Goal: Feedback & Contribution: Leave review/rating

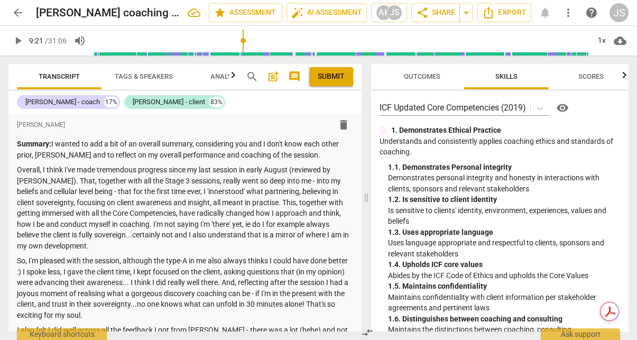
scroll to position [2525, 0]
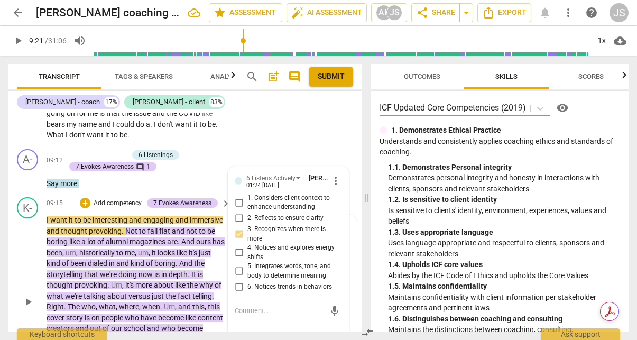
click at [26, 308] on span "play_arrow" at bounding box center [28, 301] width 13 height 13
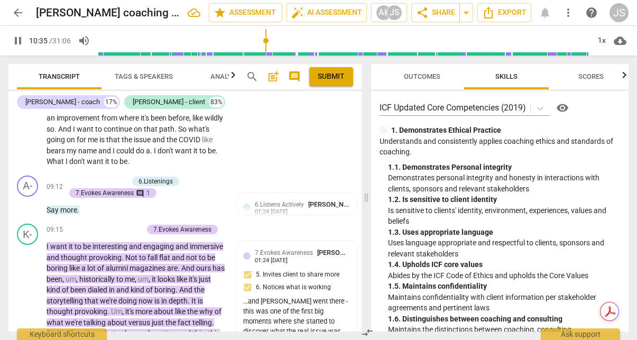
scroll to position [2499, 0]
click at [83, 234] on div "+" at bounding box center [85, 229] width 11 height 11
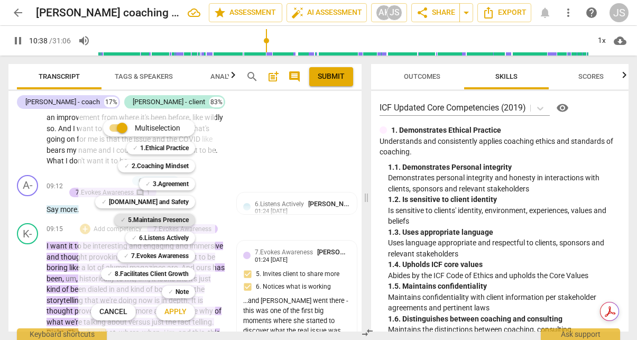
click at [167, 220] on b "5.Maintains Presence" at bounding box center [158, 220] width 61 height 13
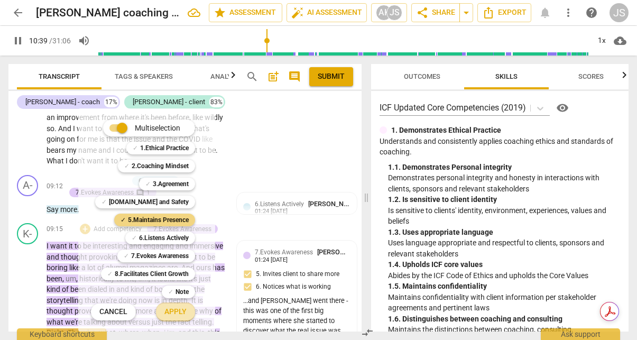
click at [179, 307] on span "Apply" at bounding box center [175, 312] width 22 height 11
type input "640"
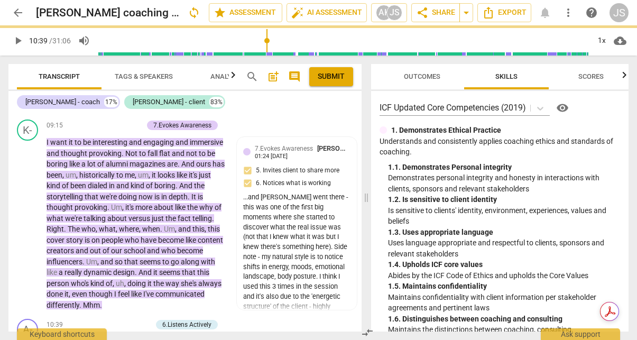
scroll to position [2605, 0]
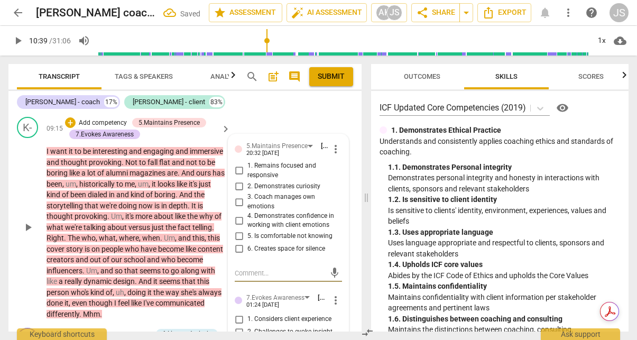
click at [235, 255] on input "6. Creates space for silence" at bounding box center [238, 249] width 17 height 13
checkbox input "true"
click at [238, 175] on input "1. Remains focused and responsive" at bounding box center [238, 170] width 17 height 13
checkbox input "true"
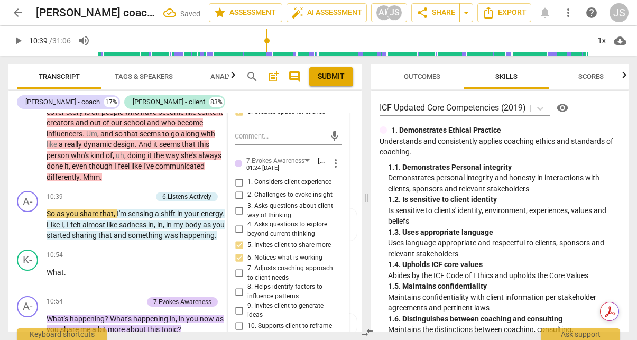
scroll to position [2743, 0]
click at [26, 230] on span "play_arrow" at bounding box center [28, 224] width 13 height 13
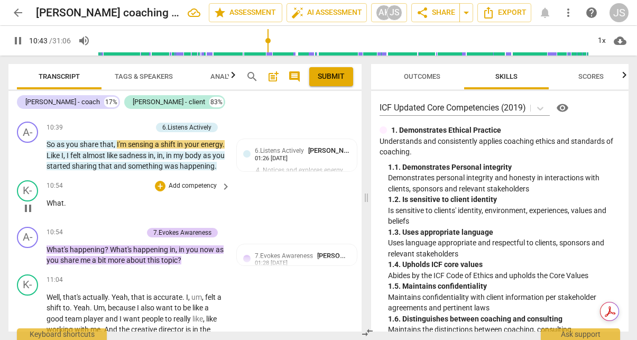
scroll to position [2812, 0]
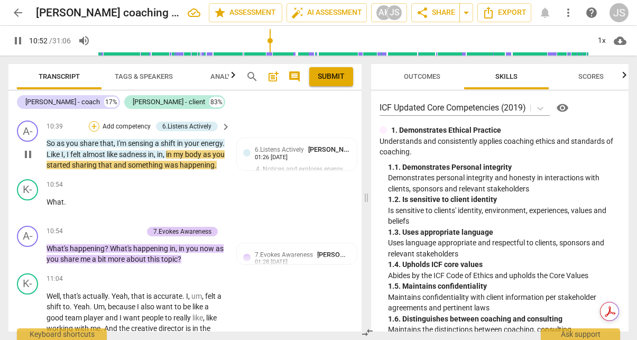
click at [94, 132] on div "+" at bounding box center [94, 126] width 11 height 11
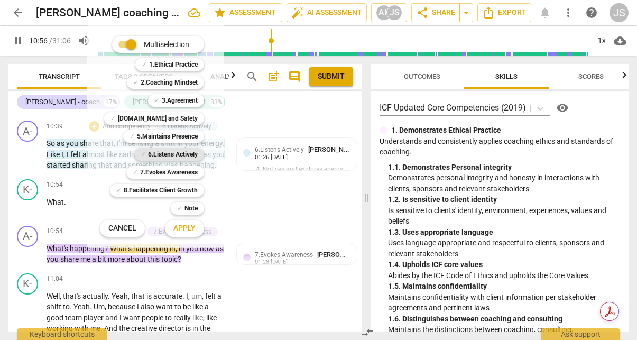
click at [172, 153] on b "6.Listens Actively" at bounding box center [173, 154] width 50 height 13
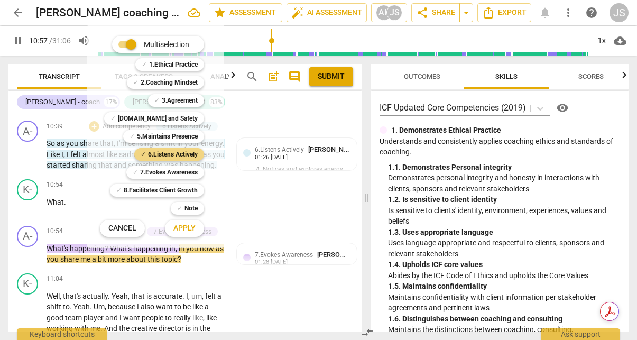
click at [186, 230] on span "Apply" at bounding box center [184, 228] width 22 height 11
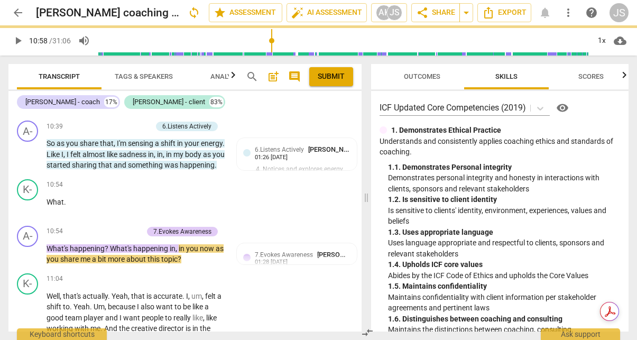
type input "658"
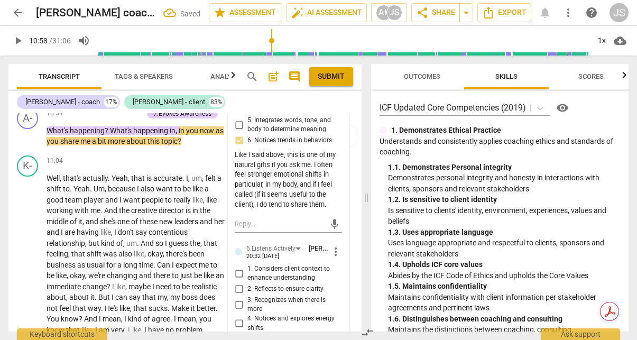
scroll to position [2931, 0]
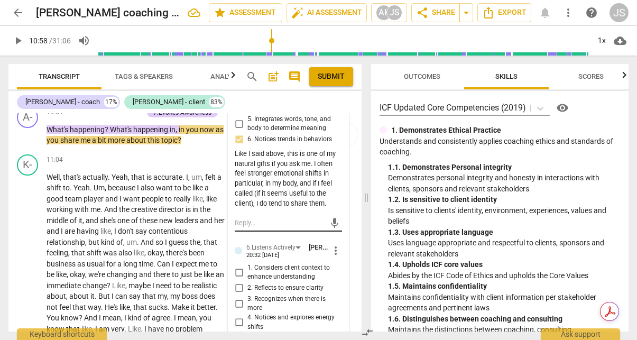
click at [262, 228] on textarea at bounding box center [280, 223] width 90 height 10
type textarea "Y"
type textarea "Ye"
type textarea "Yes"
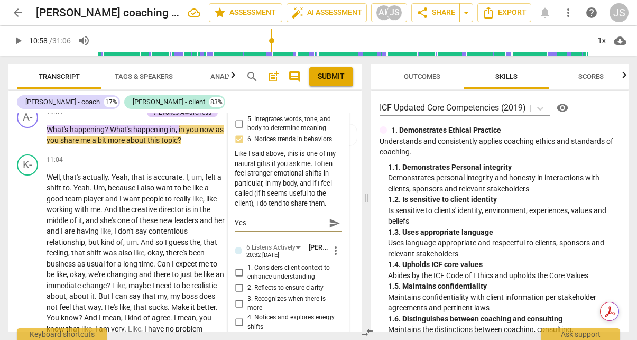
type textarea "Yes"
type textarea "Yes i"
type textarea "Yes in"
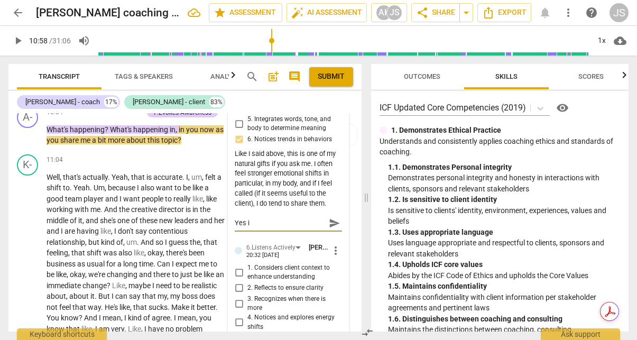
type textarea "Yes in"
type textarea "Yes ind"
type textarea "Yes inde"
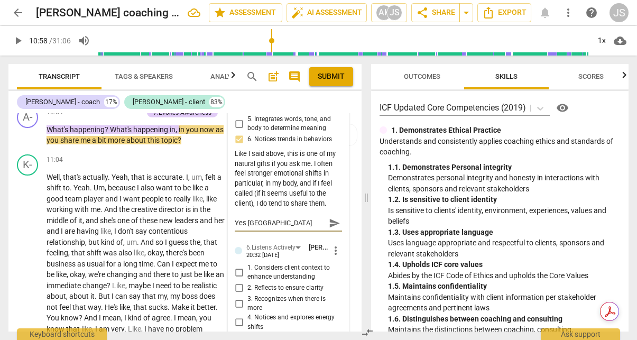
type textarea "Yes indee"
type textarea "Yes indeed"
type textarea "Yes indeed!"
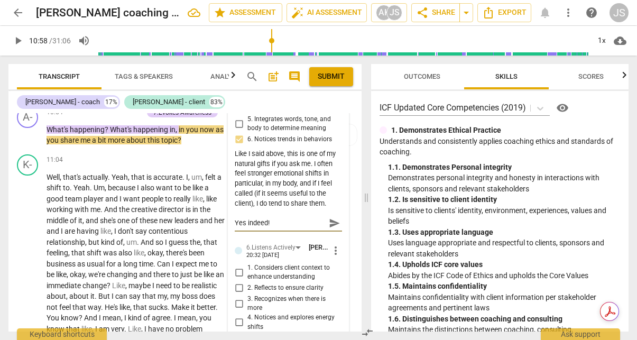
type textarea "Yes indeed!"
click at [329, 229] on span "send" at bounding box center [335, 223] width 12 height 12
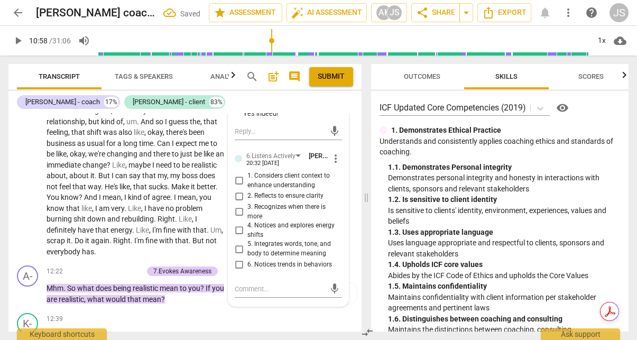
scroll to position [3057, 0]
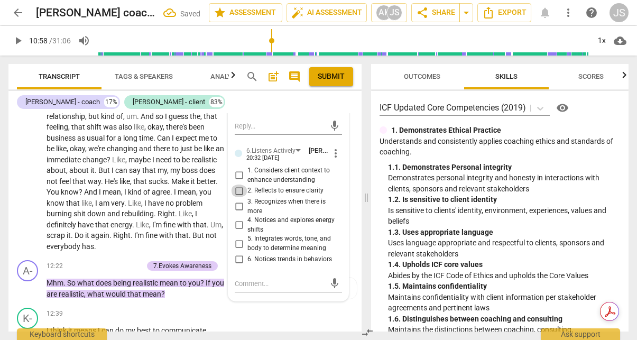
click at [236, 197] on input "2. Reflects to ensure clarity" at bounding box center [238, 190] width 17 height 13
checkbox input "true"
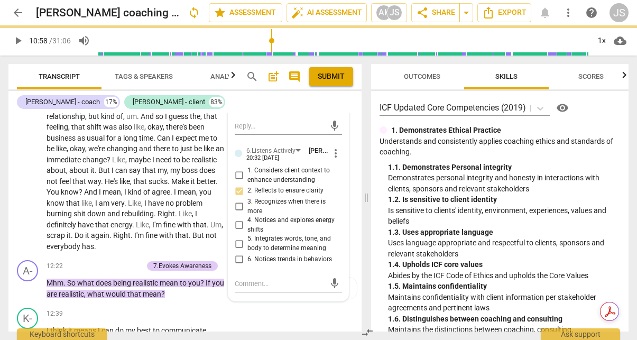
click at [237, 232] on input "4. Notices and explores energy shifts" at bounding box center [238, 225] width 17 height 13
checkbox input "true"
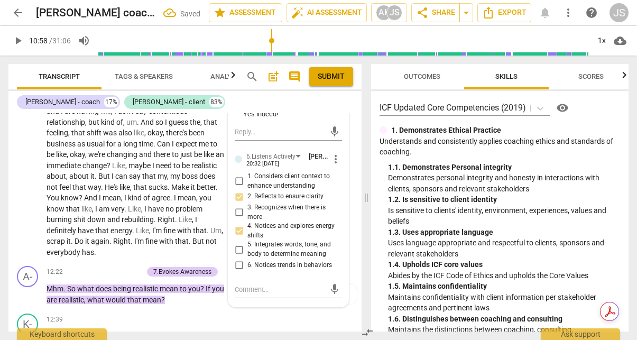
scroll to position [3052, 0]
click at [237, 271] on input "6. Notices trends in behaviors" at bounding box center [238, 264] width 17 height 13
checkbox input "true"
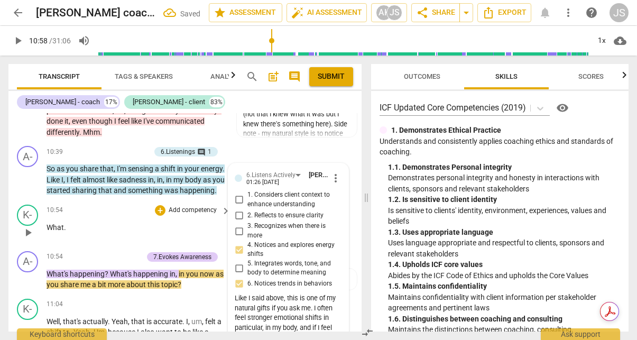
scroll to position [2780, 0]
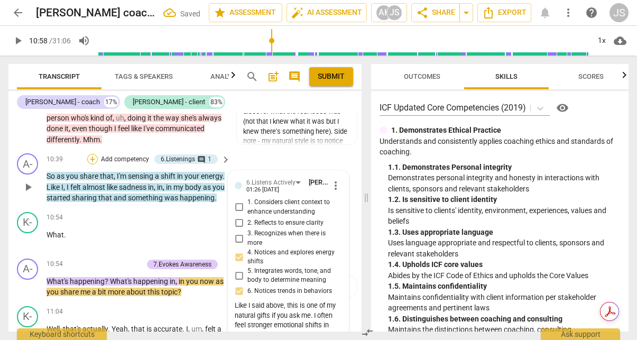
click at [90, 164] on div "+" at bounding box center [92, 159] width 11 height 11
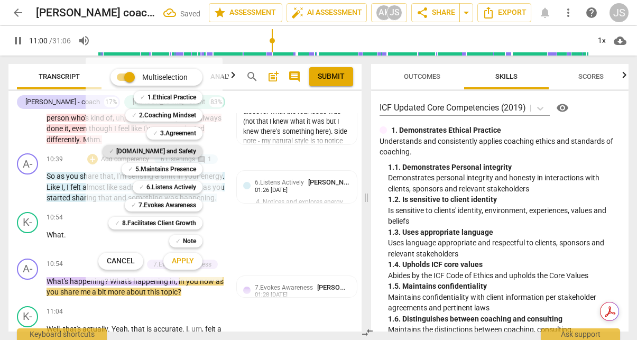
click at [178, 146] on b "4.Trust and Safety" at bounding box center [156, 151] width 80 height 13
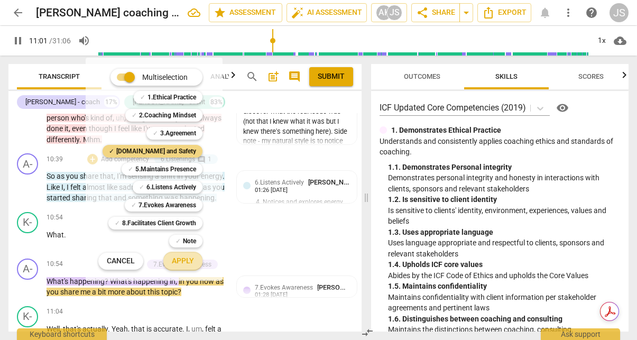
click at [193, 259] on span "Apply" at bounding box center [183, 261] width 22 height 11
type input "662"
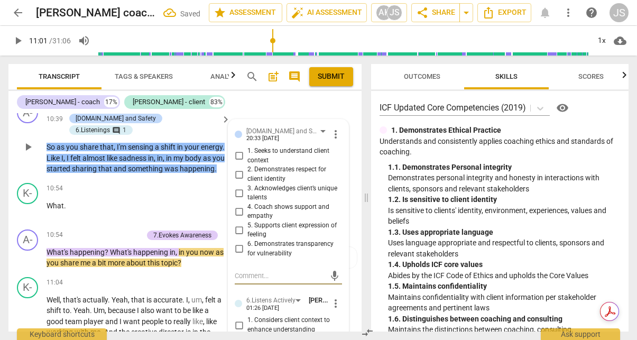
scroll to position [2830, 0]
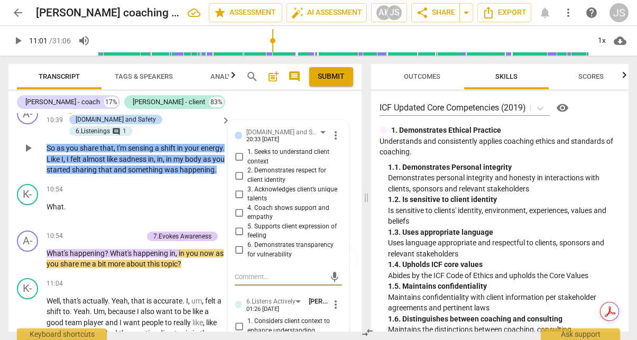
click at [238, 219] on input "4. Coach shows support and empathy" at bounding box center [238, 212] width 17 height 13
checkbox input "true"
click at [237, 256] on input "6. Demonstrates transparency for vulnerability" at bounding box center [238, 250] width 17 height 13
checkbox input "true"
click at [243, 282] on textarea at bounding box center [280, 277] width 90 height 10
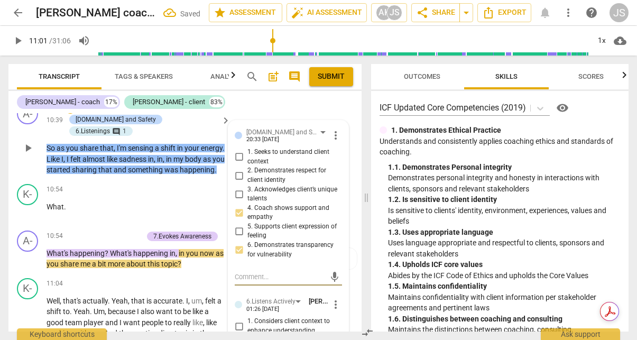
type textarea "Y"
type textarea "Yo"
type textarea "You"
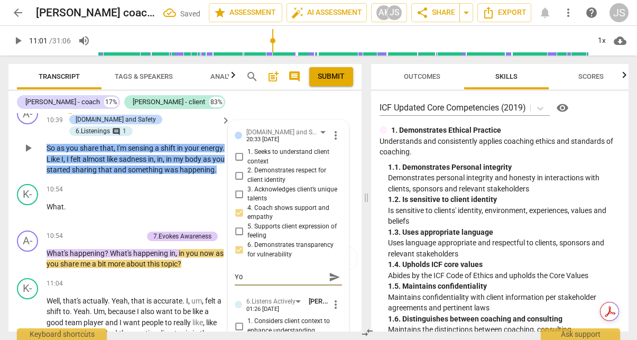
type textarea "You"
type textarea "You o"
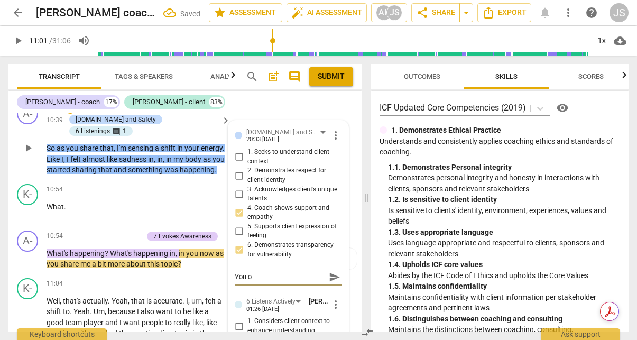
type textarea "You ow"
type textarea "You own"
type textarea "You owne"
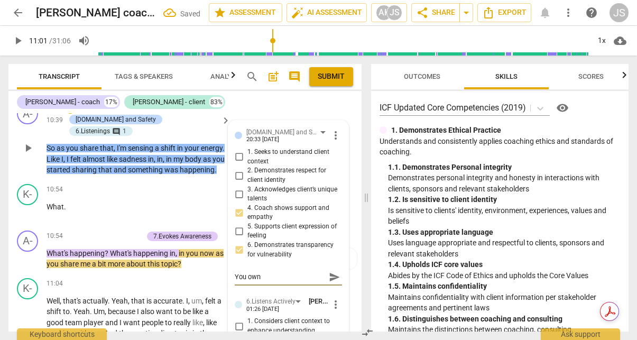
type textarea "You owne"
type textarea "You owned"
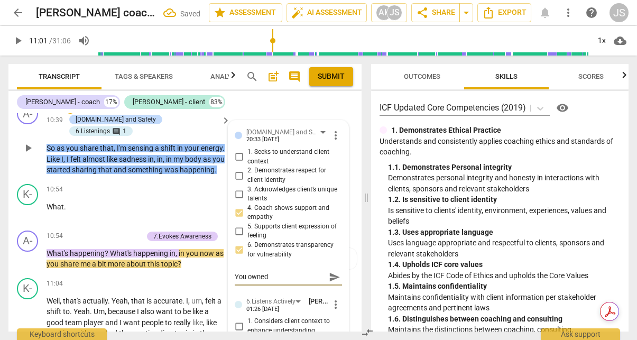
type textarea "You owned y"
type textarea "You owned yo"
type textarea "You owned you"
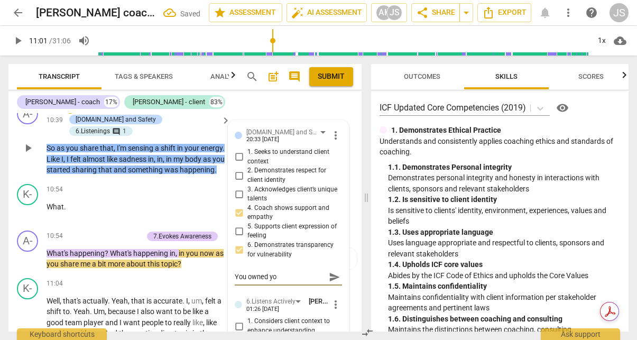
type textarea "You owned you"
type textarea "You owned your"
type textarea "You owned your e"
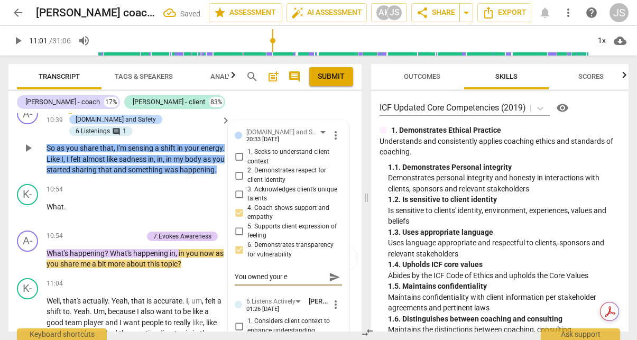
type textarea "You owned your ex"
type textarea "You owned your exp"
type textarea "You owned your expe"
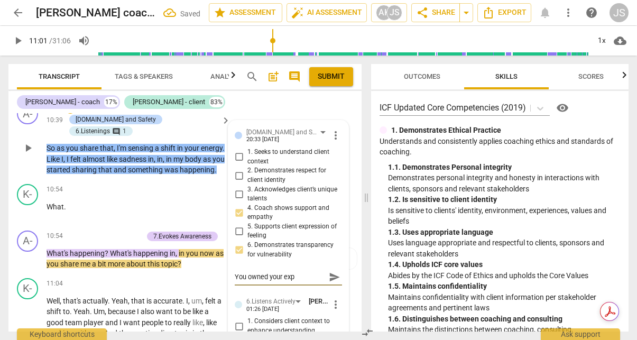
type textarea "You owned your expe"
type textarea "You owned your exper"
type textarea "You owned your experi"
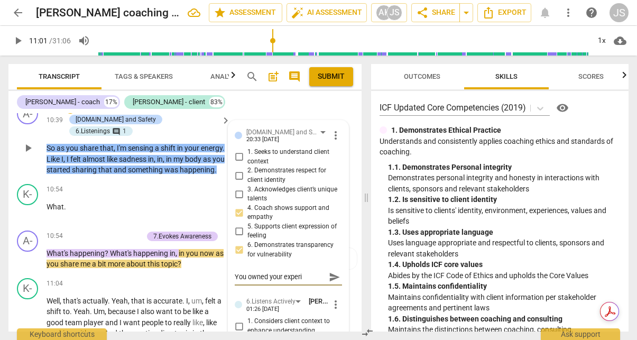
type textarea "You owned your experie"
type textarea "You owned your experien"
type textarea "You owned your experienc"
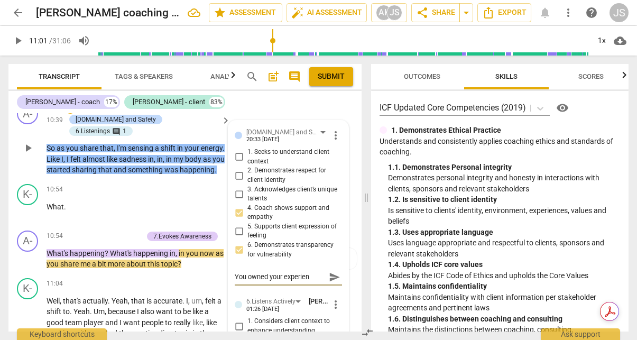
type textarea "You owned your experienc"
type textarea "You owned your experience"
type textarea "You owned your experience w"
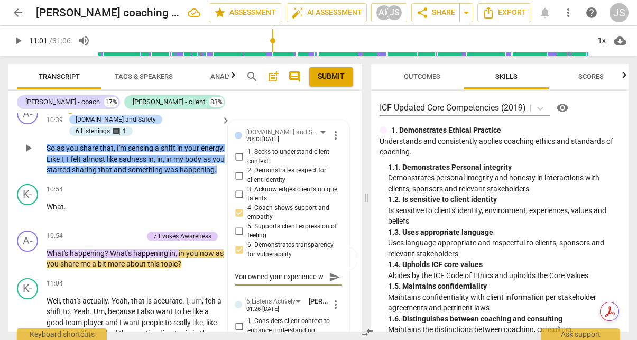
scroll to position [9, 0]
type textarea "You owned your experience wi"
type textarea "You owned your experience wit"
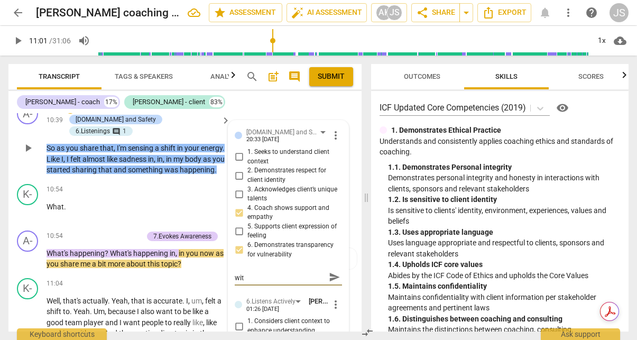
type textarea "You owned your experience with"
type textarea "You owned your experience with ""
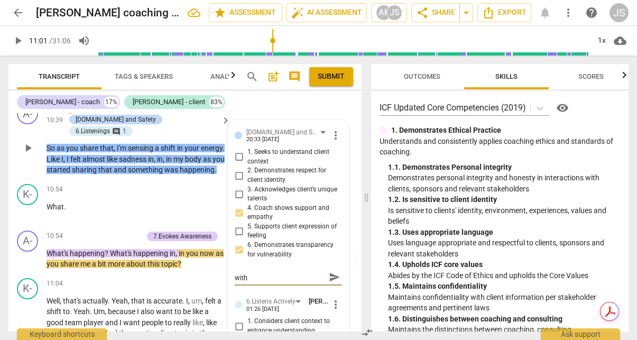
type textarea "You owned your experience with ""
type textarea "You owned your experience with "I"
type textarea "You owned your experience with "I""
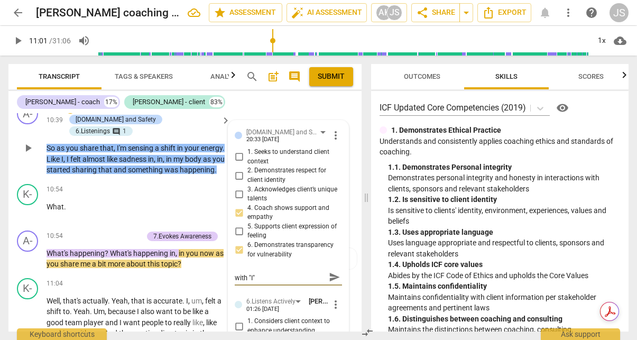
type textarea "You owned your experience with "I""
type textarea "You owned your experience with "I" l"
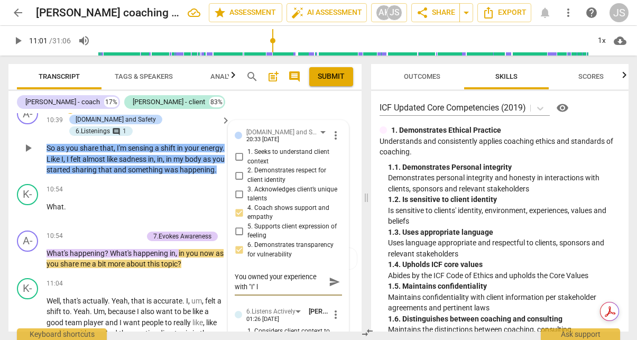
scroll to position [0, 0]
type textarea "You owned your experience with "I" la"
type textarea "You owned your experience with "I" lan"
type textarea "You owned your experience with "I" lang"
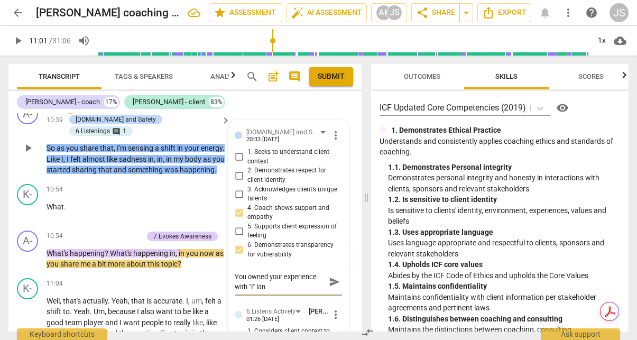
type textarea "You owned your experience with "I" lang"
type textarea "You owned your experience with "I" langu"
type textarea "You owned your experience with "I" langua"
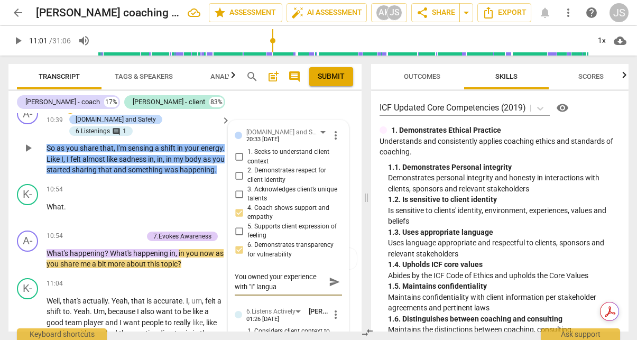
type textarea "You owned your experience with "I" languag"
type textarea "You owned your experience with "I" language"
type textarea "You owned your experience with "I" language,"
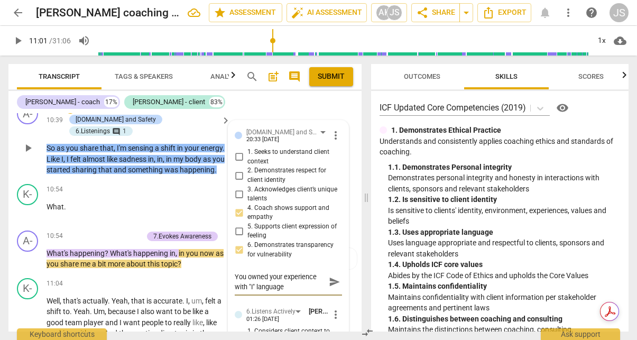
type textarea "You owned your experience with "I" language,"
type textarea "You owned your experience with "I" language, w"
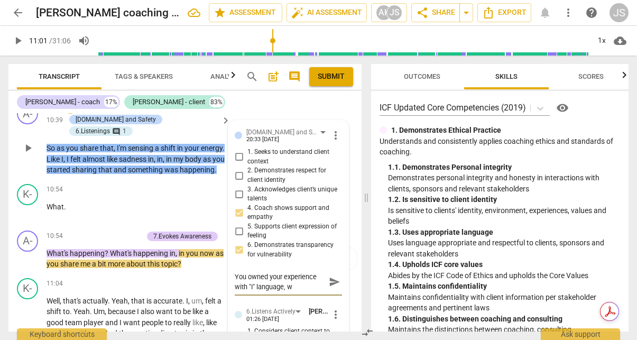
type textarea "You owned your experience with "I" language, wh"
type textarea "You owned your experience with "I" language, whi"
type textarea "You owned your experience with "I" language, whic"
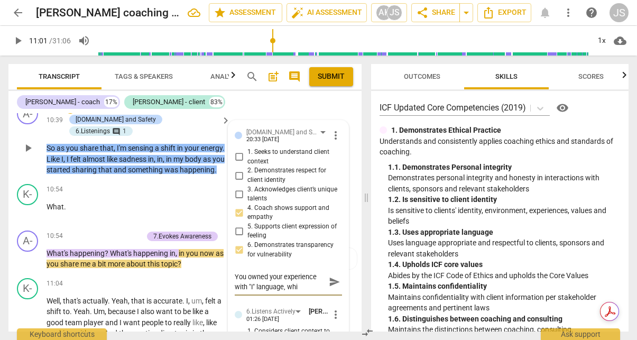
type textarea "You owned your experience with "I" language, whic"
type textarea "You owned your experience with "I" language, which"
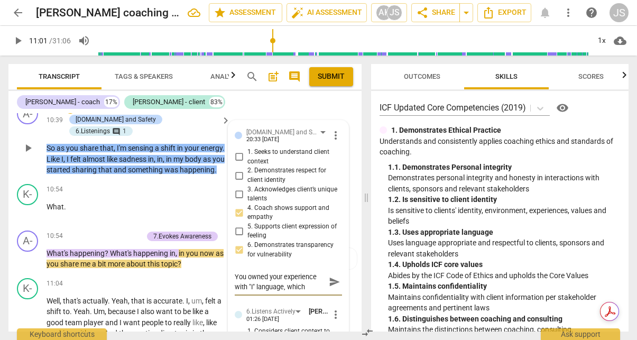
type textarea "You owned your experience with "I" language, which i"
type textarea "You owned your experience with "I" language, which is"
type textarea "You owned your experience with "I" language, which is g"
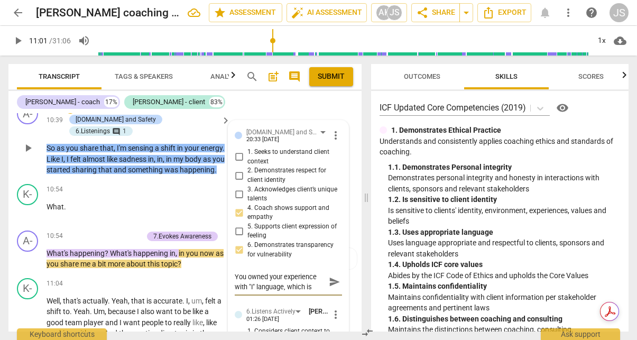
type textarea "You owned your experience with "I" language, which is g"
type textarea "You owned your experience with "I" language, which is gr"
type textarea "You owned your experience with "I" language, which is gre"
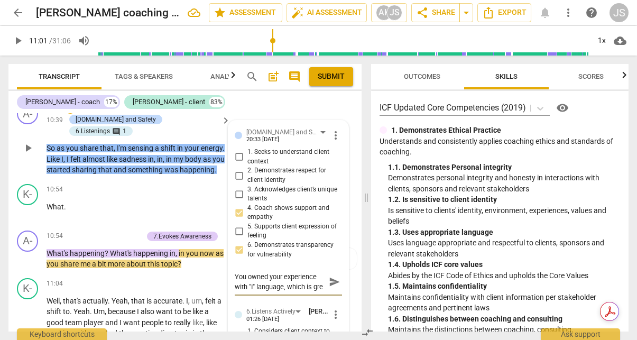
scroll to position [9, 0]
type textarea "You owned your experience with "I" language, which is grea"
type textarea "You owned your experience with "I" language, which is great"
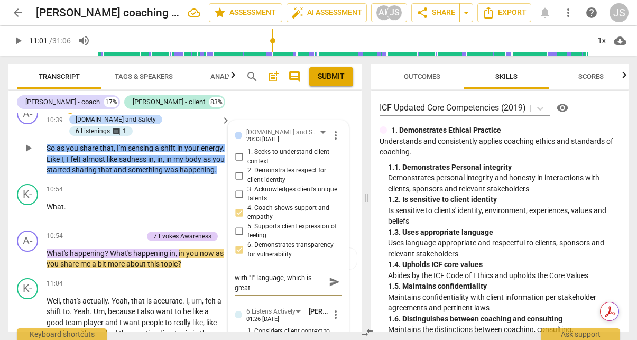
type textarea "You owned your experience with "I" language, which is great"
type textarea "You owned your experience with "I" language, which is great p"
type textarea "You owned your experience with "I" language, which is great pa"
type textarea "You owned your experience with "I" language, which is great par"
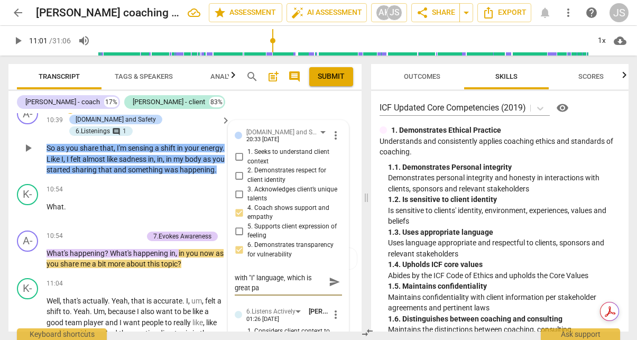
type textarea "You owned your experience with "I" language, which is great par"
type textarea "You owned your experience with "I" language, which is great part"
type textarea "You owned your experience with "I" language, which is great partn"
type textarea "You owned your experience with "I" language, which is great partne"
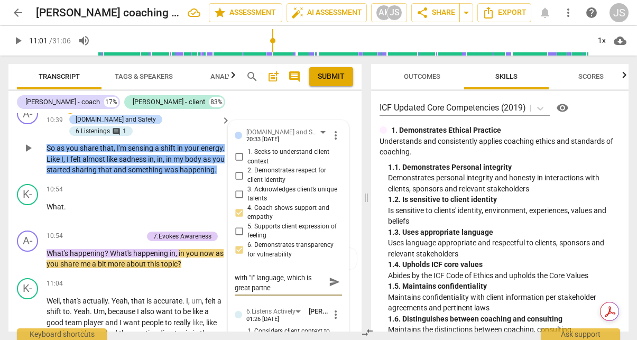
type textarea "You owned your experience with "I" language, which is great partner"
type textarea "You owned your experience with "I" language, which is great partneri"
type textarea "You owned your experience with "I" language, which is great partnerin"
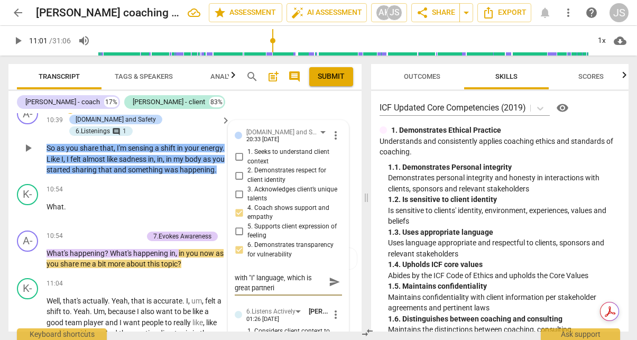
type textarea "You owned your experience with "I" language, which is great partnerin"
type textarea "You owned your experience with "I" language, which is great partnering"
click at [330, 288] on span "send" at bounding box center [335, 282] width 12 height 12
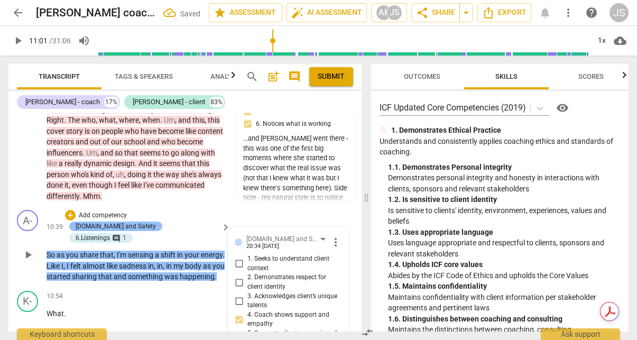
scroll to position [2723, 0]
click at [70, 221] on div "+" at bounding box center [70, 215] width 11 height 11
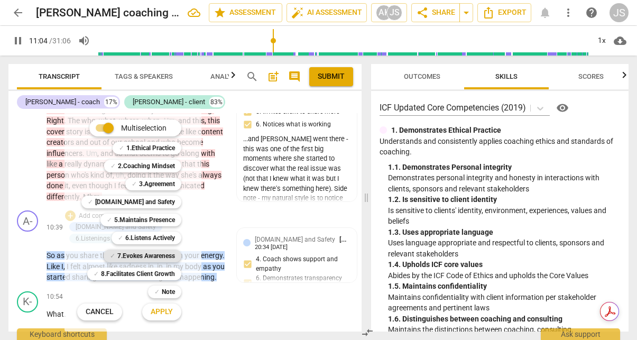
click at [148, 253] on b "7.Evokes Awareness" at bounding box center [146, 255] width 58 height 13
click at [166, 313] on span "Apply" at bounding box center [162, 312] width 22 height 11
type input "665"
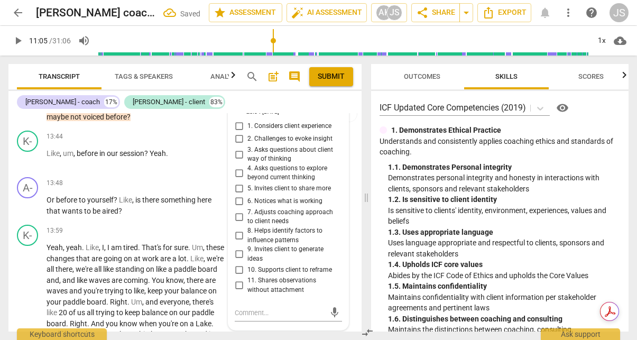
scroll to position [3452, 0]
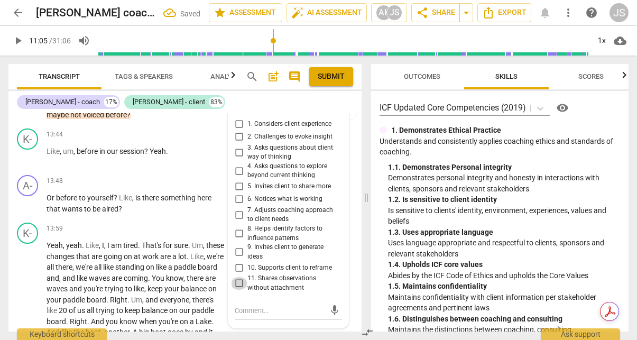
click at [237, 290] on input "11. Shares observations without attachment" at bounding box center [238, 283] width 17 height 13
checkbox input "true"
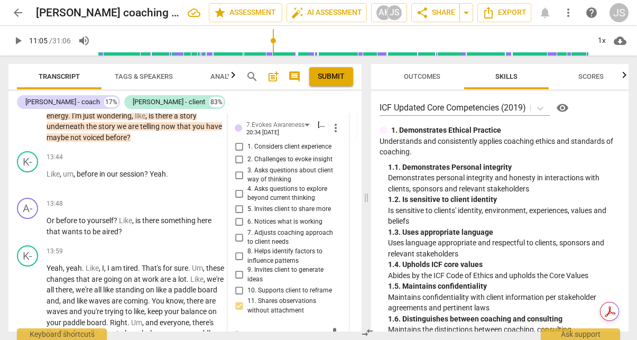
scroll to position [3429, 0]
click at [235, 216] on input "5. Invites client to share more" at bounding box center [238, 209] width 17 height 13
checkbox input "true"
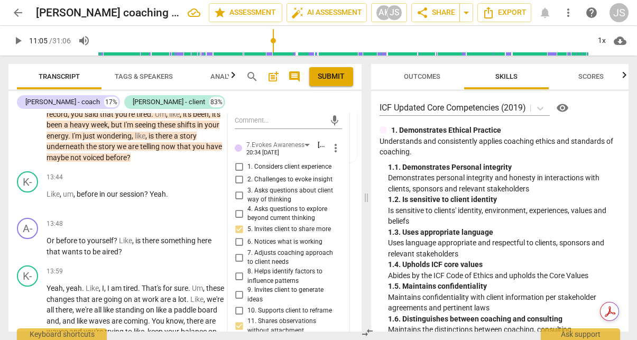
scroll to position [3409, 0]
click at [238, 220] on input "4. Asks questions to explore beyond current thinking" at bounding box center [238, 214] width 17 height 13
checkbox input "true"
click at [235, 202] on input "3. Asks questions about client way of thinking" at bounding box center [238, 195] width 17 height 13
checkbox input "true"
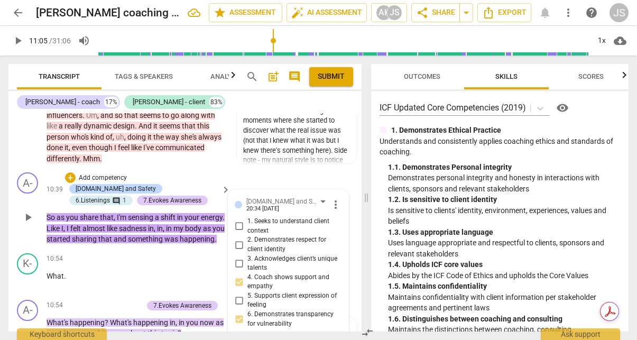
scroll to position [2760, 0]
click at [72, 183] on div "+" at bounding box center [70, 178] width 11 height 11
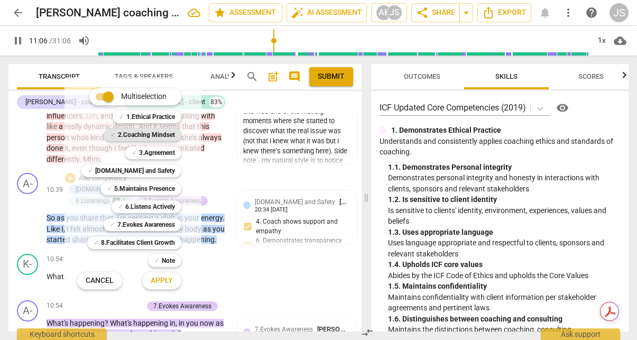
click at [164, 135] on b "2.Coaching Mindset" at bounding box center [146, 134] width 57 height 13
click at [172, 279] on button "Apply" at bounding box center [161, 280] width 39 height 19
type input "667"
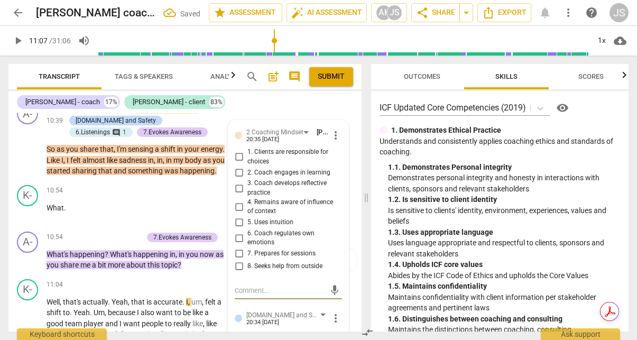
scroll to position [2831, 0]
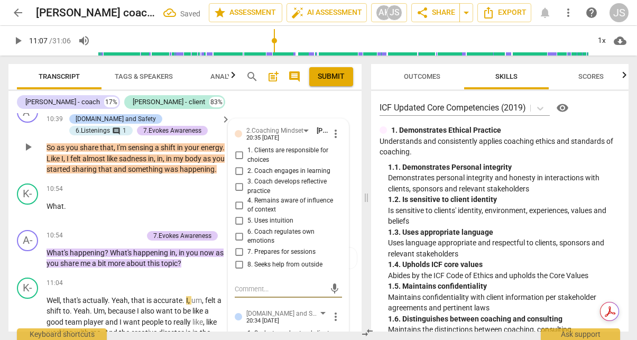
click at [236, 227] on input "5. Uses intuition" at bounding box center [238, 221] width 17 height 13
checkbox input "true"
click at [238, 162] on input "1. Clients are responsible for choices" at bounding box center [238, 155] width 17 height 13
checkbox input "true"
click at [239, 211] on input "4. Remains aware of influence of context" at bounding box center [238, 205] width 17 height 13
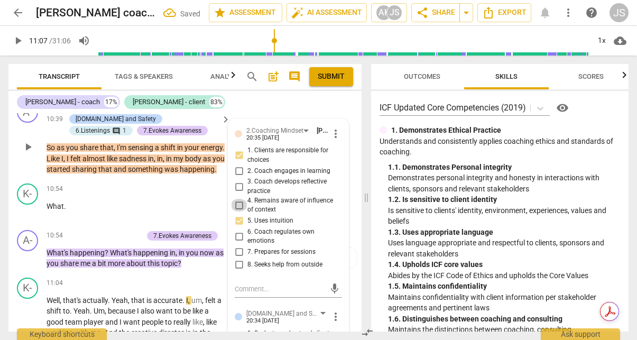
checkbox input "true"
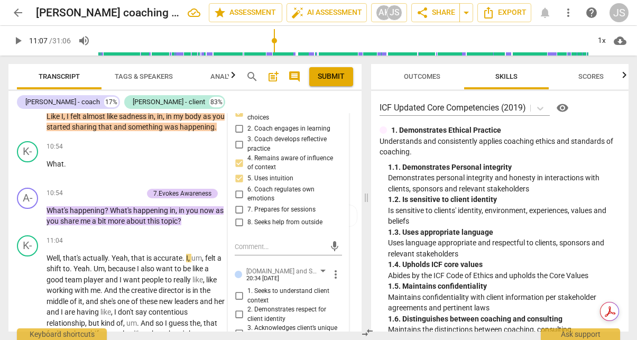
scroll to position [2886, 0]
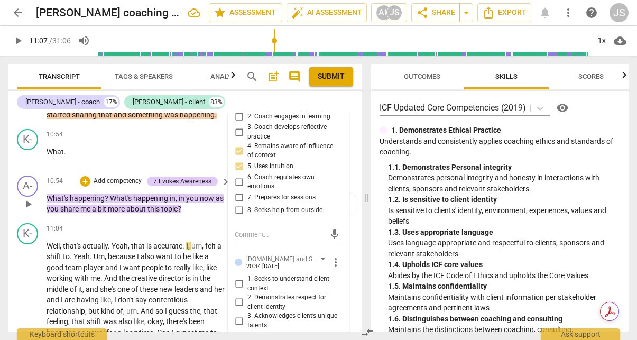
click at [24, 210] on span "play_arrow" at bounding box center [28, 204] width 13 height 13
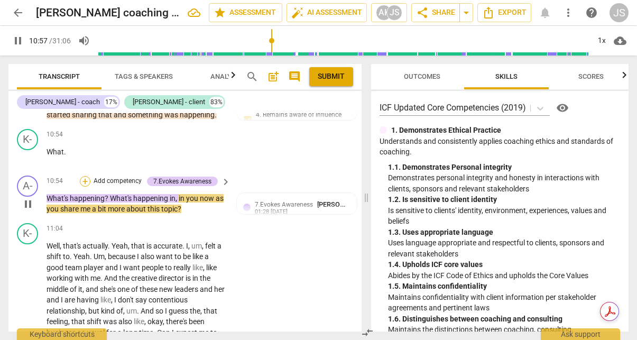
click at [88, 187] on div "+" at bounding box center [85, 181] width 11 height 11
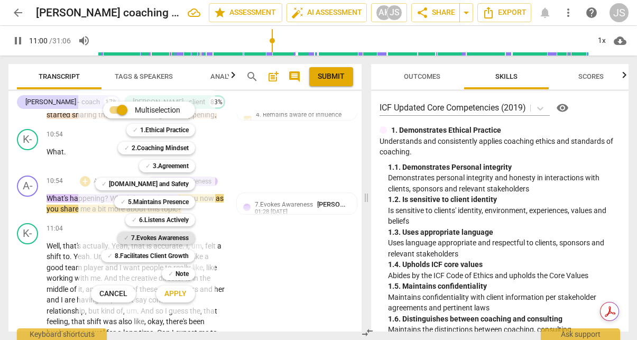
click at [170, 237] on b "7.Evokes Awareness" at bounding box center [160, 238] width 58 height 13
click at [178, 292] on span "Apply" at bounding box center [175, 294] width 22 height 11
type input "663"
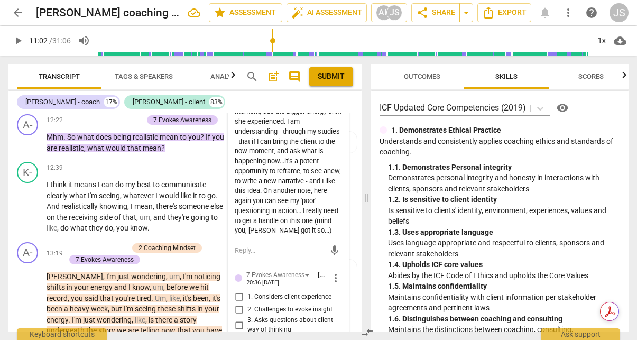
scroll to position [3227, 0]
click at [241, 255] on textarea at bounding box center [280, 250] width 90 height 10
type textarea "V"
type textarea "Ve"
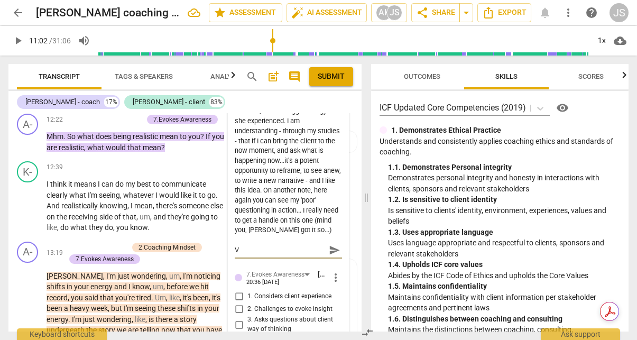
type textarea "Ve"
type textarea "Ver"
type textarea "Very"
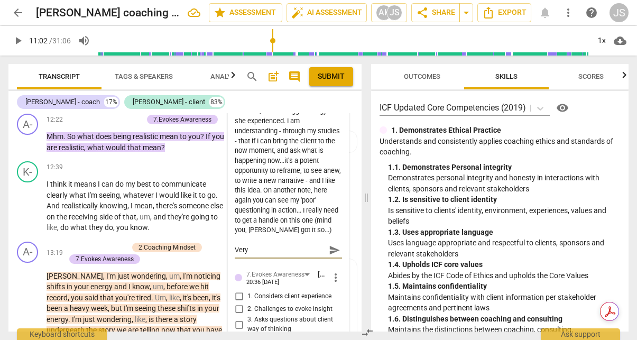
type textarea "Very"
type textarea "Very e"
type textarea "Very ef"
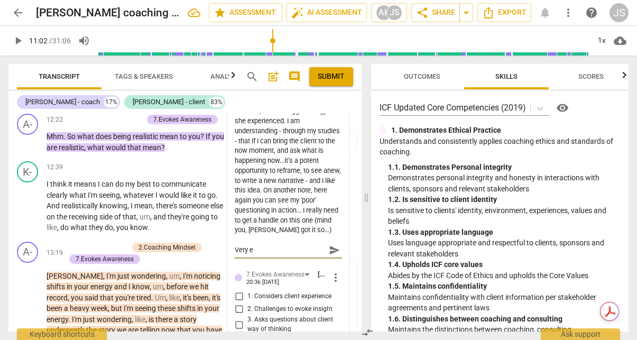
type textarea "Very ef"
type textarea "Very eff"
type textarea "Very effe"
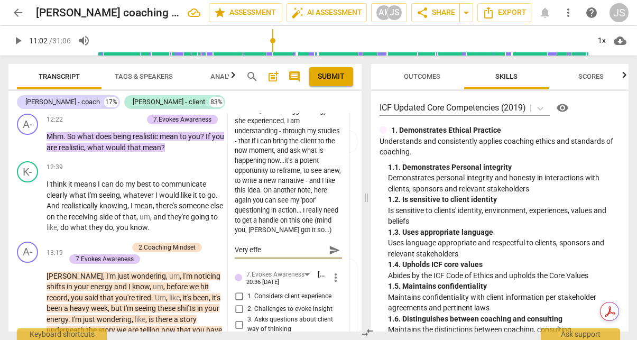
type textarea "Very effec"
type textarea "Very effect"
type textarea "Very effecti"
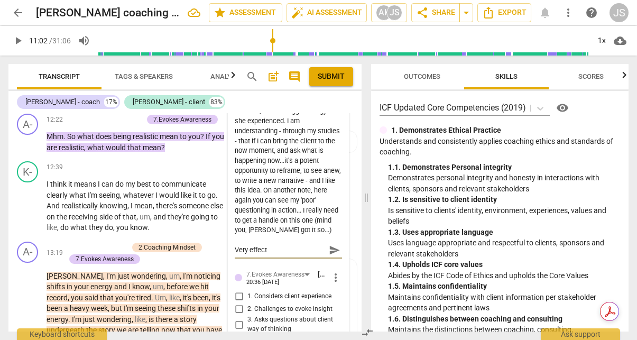
type textarea "Very effecti"
type textarea "Very effectiv"
type textarea "Very effective"
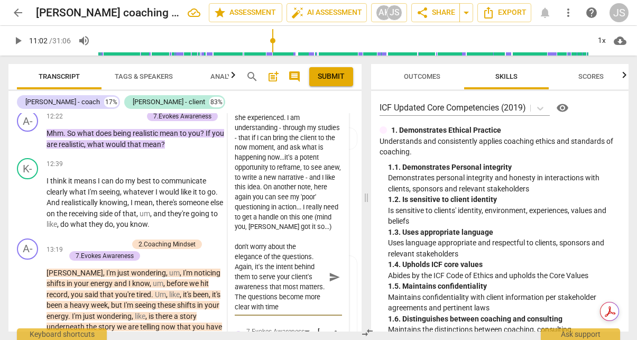
scroll to position [19, 0]
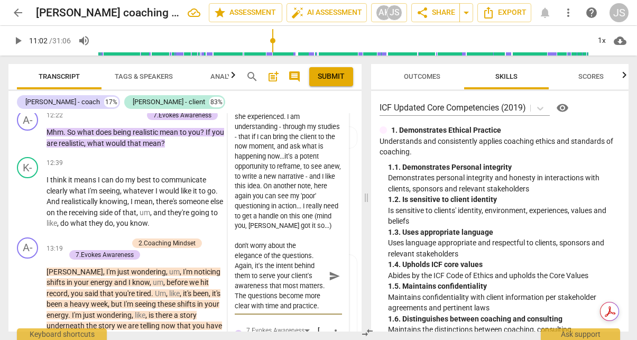
click at [329, 282] on span "send" at bounding box center [335, 276] width 12 height 12
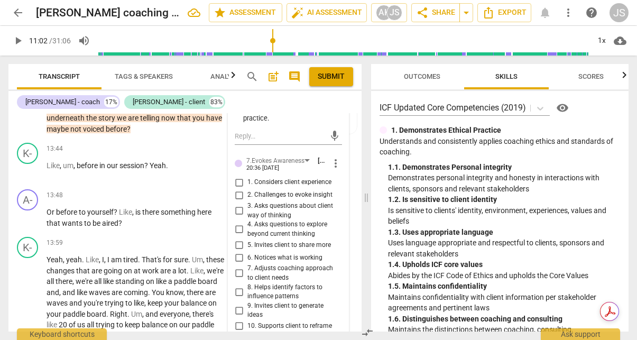
scroll to position [3441, 0]
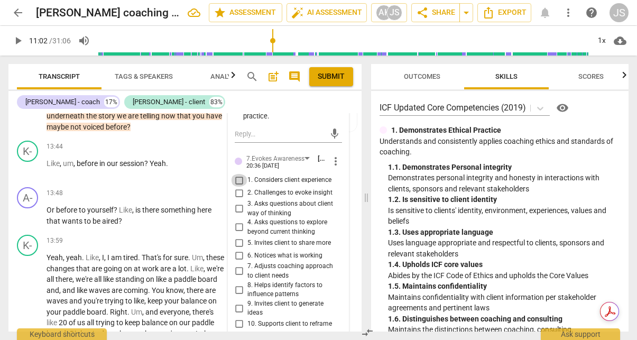
click at [236, 187] on input "1. Considers client experience" at bounding box center [238, 180] width 17 height 13
click at [235, 187] on input "1. Considers client experience" at bounding box center [238, 180] width 17 height 13
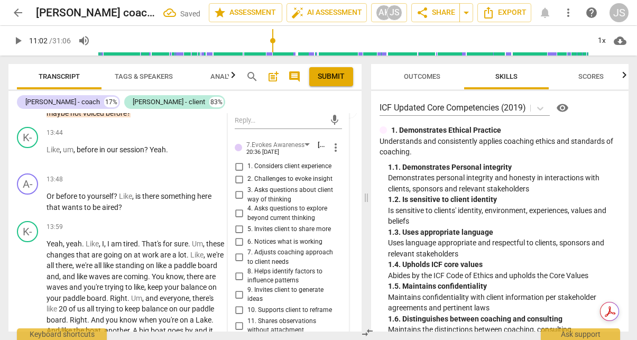
scroll to position [3460, 0]
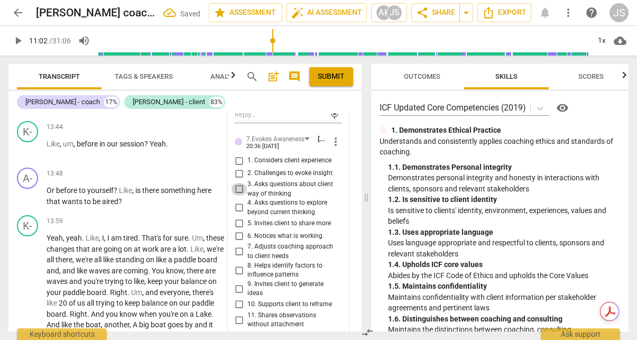
click at [236, 196] on input "3. Asks questions about client way of thinking" at bounding box center [238, 189] width 17 height 13
click at [238, 214] on input "4. Asks questions to explore beyond current thinking" at bounding box center [238, 207] width 17 height 13
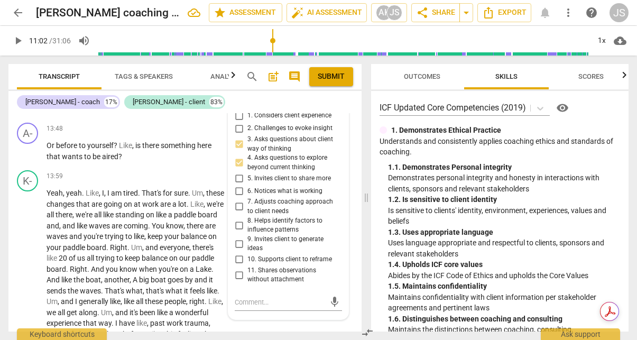
scroll to position [3513, 0]
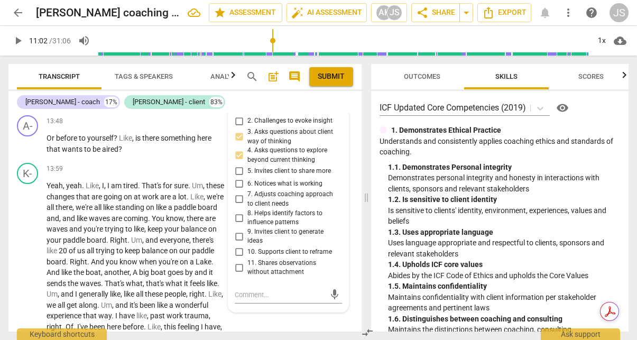
click at [236, 177] on input "5. Invites client to share more" at bounding box center [238, 170] width 17 height 13
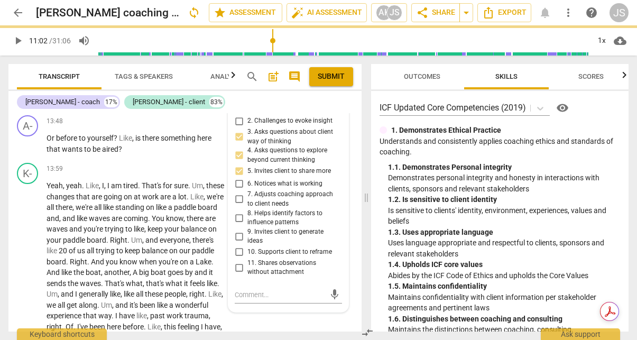
click at [237, 190] on input "6. Notices what is working" at bounding box center [238, 183] width 17 height 13
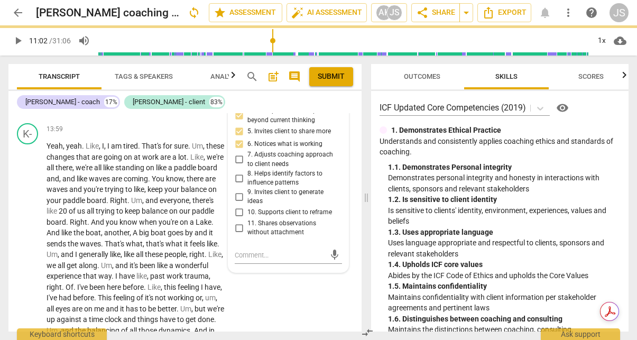
scroll to position [3555, 0]
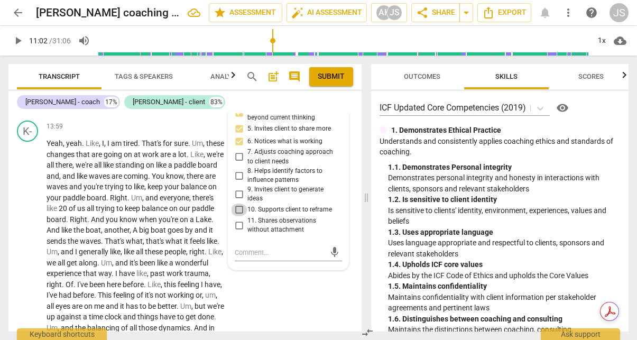
click at [237, 216] on input "10. Supports client to reframe" at bounding box center [238, 209] width 17 height 13
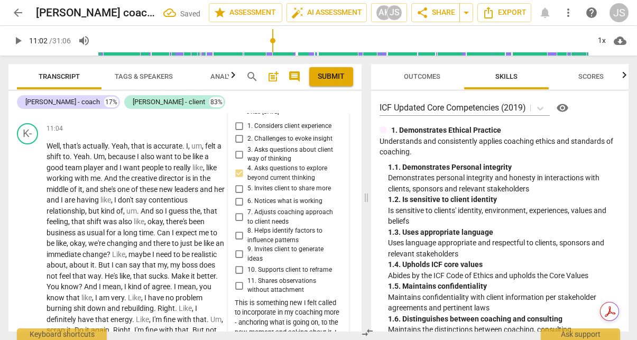
scroll to position [3008, 0]
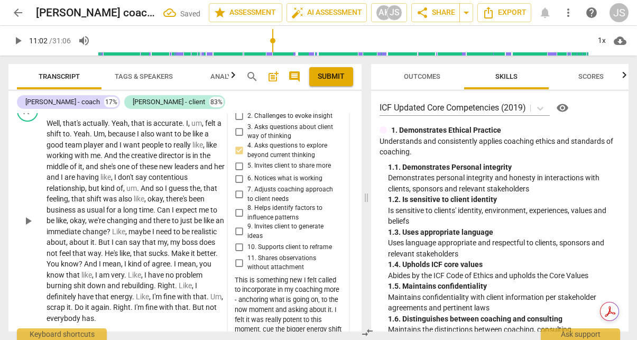
click at [30, 227] on span "play_arrow" at bounding box center [28, 221] width 13 height 13
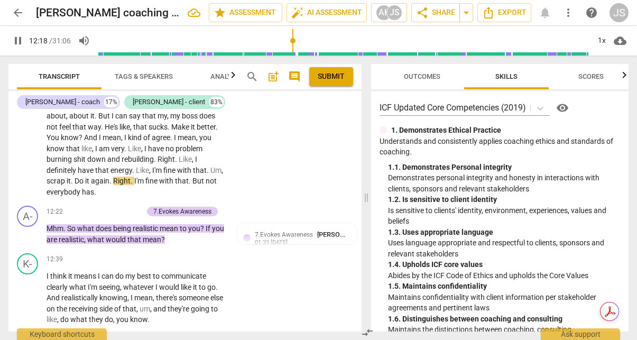
scroll to position [3136, 0]
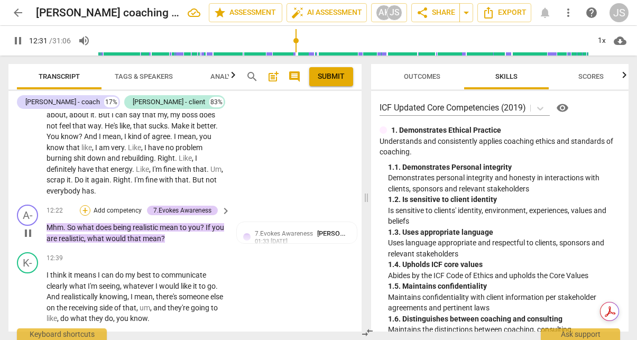
click at [81, 216] on div "+" at bounding box center [85, 210] width 11 height 11
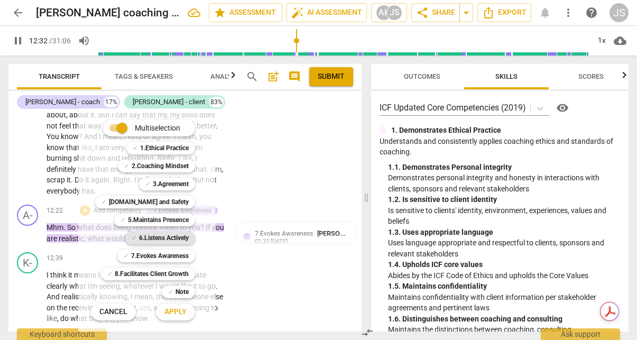
click at [168, 237] on b "6.Listens Actively" at bounding box center [164, 238] width 50 height 13
click at [184, 309] on span "Apply" at bounding box center [175, 312] width 22 height 11
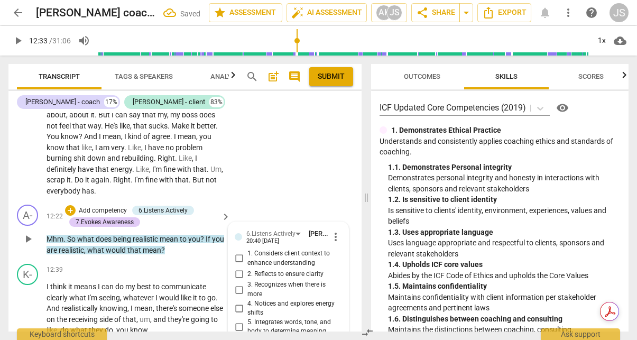
scroll to position [3301, 0]
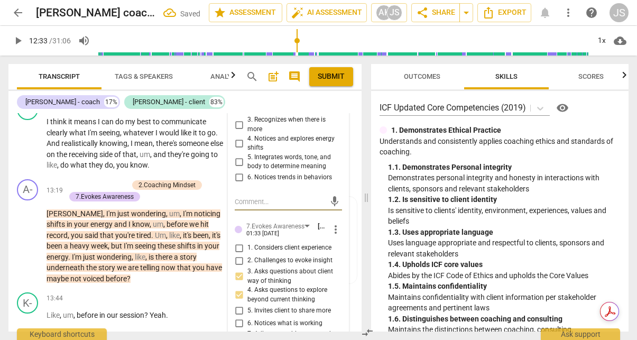
click at [235, 168] on input "5. Integrates words, tone, and body to determine meaning" at bounding box center [238, 161] width 17 height 13
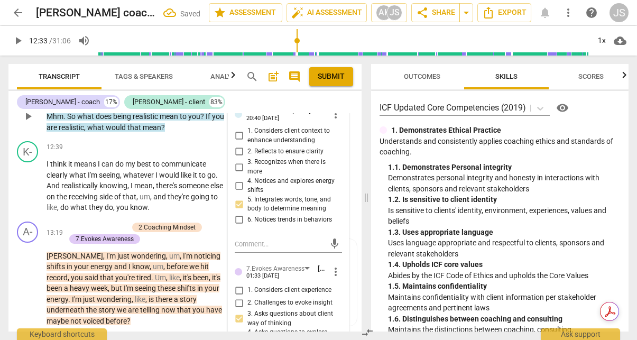
scroll to position [3257, 0]
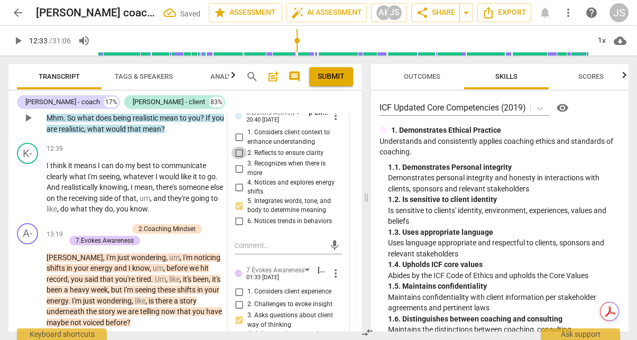
click at [237, 159] on input "2. Reflects to ensure clarity" at bounding box center [238, 152] width 17 height 13
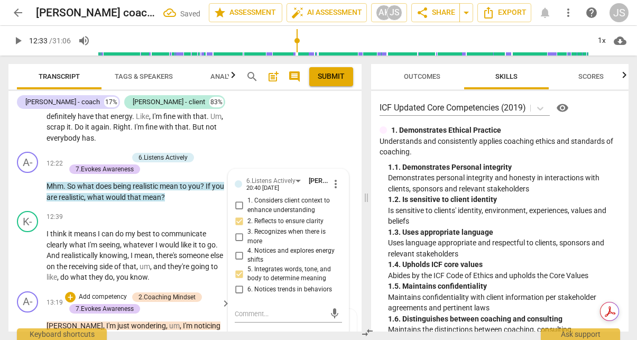
scroll to position [3190, 0]
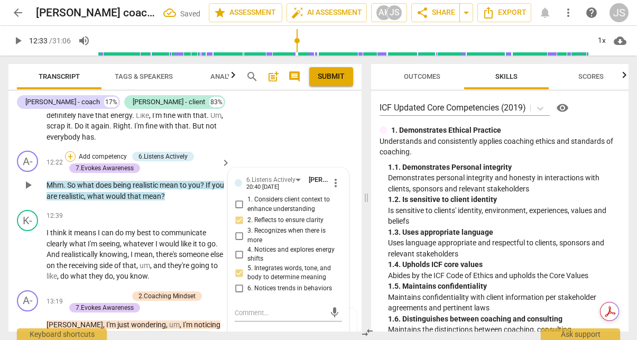
click at [68, 162] on div "+" at bounding box center [70, 156] width 11 height 11
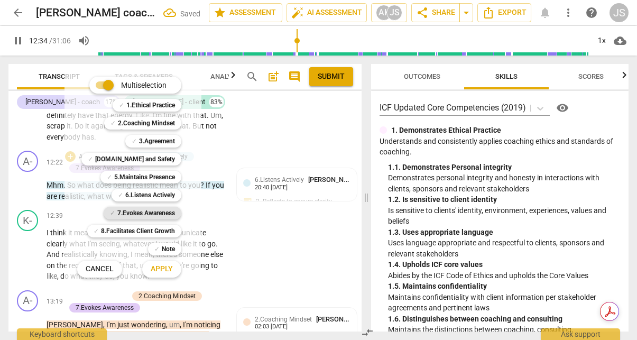
click at [129, 210] on b "7.Evokes Awareness" at bounding box center [146, 213] width 58 height 13
click at [169, 275] on button "Apply" at bounding box center [161, 269] width 39 height 19
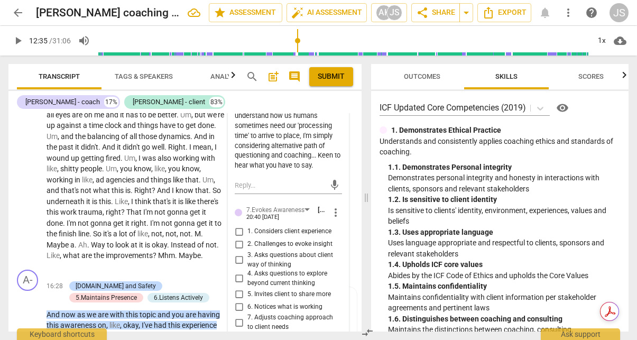
scroll to position [3754, 0]
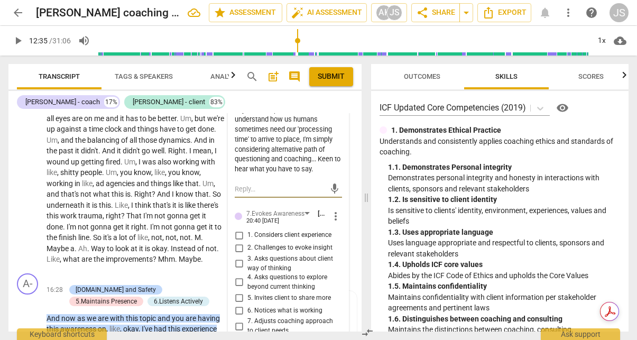
click at [240, 194] on textarea at bounding box center [280, 189] width 90 height 10
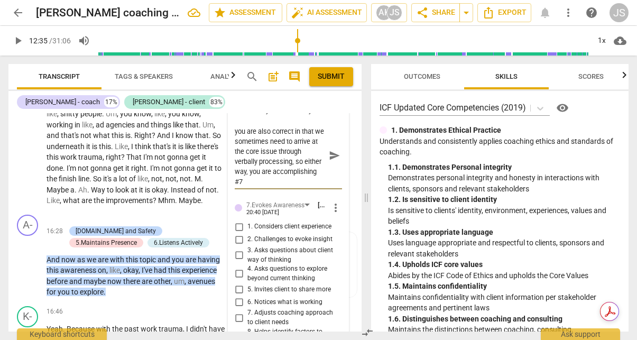
scroll to position [3810, 0]
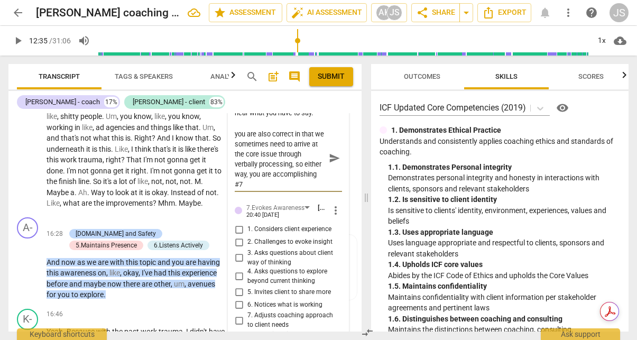
click at [282, 188] on textarea "Really astute observation, and you are also correct in that we sometimes need t…" at bounding box center [280, 158] width 90 height 60
click at [332, 164] on span "send" at bounding box center [335, 158] width 12 height 12
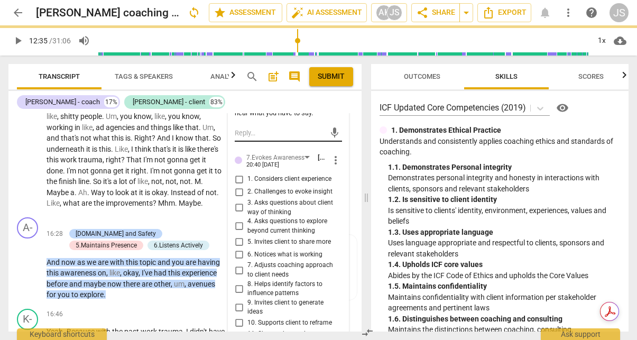
scroll to position [0, 0]
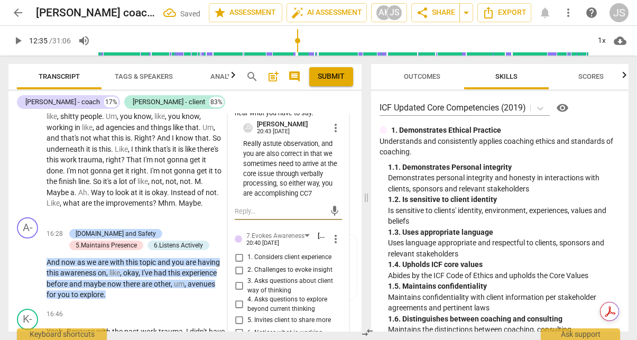
click at [247, 216] on textarea at bounding box center [280, 211] width 90 height 10
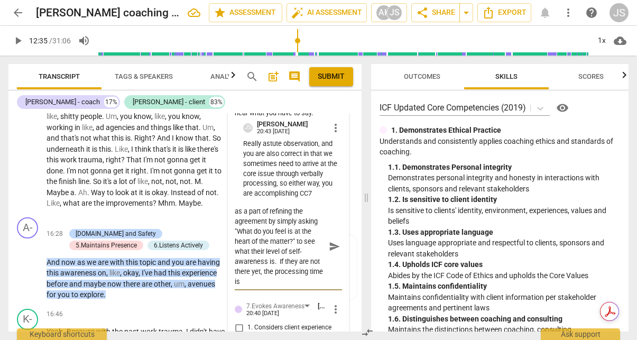
scroll to position [20, 0]
click at [329, 252] on span "send" at bounding box center [335, 246] width 12 height 12
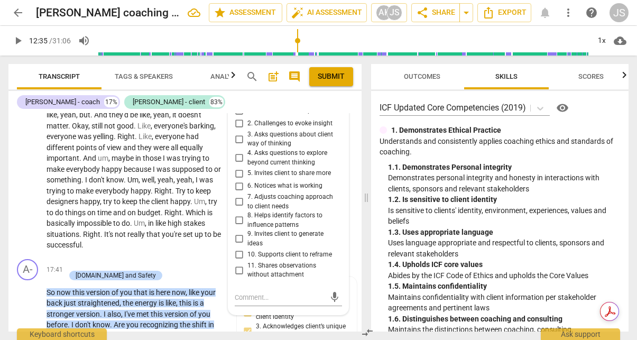
scroll to position [4057, 0]
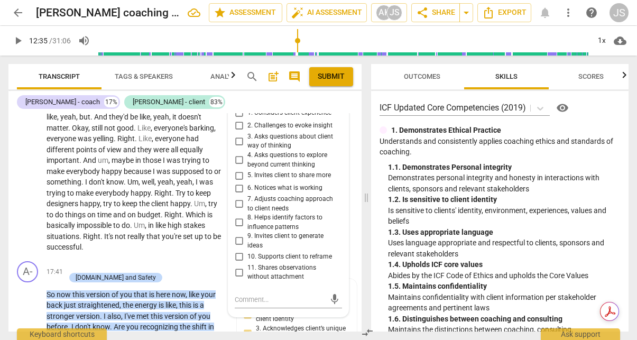
click at [237, 147] on input "3. Asks questions about client way of thinking" at bounding box center [238, 141] width 17 height 13
click at [237, 166] on input "4. Asks questions to explore beyond current thinking" at bounding box center [238, 160] width 17 height 13
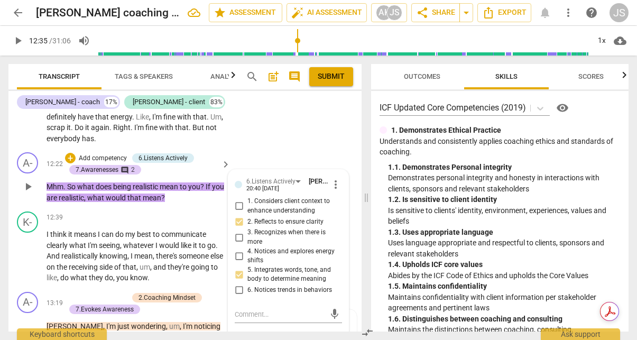
scroll to position [3185, 0]
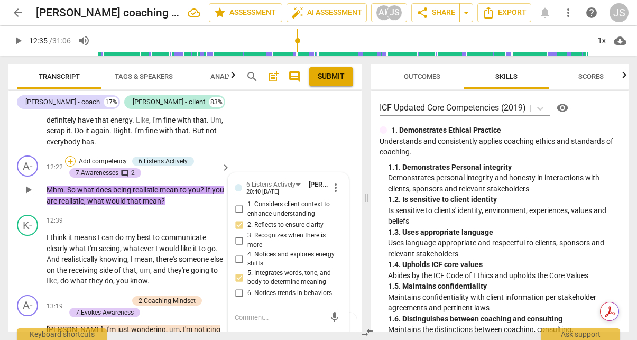
click at [69, 166] on div "+" at bounding box center [70, 161] width 11 height 11
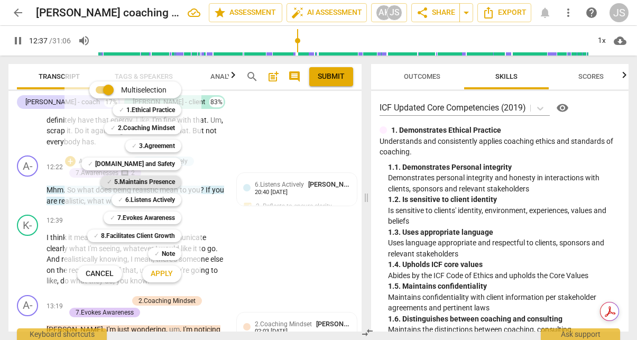
click at [158, 181] on b "5.Maintains Presence" at bounding box center [144, 181] width 61 height 13
click at [156, 273] on span "Apply" at bounding box center [162, 274] width 22 height 11
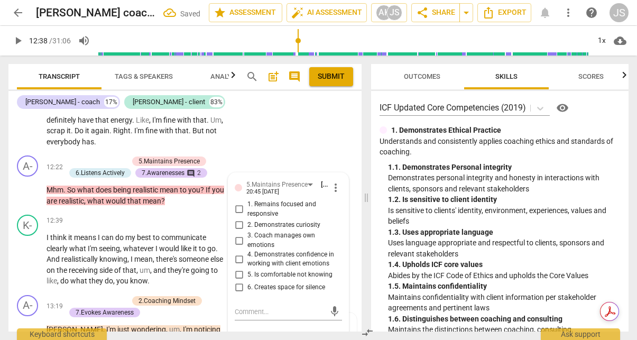
scroll to position [3190, 0]
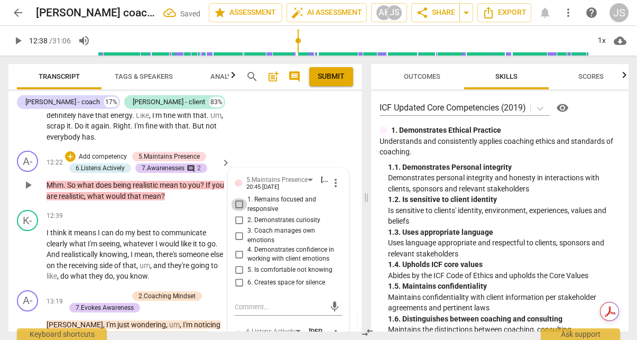
click at [234, 211] on input "1. Remains focused and responsive" at bounding box center [238, 204] width 17 height 13
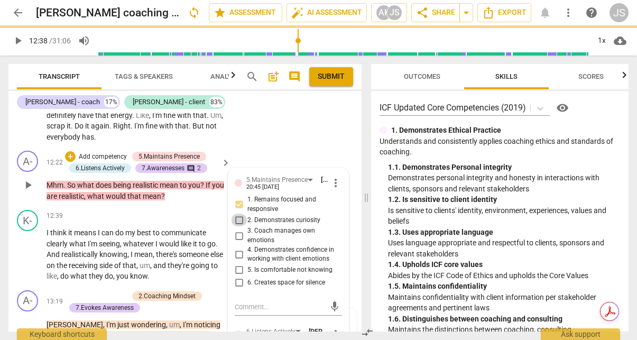
click at [237, 226] on input "2. Demonstrates curiosity" at bounding box center [238, 220] width 17 height 13
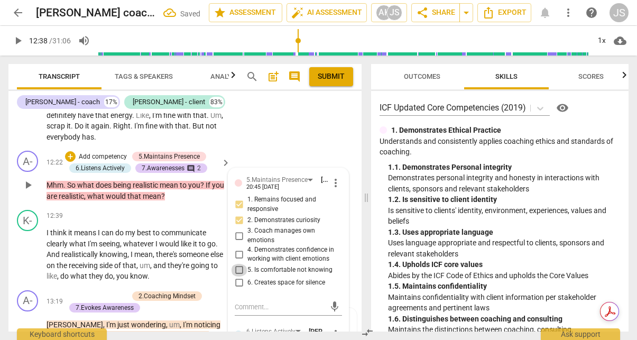
click at [241, 276] on input "5. Is comfortable not knowing" at bounding box center [238, 270] width 17 height 13
click at [241, 289] on input "6. Creates space for silence" at bounding box center [238, 282] width 17 height 13
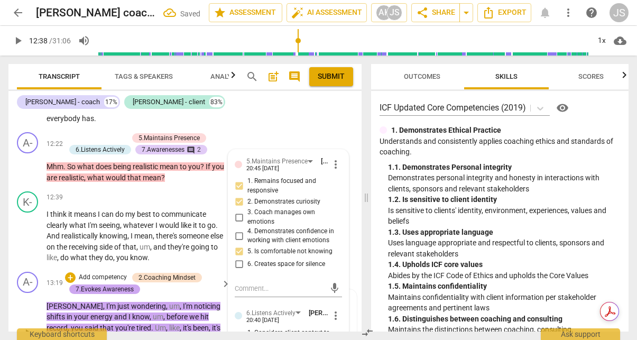
scroll to position [3213, 0]
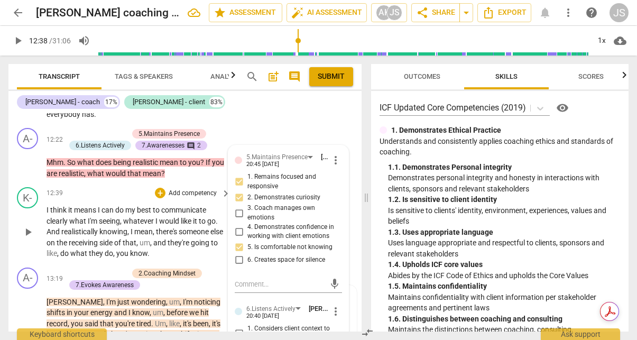
click at [20, 256] on div "play_arrow pause" at bounding box center [33, 232] width 27 height 48
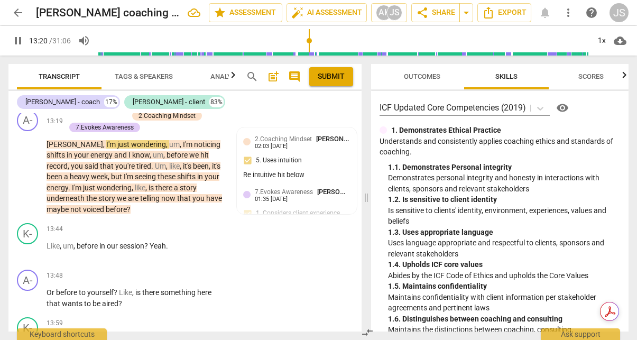
scroll to position [3371, 0]
click at [70, 121] on div "+" at bounding box center [70, 115] width 11 height 11
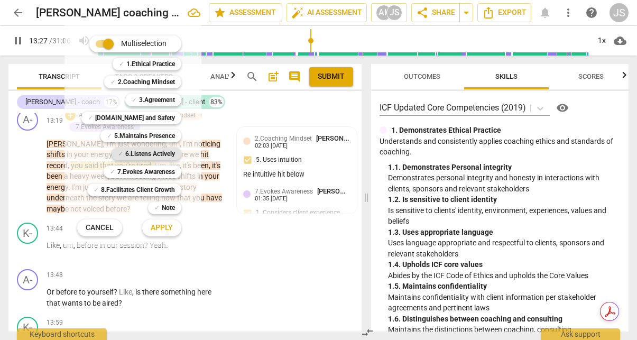
click at [150, 152] on b "6.Listens Actively" at bounding box center [150, 153] width 50 height 13
click at [164, 229] on span "Apply" at bounding box center [162, 228] width 22 height 11
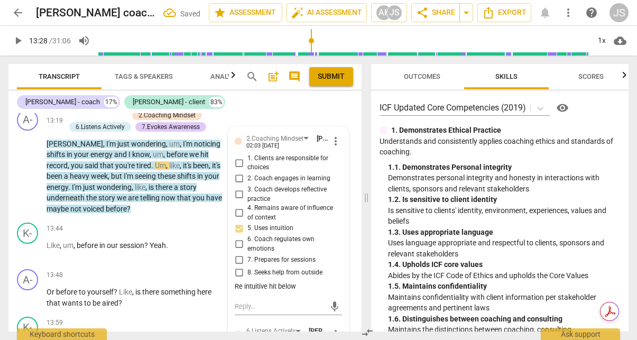
click at [164, 215] on p "Kim , I'm just wondering , um , I'm noticing shifts in your energy and I know ,…" at bounding box center [136, 176] width 179 height 76
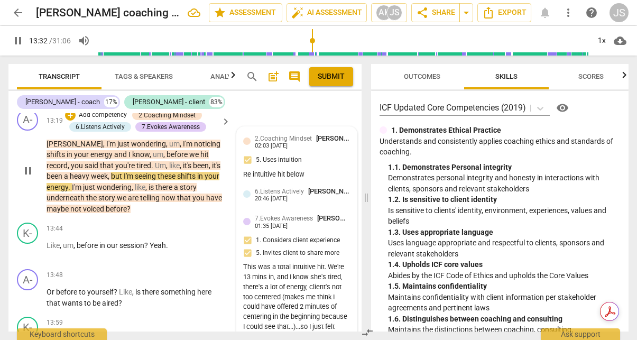
click at [276, 202] on div "20:46 09-11-2025" at bounding box center [271, 199] width 33 height 7
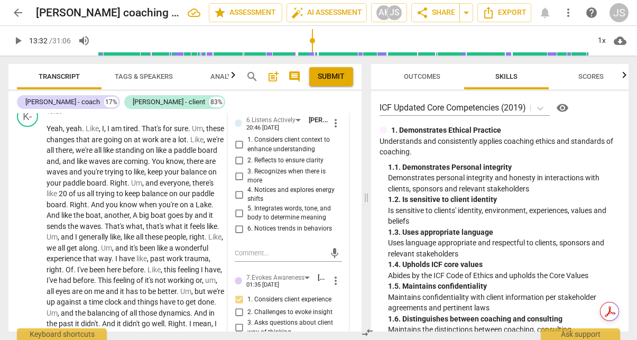
scroll to position [3584, 0]
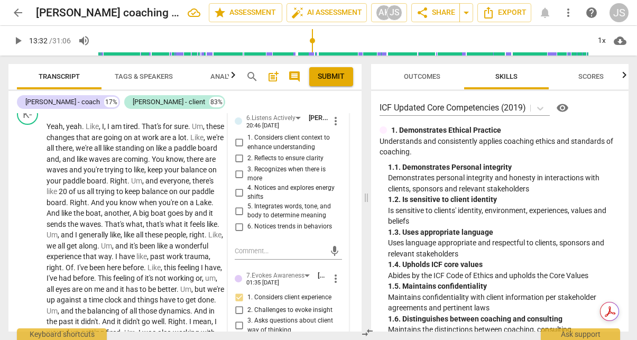
click at [238, 165] on input "2. Reflects to ensure clarity" at bounding box center [238, 158] width 17 height 13
click at [236, 180] on input "3. Recognizes when there is more" at bounding box center [238, 174] width 17 height 13
click at [237, 199] on input "4. Notices and explores energy shifts" at bounding box center [238, 192] width 17 height 13
click at [237, 180] on input "3. Recognizes when there is more" at bounding box center [238, 174] width 17 height 13
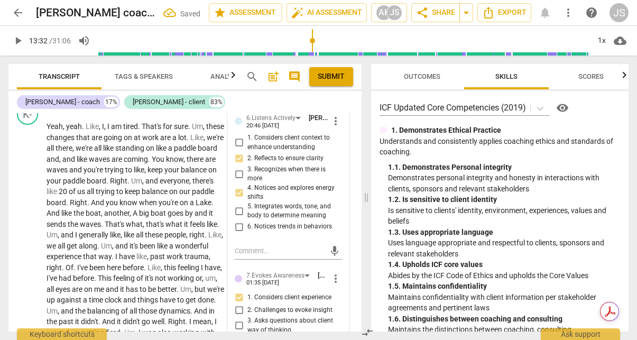
click at [239, 233] on input "6. Notices trends in behaviors" at bounding box center [238, 226] width 17 height 13
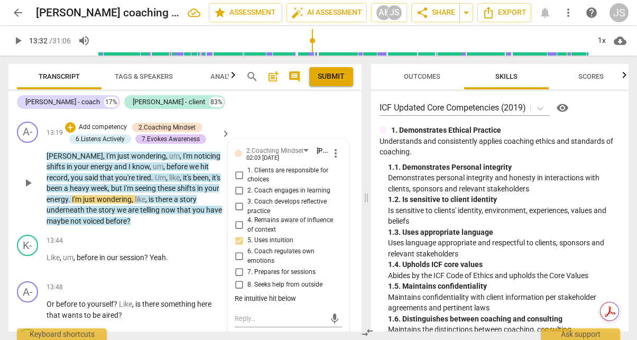
scroll to position [3345, 0]
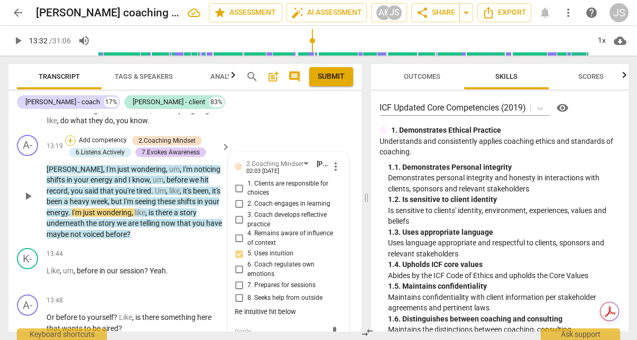
click at [70, 146] on div "+" at bounding box center [70, 140] width 11 height 11
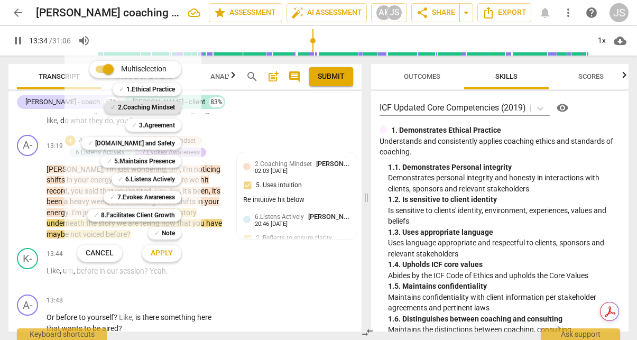
click at [169, 107] on b "2.Coaching Mindset" at bounding box center [146, 107] width 57 height 13
click at [165, 256] on span "Apply" at bounding box center [162, 253] width 22 height 11
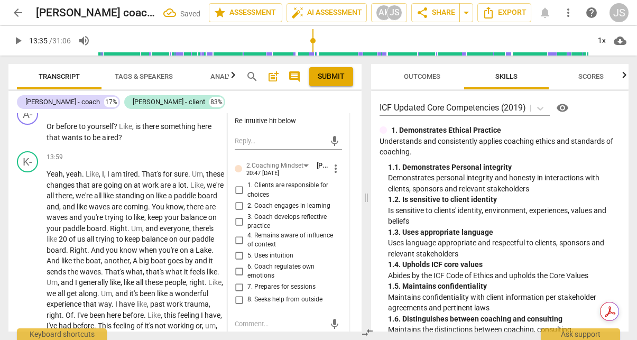
scroll to position [3537, 0]
click at [237, 262] on input "5. Uses intuition" at bounding box center [238, 255] width 17 height 13
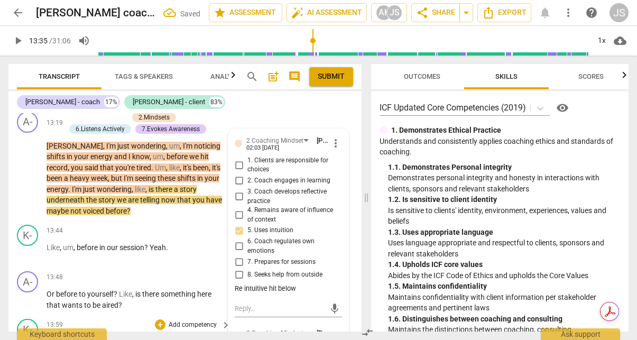
scroll to position [3310, 0]
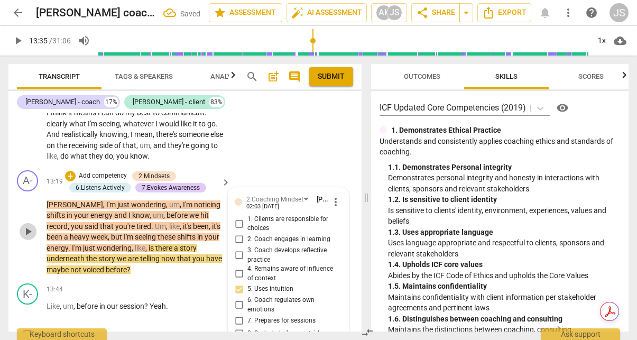
click at [29, 238] on span "play_arrow" at bounding box center [28, 231] width 13 height 13
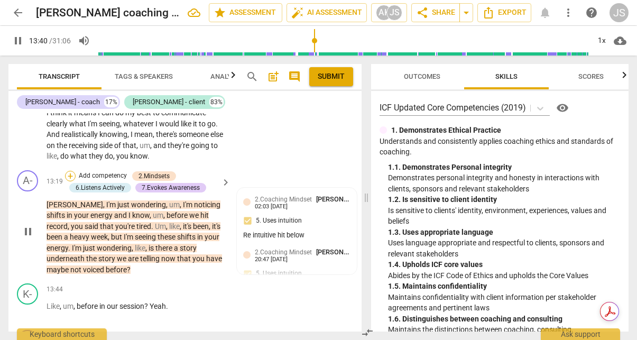
click at [72, 181] on div "+" at bounding box center [70, 176] width 11 height 11
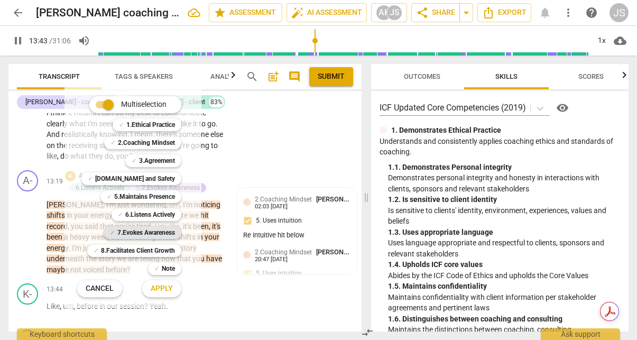
click at [153, 232] on b "7.Evokes Awareness" at bounding box center [146, 232] width 58 height 13
click at [163, 289] on span "Apply" at bounding box center [162, 288] width 22 height 11
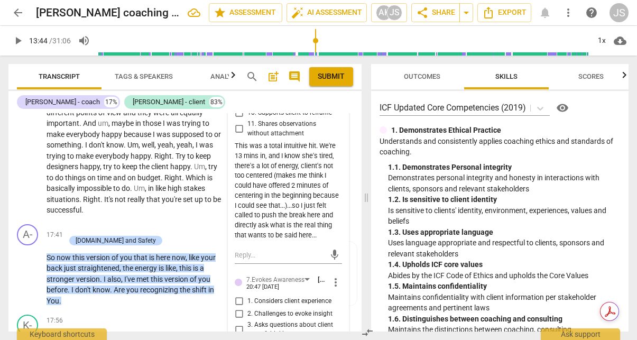
scroll to position [4096, 0]
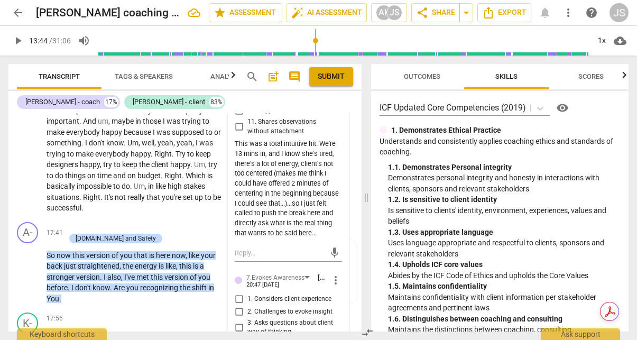
click at [238, 258] on textarea at bounding box center [280, 253] width 90 height 10
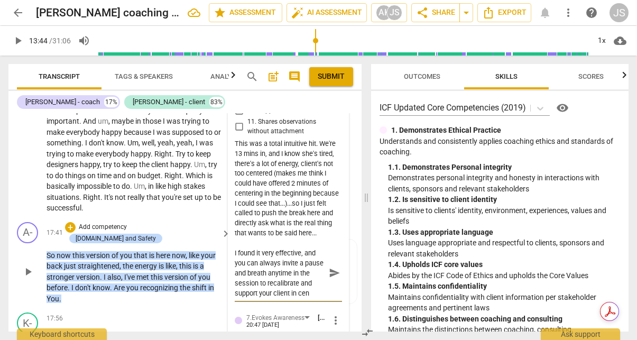
scroll to position [9, 0]
click at [292, 298] on textarea "I found it very effective, and you can always invite a pause and breath anytime…" at bounding box center [280, 273] width 90 height 50
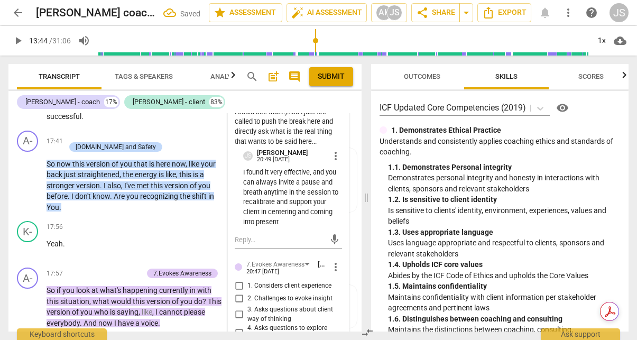
scroll to position [4192, 0]
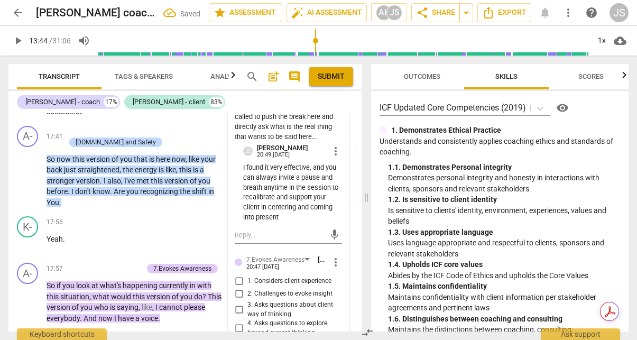
click at [276, 223] on p "I found it very effective, and you can always invite a pause and breath anytime…" at bounding box center [292, 193] width 99 height 60
click at [332, 158] on span "more_vert" at bounding box center [335, 151] width 13 height 13
click at [340, 169] on li "Edit" at bounding box center [344, 172] width 36 height 20
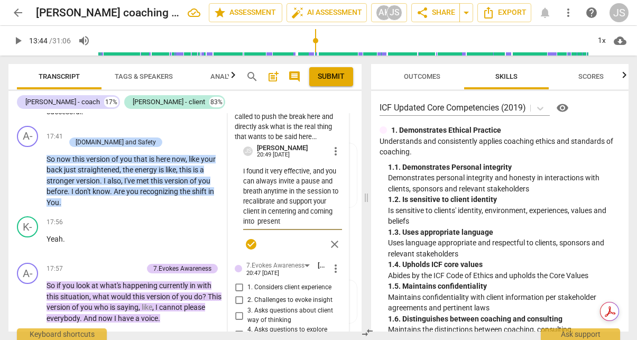
click at [255, 226] on textarea "I found it very effective, and you can always invite a pause and breath anytime…" at bounding box center [292, 196] width 99 height 60
click at [288, 226] on textarea "I found it very effective, and you can always invite a pause and breath anytime…" at bounding box center [292, 196] width 99 height 60
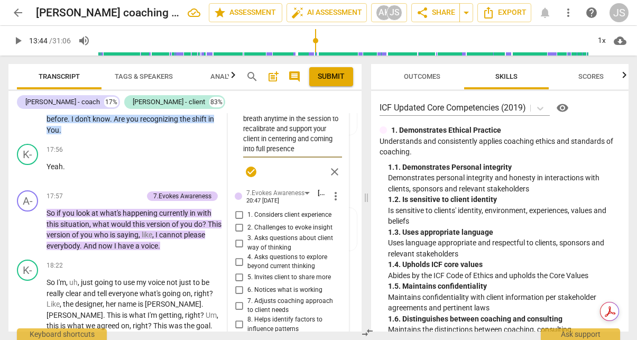
scroll to position [4274, 0]
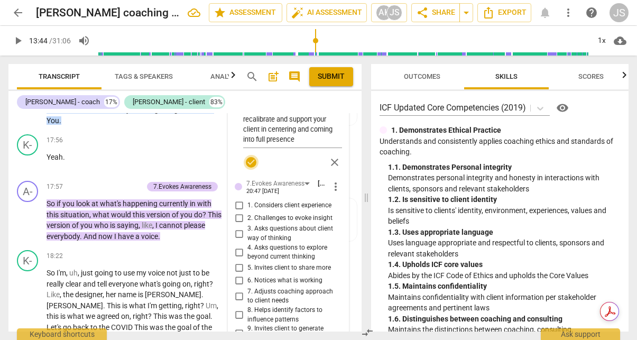
click at [245, 169] on span "check_circle" at bounding box center [251, 162] width 13 height 13
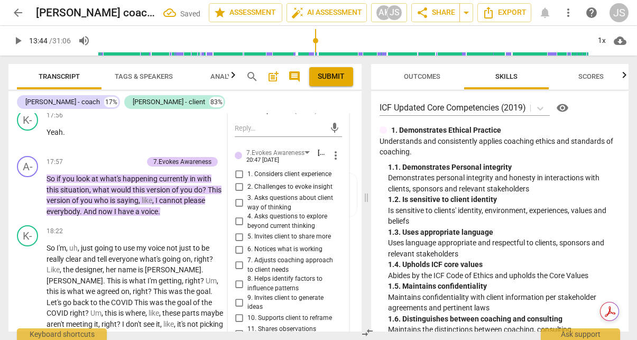
scroll to position [4302, 0]
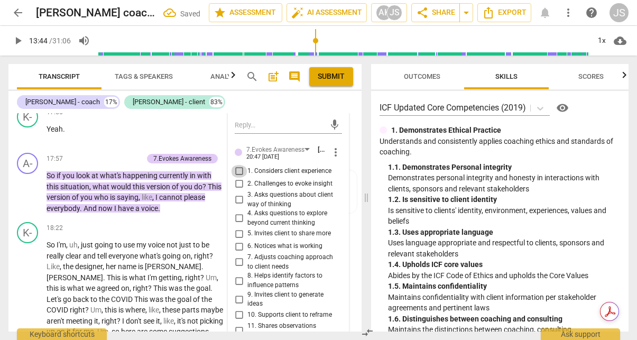
click at [238, 178] on input "1. Considers client experience" at bounding box center [238, 171] width 17 height 13
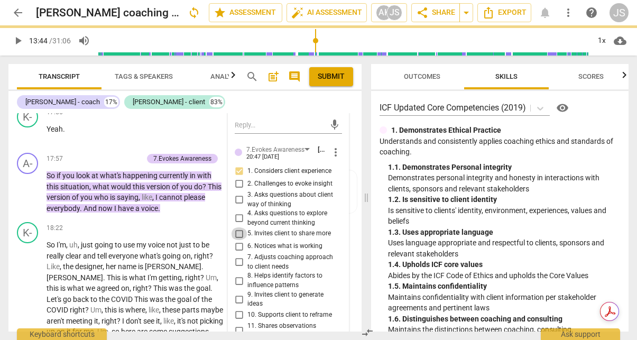
click at [237, 240] on input "5. Invites client to share more" at bounding box center [238, 233] width 17 height 13
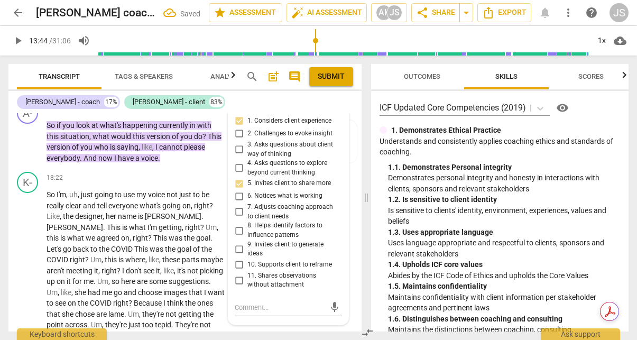
scroll to position [4353, 0]
click at [238, 286] on input "11. Shares observations without attachment" at bounding box center [238, 279] width 17 height 13
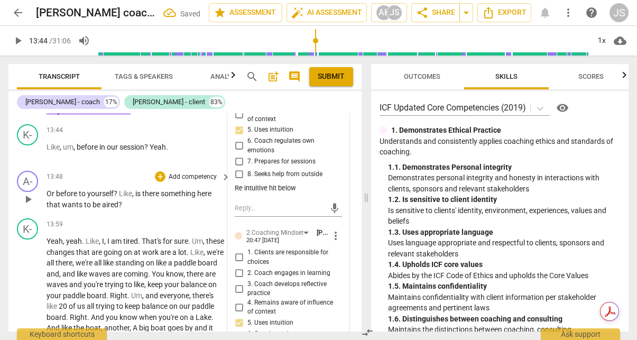
scroll to position [3469, 0]
click at [27, 158] on span "play_arrow" at bounding box center [28, 151] width 13 height 13
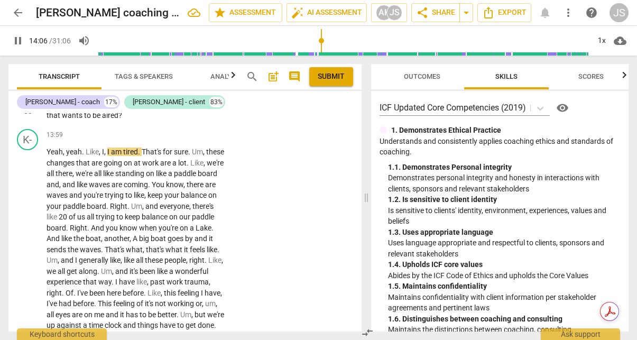
scroll to position [3538, 0]
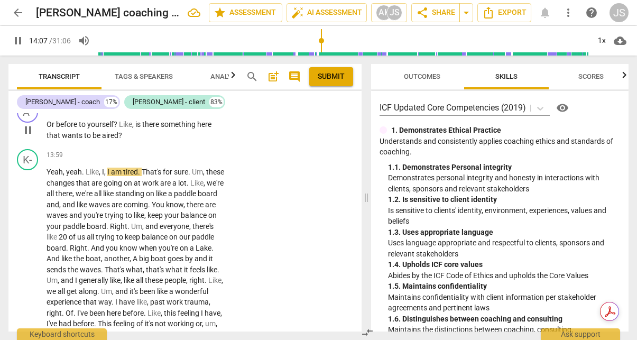
click at [158, 113] on div "+" at bounding box center [160, 107] width 11 height 11
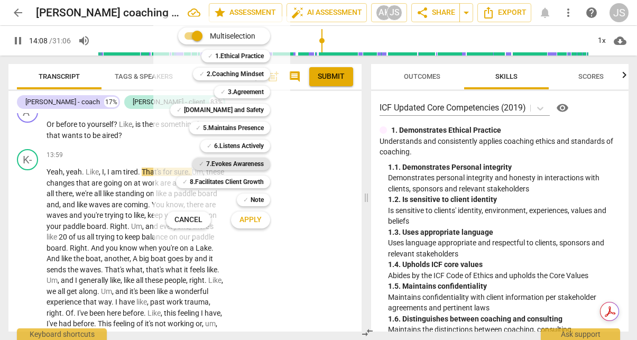
click at [252, 166] on b "7.Evokes Awareness" at bounding box center [235, 164] width 58 height 13
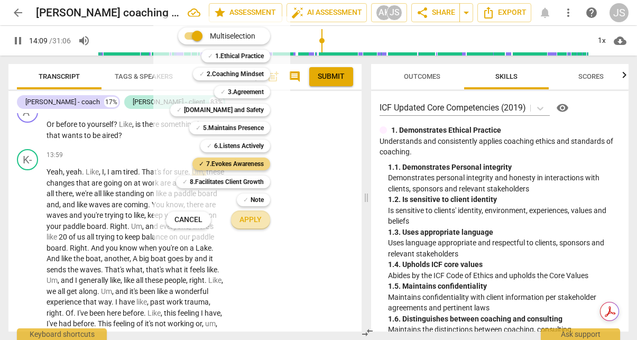
click at [262, 221] on button "Apply" at bounding box center [250, 219] width 39 height 19
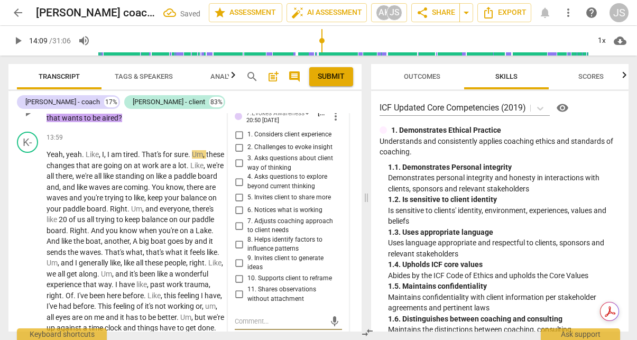
scroll to position [3558, 0]
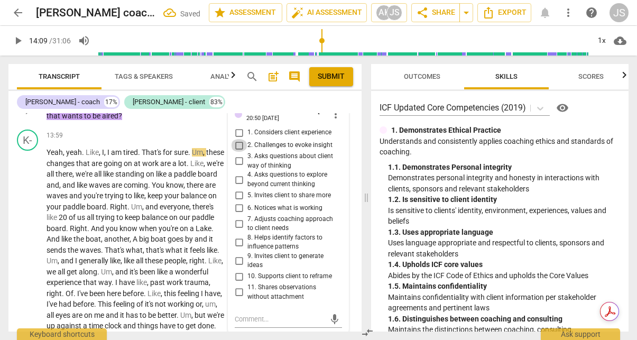
click at [237, 152] on input "2. Challenges to evoke insight" at bounding box center [238, 145] width 17 height 13
click at [236, 139] on input "1. Considers client experience" at bounding box center [238, 132] width 17 height 13
click at [234, 168] on input "3. Asks questions about client way of thinking" at bounding box center [238, 161] width 17 height 13
click at [239, 186] on input "4. Asks questions to explore beyond current thinking" at bounding box center [238, 179] width 17 height 13
click at [236, 202] on input "5. Invites client to share more" at bounding box center [238, 195] width 17 height 13
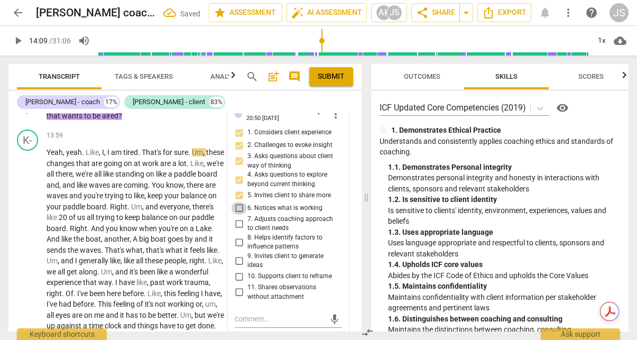
click at [236, 215] on input "6. Notices what is working" at bounding box center [238, 208] width 17 height 13
click at [237, 230] on input "7. Adjusts coaching approach to client needs" at bounding box center [238, 223] width 17 height 13
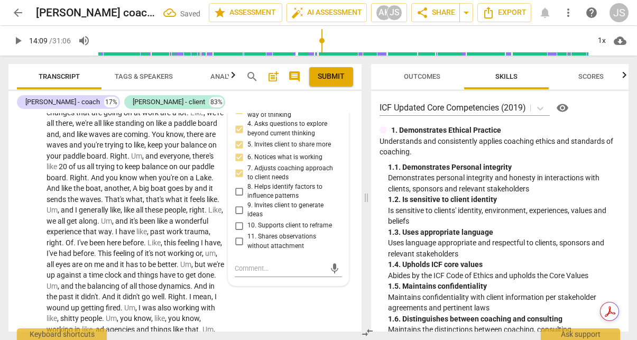
scroll to position [3609, 0]
click at [238, 247] on input "11. Shares observations without attachment" at bounding box center [238, 240] width 17 height 13
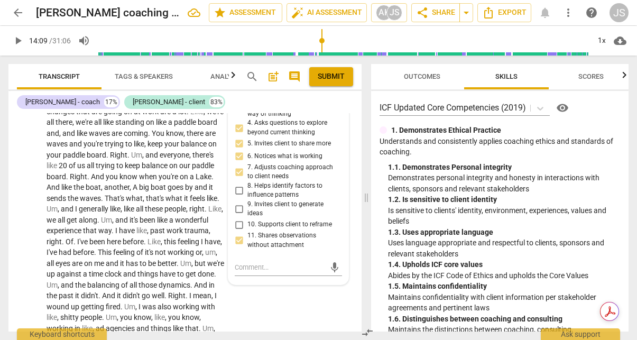
click at [234, 247] on input "11. Shares observations without attachment" at bounding box center [238, 240] width 17 height 13
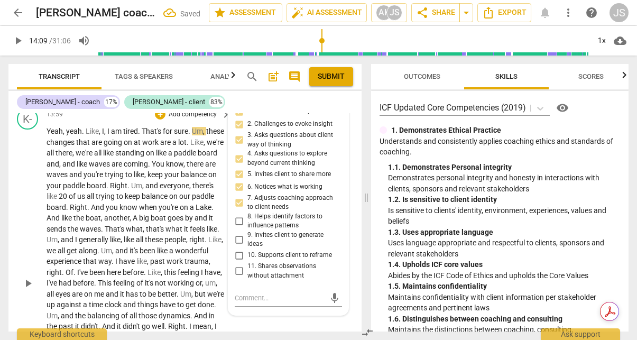
scroll to position [3580, 0]
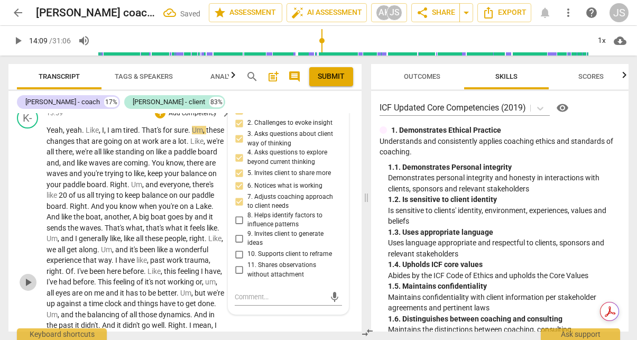
click at [28, 289] on span "play_arrow" at bounding box center [28, 282] width 13 height 13
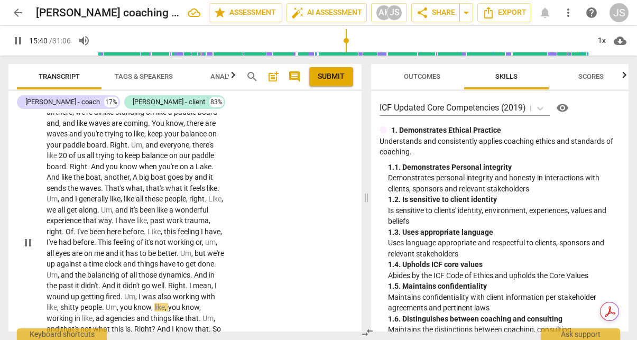
scroll to position [3841, 0]
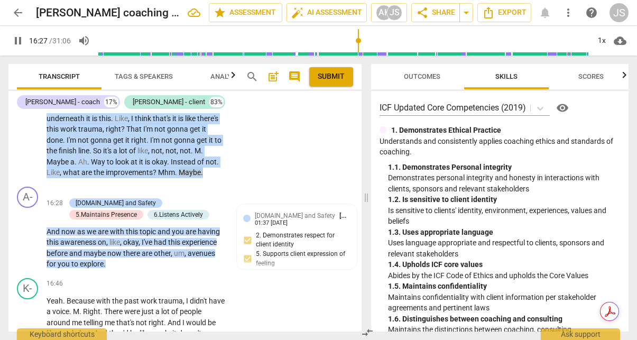
drag, startPoint x: 101, startPoint y: 140, endPoint x: 174, endPoint y: 208, distance: 99.9
click at [174, 178] on p "Yeah , yeah . Like , I , I am tired . That's for sure . Um , these changes that…" at bounding box center [136, 21] width 179 height 314
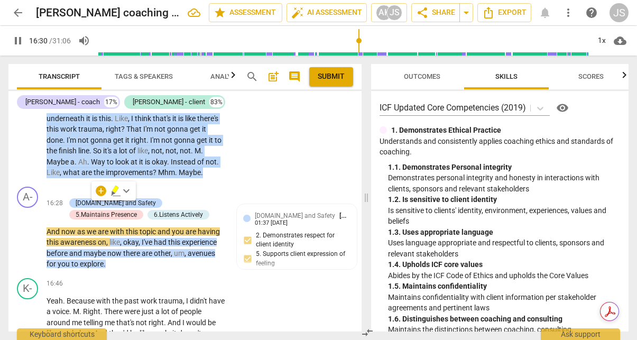
click at [118, 190] on icon "button" at bounding box center [115, 190] width 11 height 13
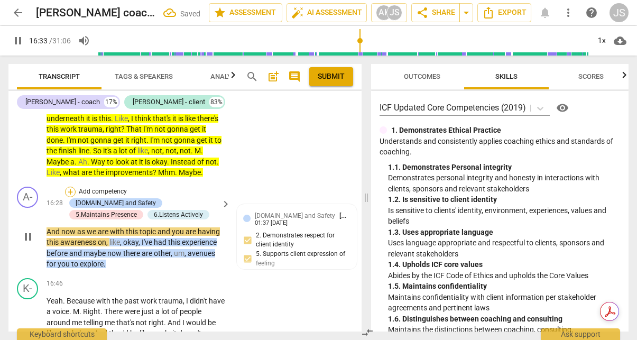
click at [70, 197] on div "+" at bounding box center [70, 192] width 11 height 11
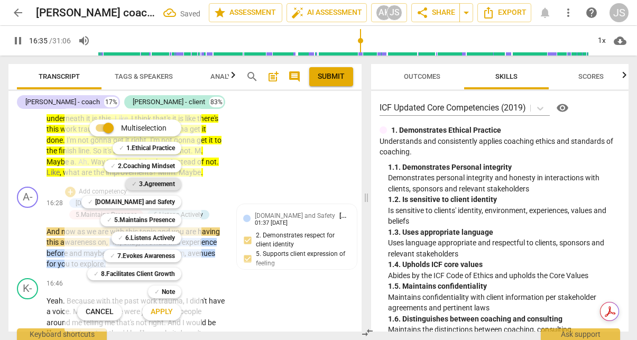
click at [162, 183] on b "3.Agreement" at bounding box center [157, 184] width 36 height 13
click at [169, 314] on span "Apply" at bounding box center [162, 312] width 22 height 11
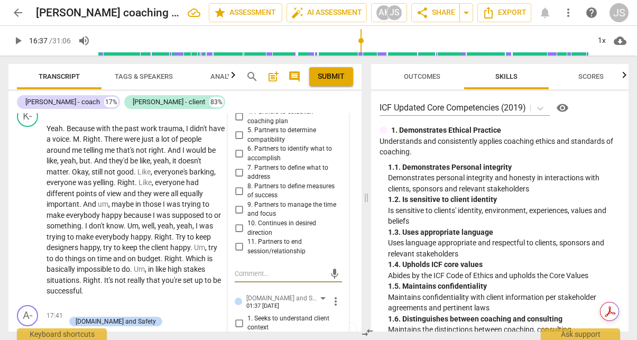
scroll to position [4014, 0]
click at [238, 235] on input "10. Continues in desired direction" at bounding box center [238, 229] width 17 height 13
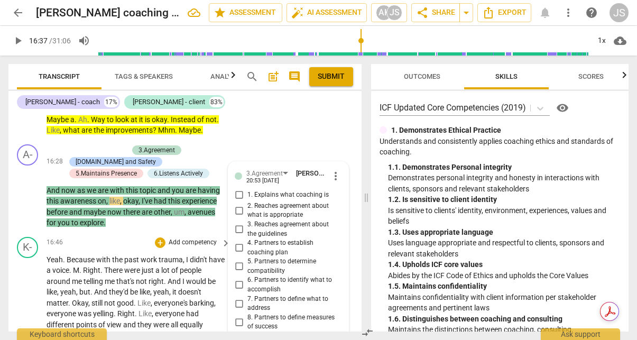
scroll to position [3878, 0]
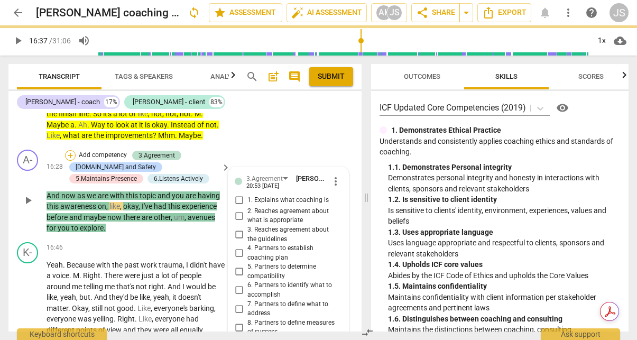
click at [67, 161] on div "+" at bounding box center [70, 155] width 11 height 11
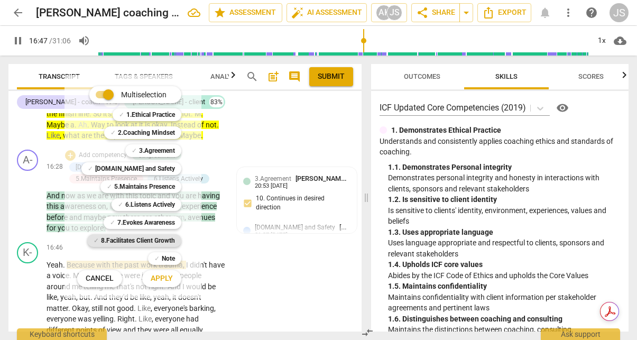
click at [159, 239] on b "8.Facilitates Client Growth" at bounding box center [138, 240] width 74 height 13
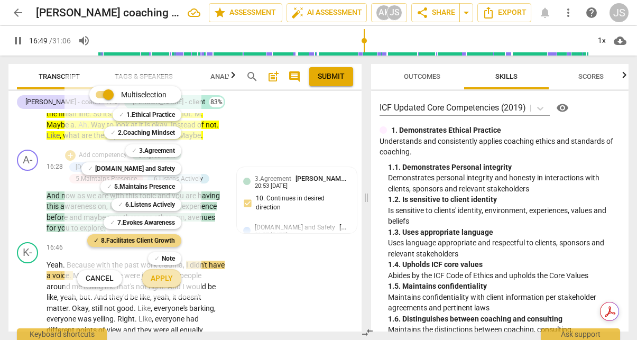
click at [161, 278] on span "Apply" at bounding box center [162, 278] width 22 height 11
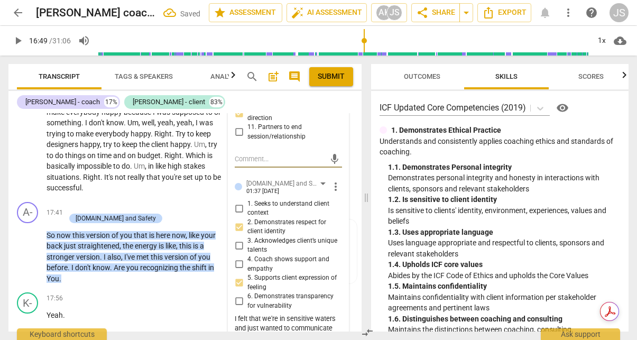
scroll to position [4131, 0]
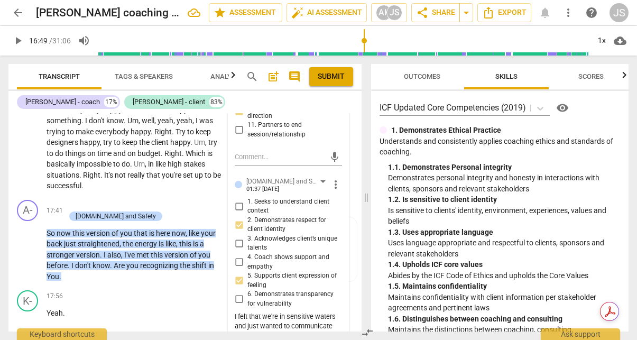
click at [237, 99] on input "9. Partners to manage the time and focus" at bounding box center [238, 92] width 17 height 13
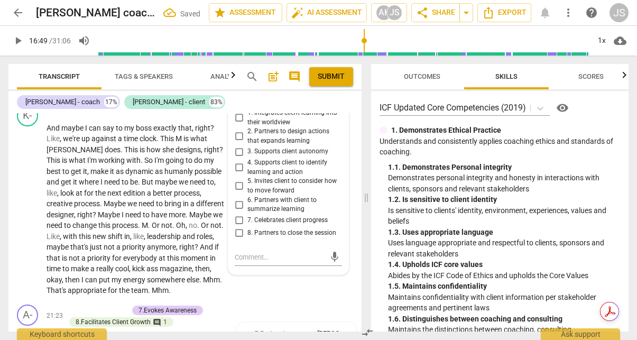
scroll to position [4799, 0]
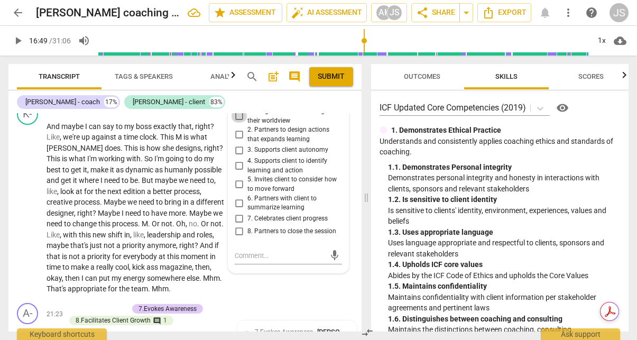
click at [237, 123] on input "1. Integrates client learning into their worldview" at bounding box center [238, 116] width 17 height 13
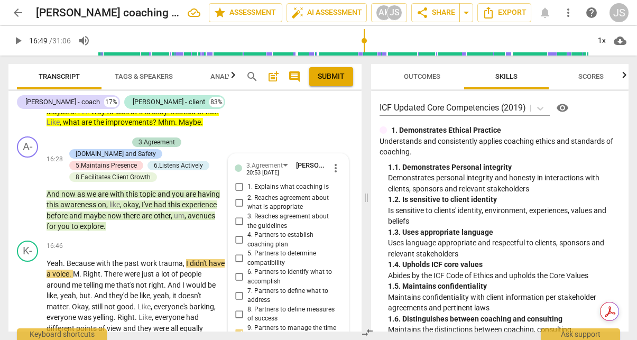
scroll to position [3891, 0]
click at [71, 148] on div "+" at bounding box center [70, 142] width 11 height 11
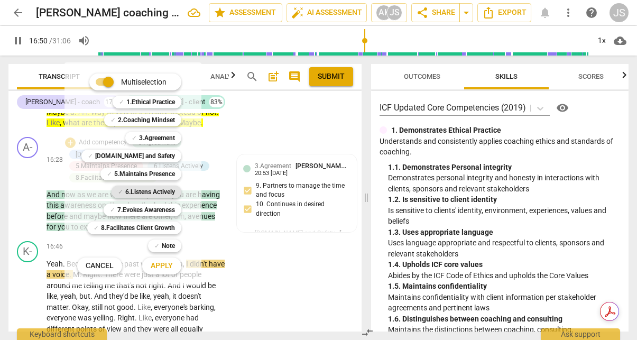
click at [152, 188] on b "6.Listens Actively" at bounding box center [150, 192] width 50 height 13
click at [146, 174] on b "5.Maintains Presence" at bounding box center [144, 174] width 61 height 13
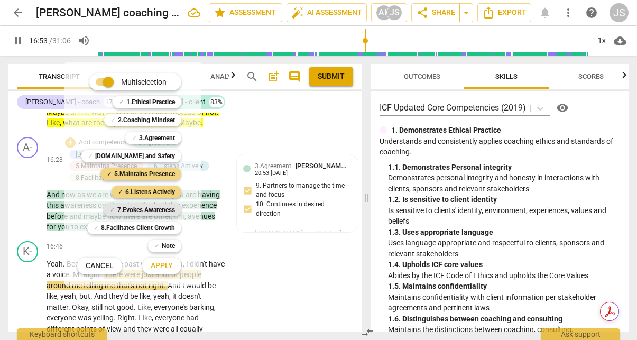
click at [146, 211] on b "7.Evokes Awareness" at bounding box center [146, 209] width 58 height 13
click at [160, 267] on span "Apply" at bounding box center [162, 266] width 22 height 11
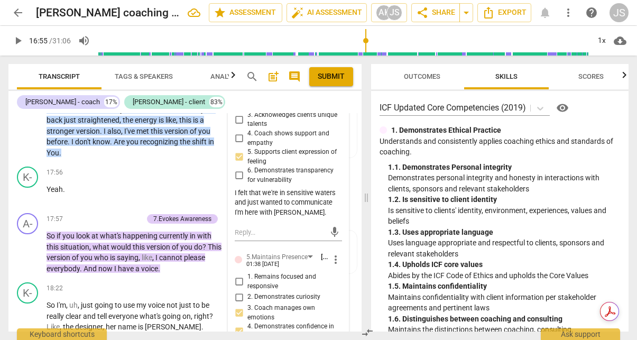
scroll to position [4257, 0]
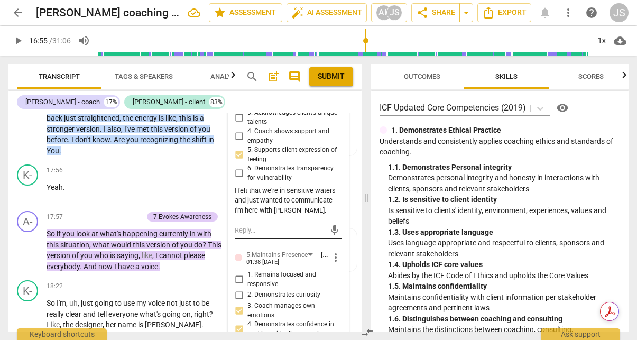
click at [263, 235] on textarea at bounding box center [280, 230] width 90 height 10
click at [329, 236] on span "send" at bounding box center [335, 230] width 12 height 12
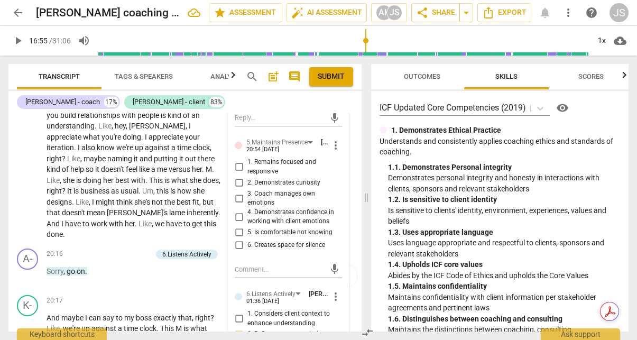
scroll to position [4629, 0]
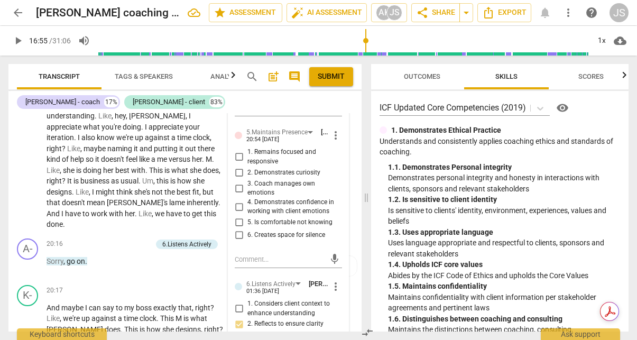
click at [238, 163] on input "1. Remains focused and responsive" at bounding box center [238, 157] width 17 height 13
click at [238, 195] on input "3. Coach manages own emotions" at bounding box center [238, 188] width 17 height 13
click at [236, 213] on input "4. Demonstrates confidence in working with client emotions" at bounding box center [238, 206] width 17 height 13
click at [236, 229] on input "5. Is comfortable not knowing" at bounding box center [238, 222] width 17 height 13
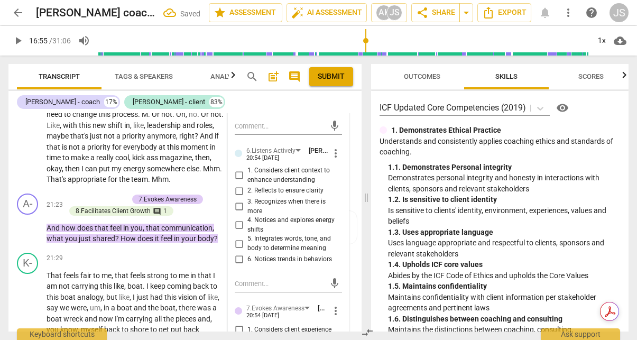
scroll to position [4920, 0]
click at [237, 197] on input "2. Reflects to ensure clarity" at bounding box center [238, 190] width 17 height 13
click at [238, 249] on input "5. Integrates words, tone, and body to determine meaning" at bounding box center [238, 243] width 17 height 13
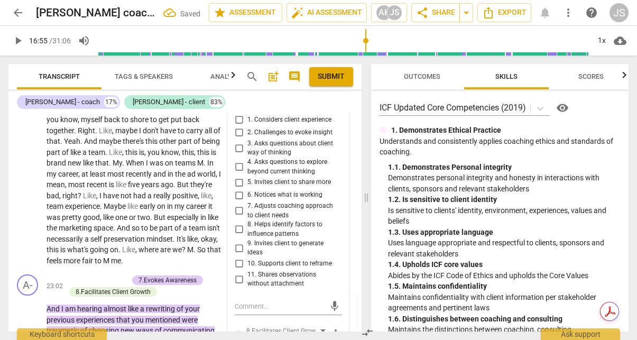
scroll to position [5123, 0]
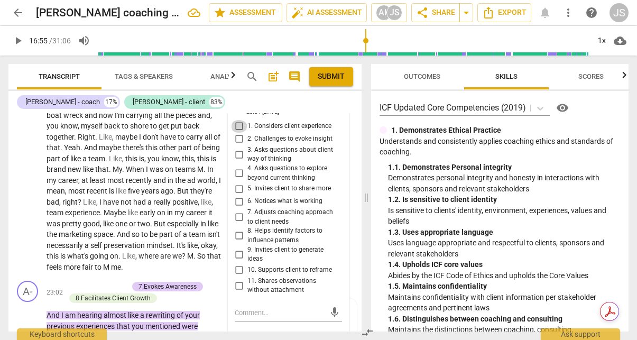
click at [238, 133] on input "1. Considers client experience" at bounding box center [238, 126] width 17 height 13
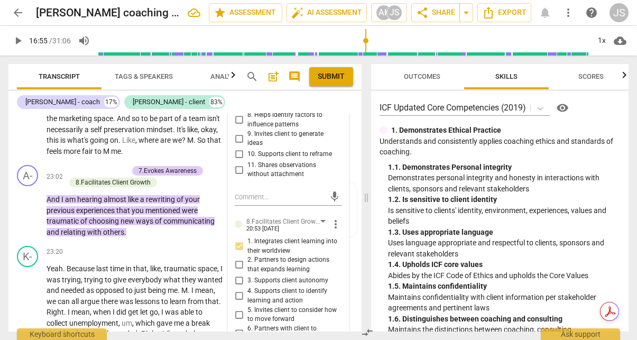
scroll to position [5240, 0]
click at [236, 175] on input "11. Shares observations without attachment" at bounding box center [238, 169] width 17 height 13
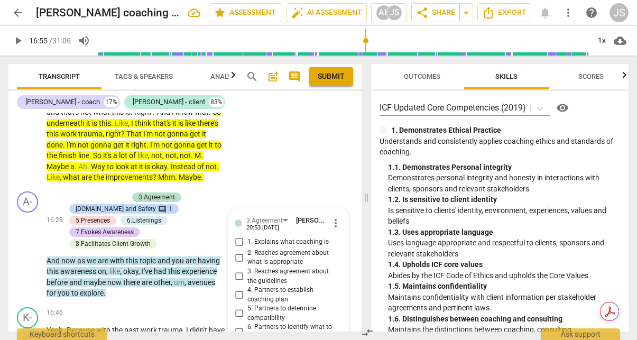
scroll to position [3850, 0]
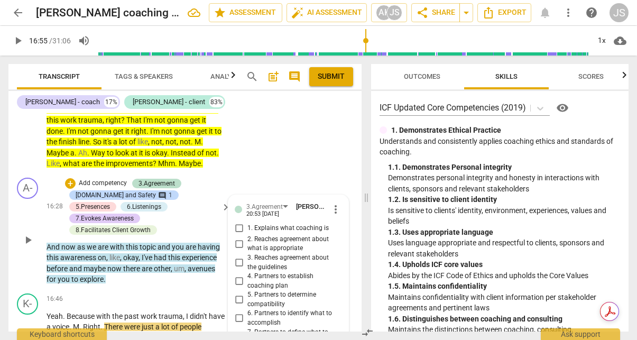
click at [75, 189] on div "+ Add competency" at bounding box center [96, 183] width 63 height 11
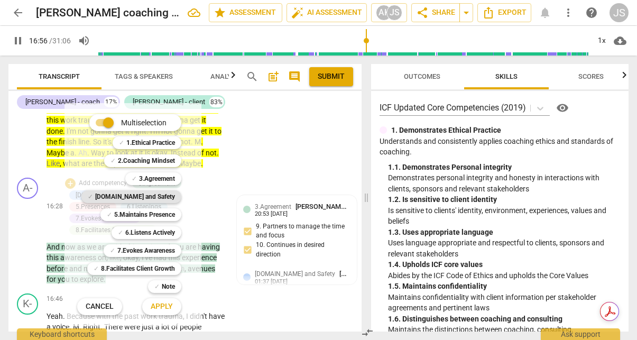
click at [151, 198] on b "4.Trust and Safety" at bounding box center [135, 196] width 80 height 13
click at [166, 306] on span "Apply" at bounding box center [162, 306] width 22 height 11
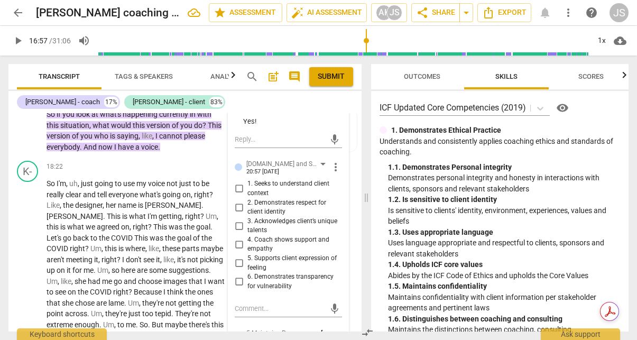
scroll to position [4385, 0]
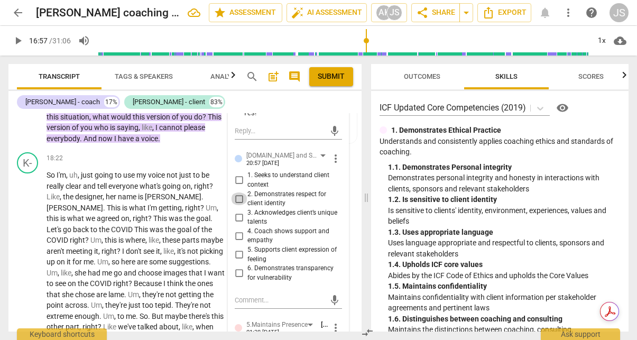
click at [233, 205] on input "2. Demonstrates respect for client identity" at bounding box center [238, 198] width 17 height 13
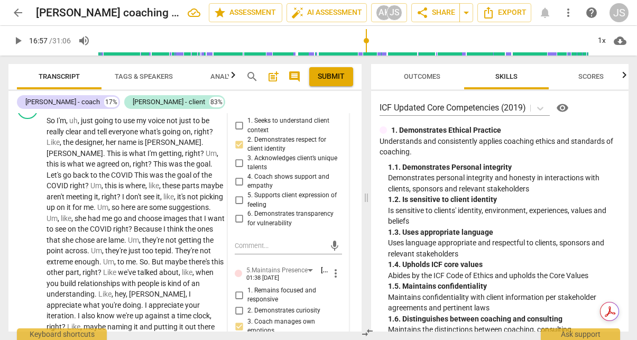
scroll to position [4440, 0]
click at [237, 187] on input "4. Coach shows support and empathy" at bounding box center [238, 180] width 17 height 13
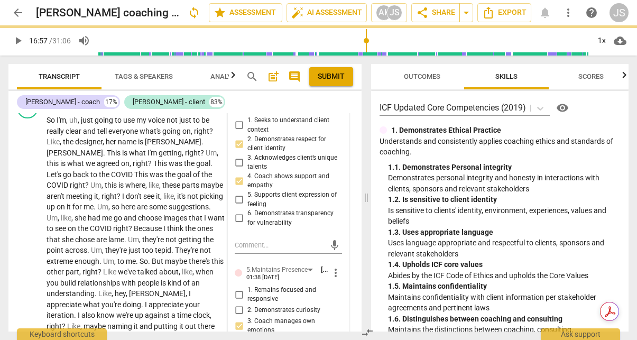
click at [236, 206] on input "5. Supports client expression of feeling" at bounding box center [238, 199] width 17 height 13
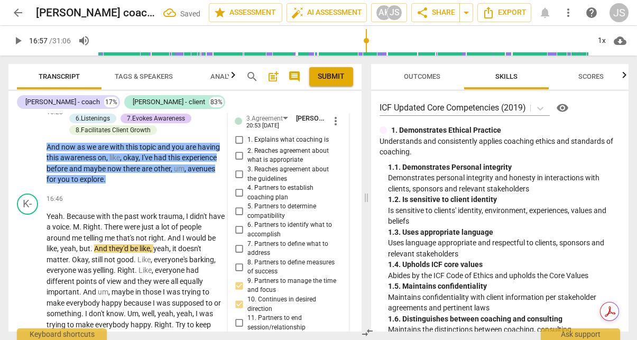
scroll to position [3941, 0]
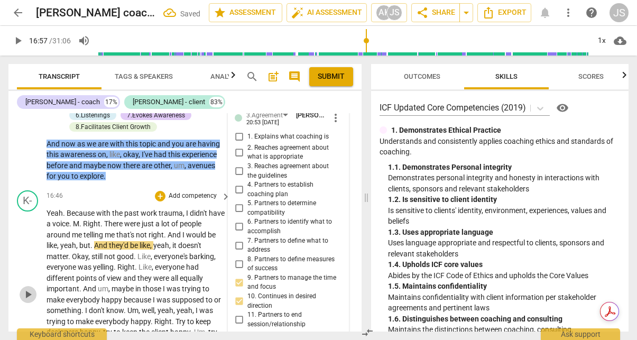
click at [29, 301] on span "play_arrow" at bounding box center [28, 294] width 13 height 13
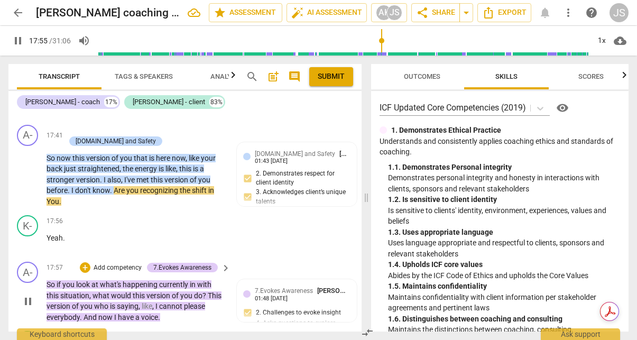
scroll to position [4153, 0]
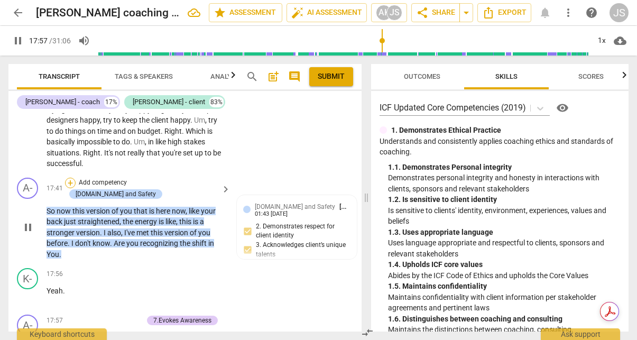
click at [76, 188] on div "+" at bounding box center [70, 183] width 11 height 11
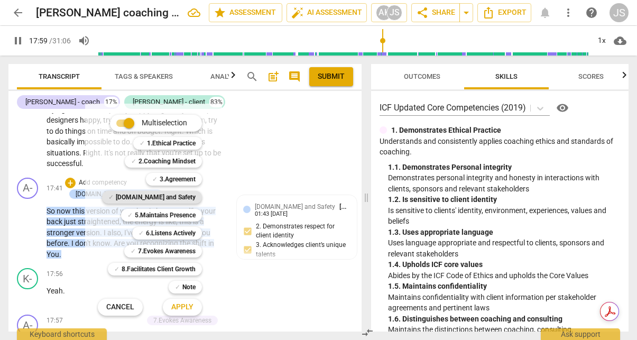
click at [165, 198] on b "4.Trust and Safety" at bounding box center [156, 197] width 80 height 13
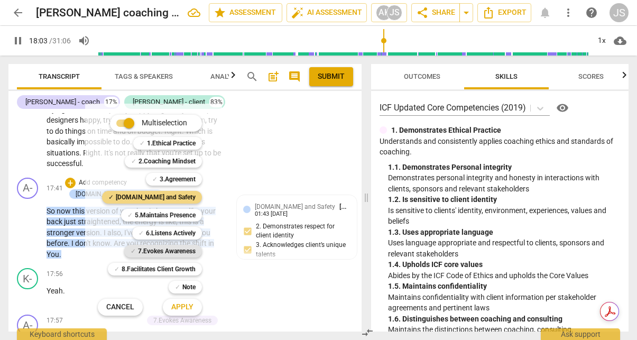
click at [159, 248] on b "7.Evokes Awareness" at bounding box center [167, 251] width 58 height 13
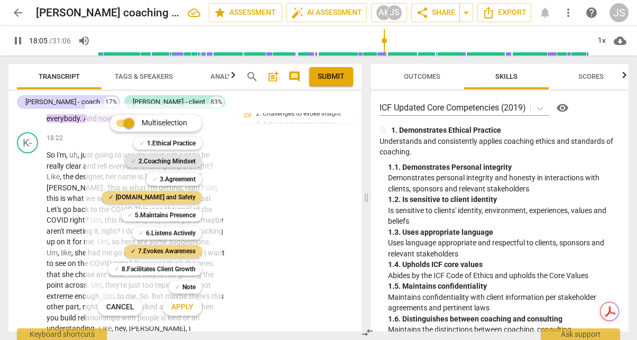
click at [166, 157] on b "2.Coaching Mindset" at bounding box center [166, 161] width 57 height 13
click at [178, 303] on span "Apply" at bounding box center [182, 307] width 22 height 11
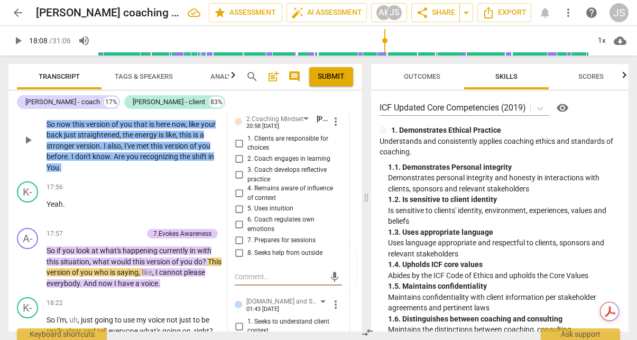
scroll to position [4248, 0]
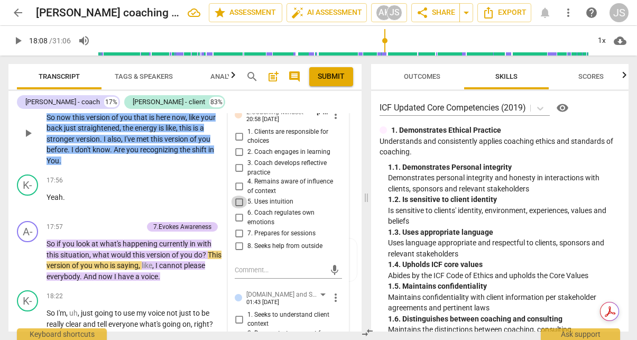
click at [237, 208] on input "5. Uses intuition" at bounding box center [238, 202] width 17 height 13
click at [237, 224] on input "6. Coach regulates own emotions" at bounding box center [238, 217] width 17 height 13
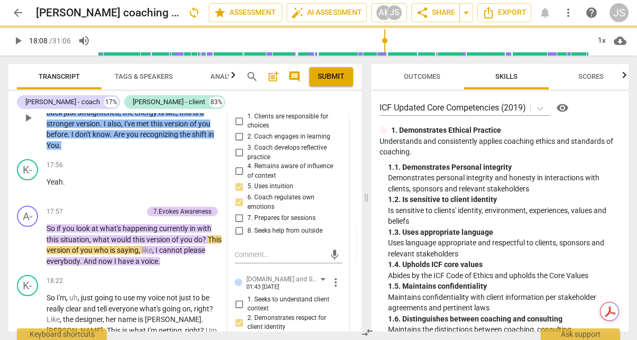
scroll to position [4264, 0]
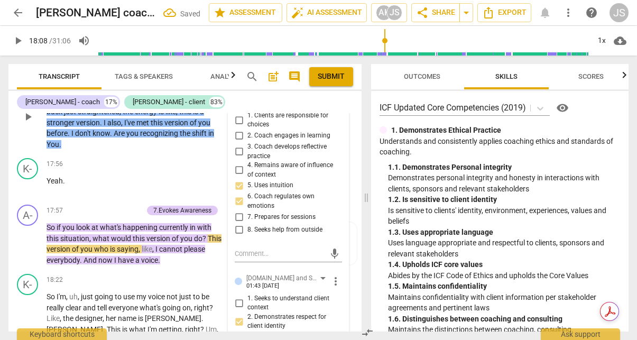
click at [235, 177] on input "4. Remains aware of influence of context" at bounding box center [238, 170] width 17 height 13
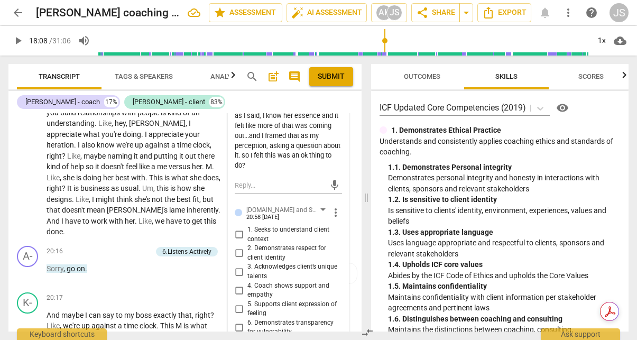
scroll to position [4612, 0]
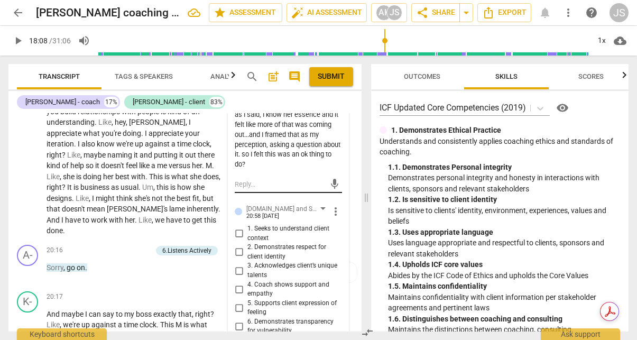
click at [253, 189] on textarea at bounding box center [280, 184] width 90 height 10
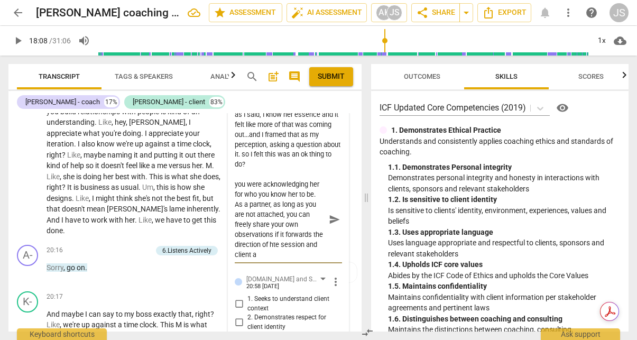
scroll to position [10, 0]
click at [330, 225] on span "send" at bounding box center [335, 220] width 12 height 12
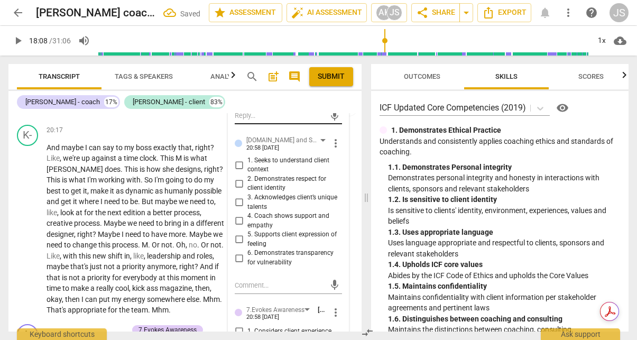
scroll to position [4780, 0]
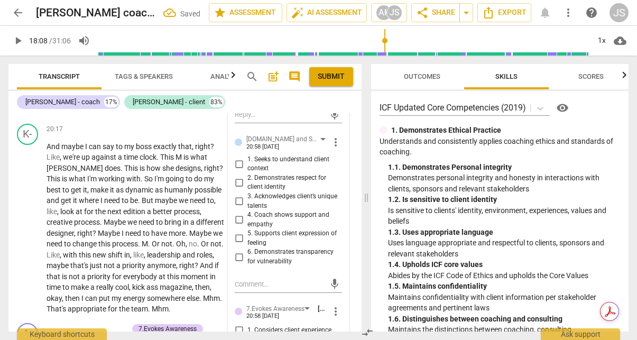
click at [239, 189] on input "2. Demonstrates respect for client identity" at bounding box center [238, 182] width 17 height 13
click at [238, 208] on input "3. Acknowledges client’s unique talents" at bounding box center [238, 201] width 17 height 13
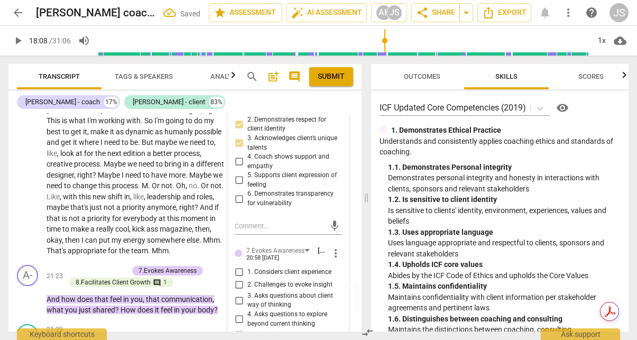
scroll to position [4839, 0]
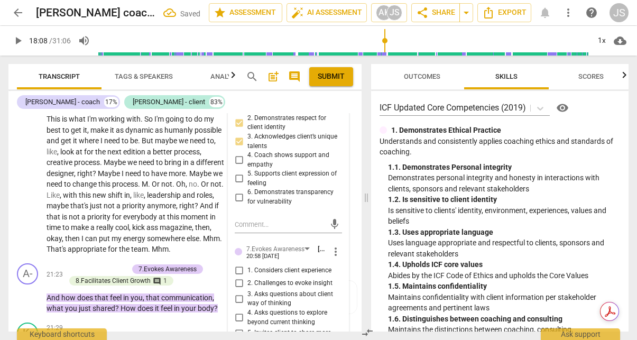
click at [237, 166] on input "4. Coach shows support and empathy" at bounding box center [238, 160] width 17 height 13
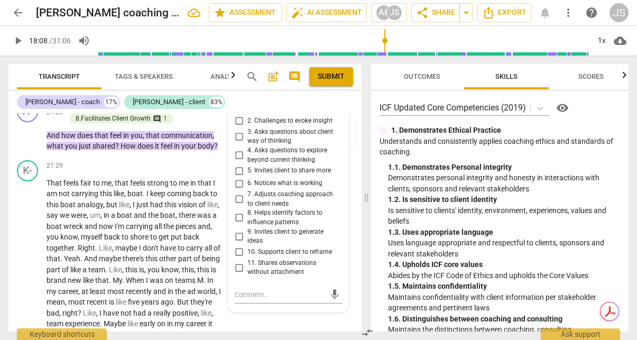
scroll to position [5004, 0]
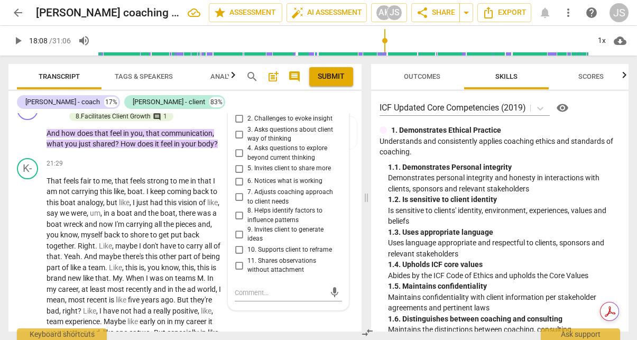
click at [236, 141] on input "3. Asks questions about client way of thinking" at bounding box center [238, 134] width 17 height 13
click at [236, 160] on input "4. Asks questions to explore beyond current thinking" at bounding box center [238, 153] width 17 height 13
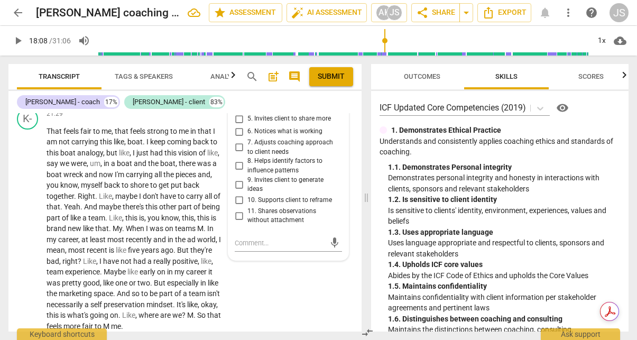
scroll to position [5054, 0]
click at [236, 221] on input "11. Shares observations without attachment" at bounding box center [238, 215] width 17 height 13
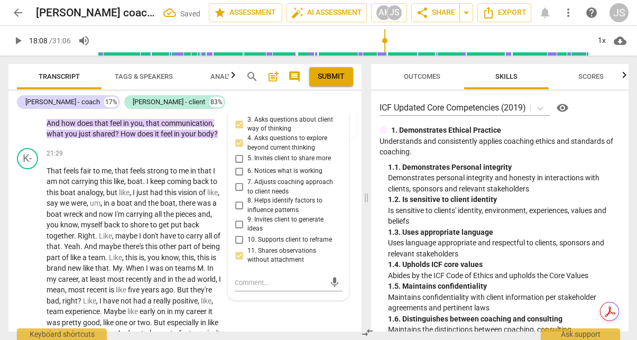
scroll to position [4987, 0]
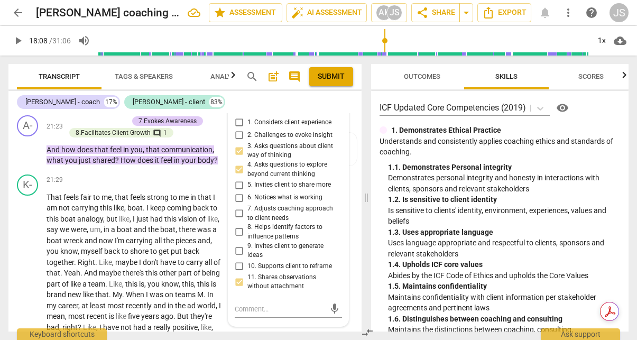
click at [236, 204] on input "6. Notices what is working" at bounding box center [238, 197] width 17 height 13
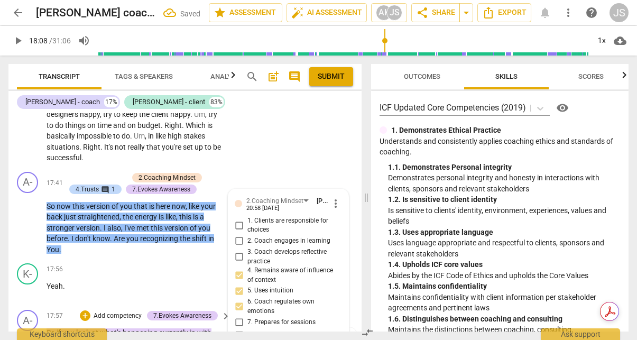
scroll to position [4158, 0]
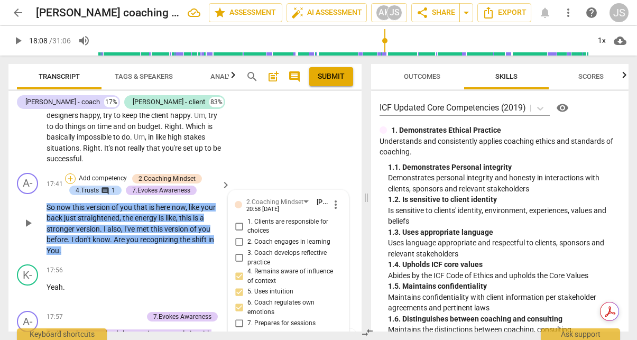
click at [72, 184] on div "+" at bounding box center [70, 178] width 11 height 11
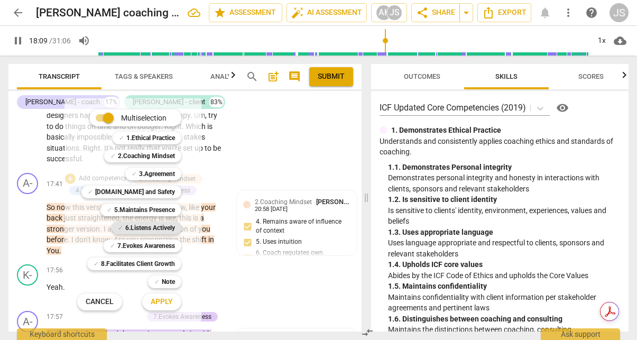
click at [157, 229] on b "6.Listens Actively" at bounding box center [150, 227] width 50 height 13
click at [161, 298] on span "Apply" at bounding box center [162, 302] width 22 height 11
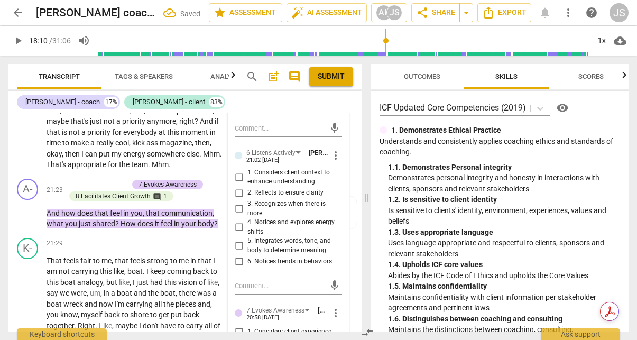
scroll to position [4938, 0]
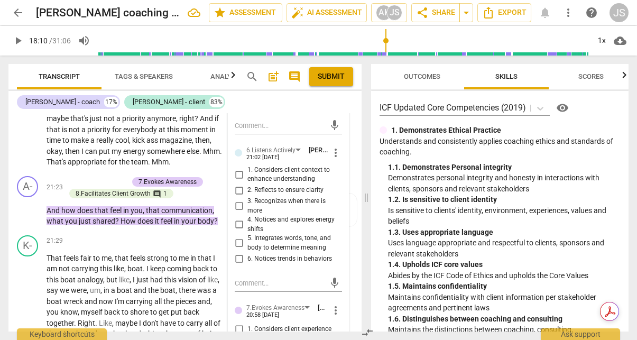
click at [236, 197] on input "2. Reflects to ensure clarity" at bounding box center [238, 190] width 17 height 13
click at [237, 231] on input "4. Notices and explores energy shifts" at bounding box center [238, 224] width 17 height 13
click at [235, 249] on input "5. Integrates words, tone, and body to determine meaning" at bounding box center [238, 243] width 17 height 13
click at [236, 271] on div "6.Listens Actively Jennifer Starr 21:02 09-11-2025 more_vert 1. Considers clien…" at bounding box center [288, 208] width 107 height 126
click at [237, 265] on input "6. Notices trends in behaviors" at bounding box center [238, 259] width 17 height 13
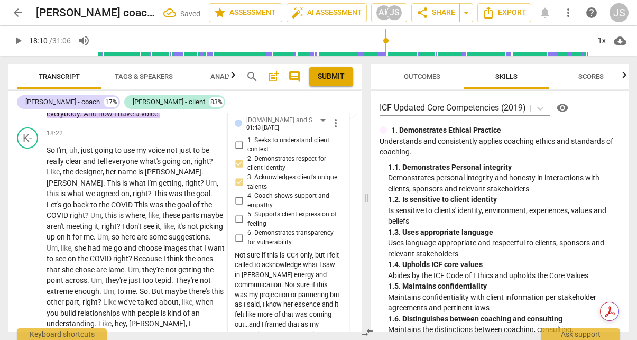
scroll to position [4414, 0]
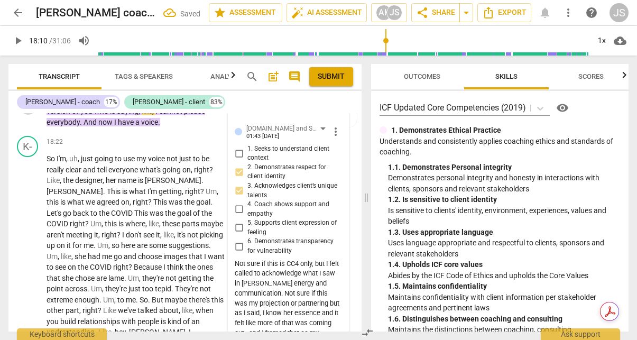
click at [25, 113] on span "play_arrow" at bounding box center [28, 106] width 13 height 13
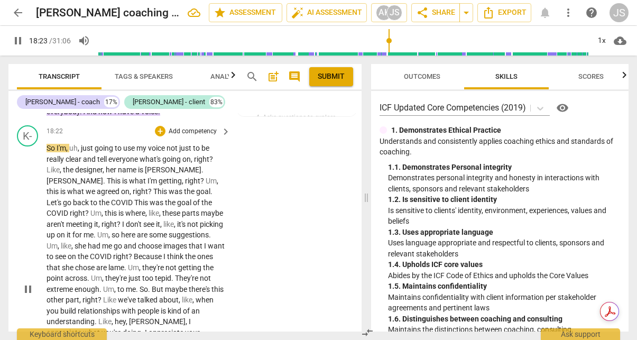
scroll to position [4426, 0]
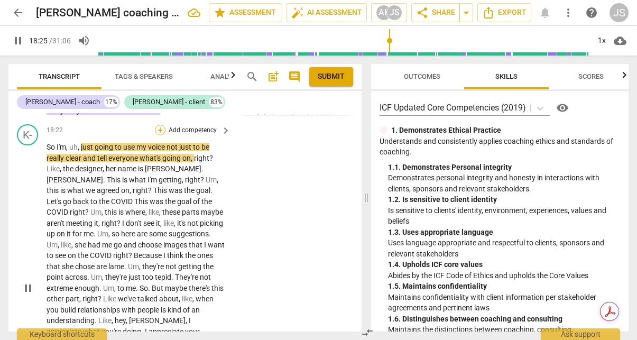
click at [160, 135] on div "+" at bounding box center [160, 130] width 11 height 11
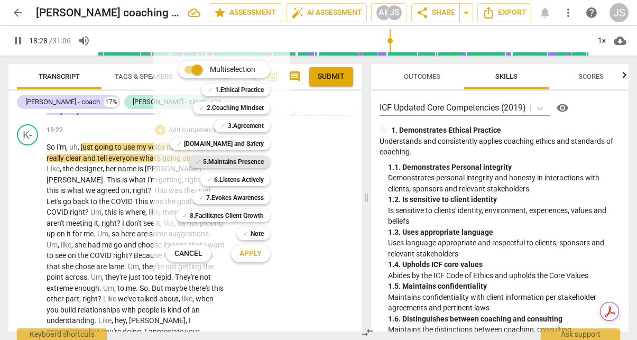
click at [228, 161] on b "5.Maintains Presence" at bounding box center [233, 161] width 61 height 13
click at [258, 255] on span "Apply" at bounding box center [250, 253] width 22 height 11
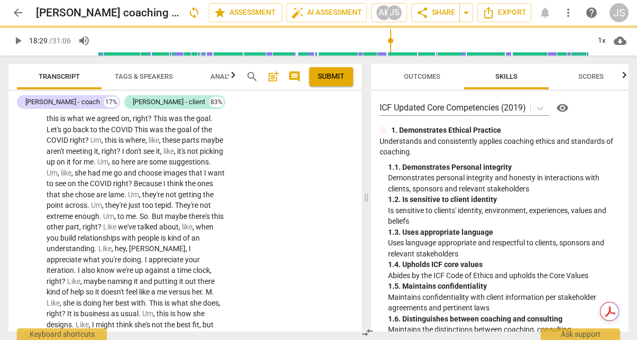
scroll to position [4509, 0]
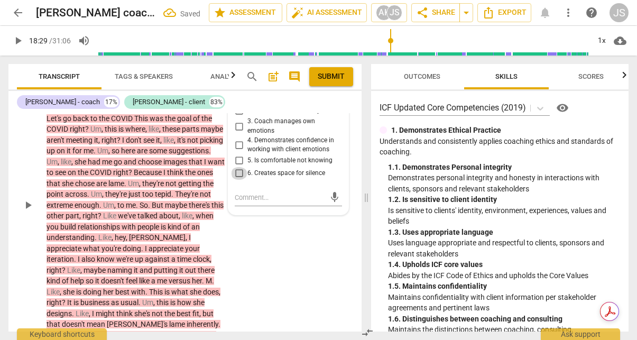
click at [238, 180] on input "6. Creates space for silence" at bounding box center [238, 173] width 17 height 13
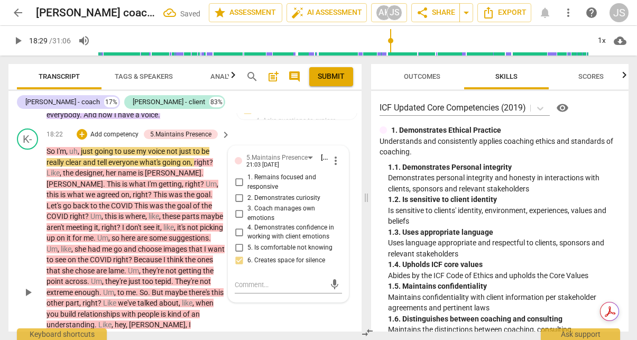
scroll to position [4421, 0]
click at [30, 299] on span "play_arrow" at bounding box center [28, 292] width 13 height 13
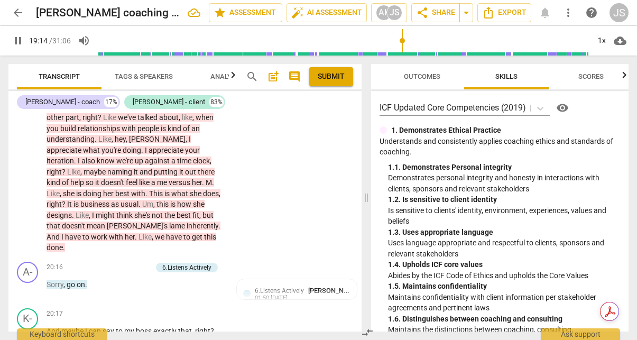
scroll to position [4605, 0]
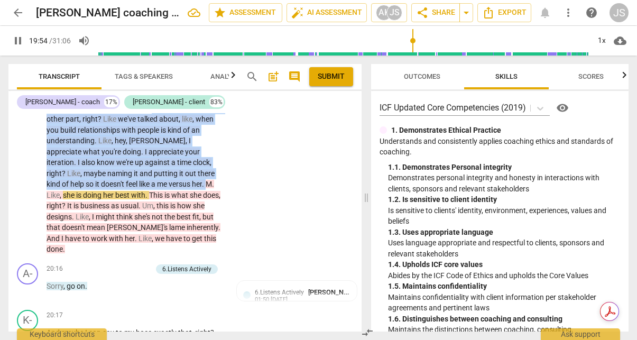
drag, startPoint x: 125, startPoint y: 137, endPoint x: 154, endPoint y: 216, distance: 84.4
click at [154, 216] on p "So I'm , uh , just going to use my voice not just to be really clear and tell e…" at bounding box center [136, 108] width 179 height 293
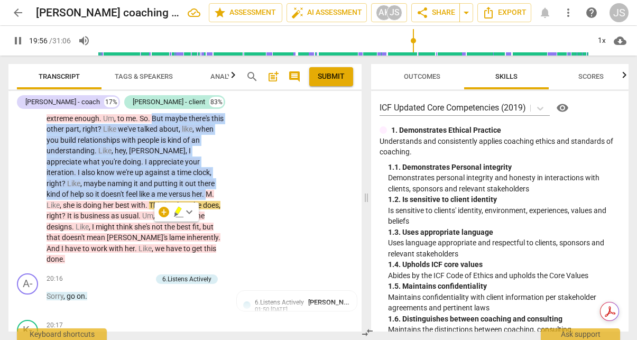
click at [176, 212] on icon "button" at bounding box center [178, 210] width 6 height 7
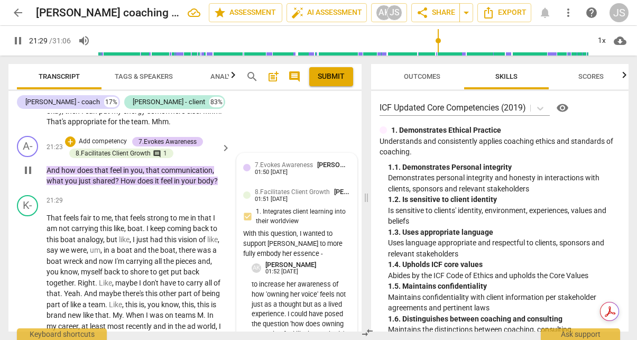
scroll to position [4977, 0]
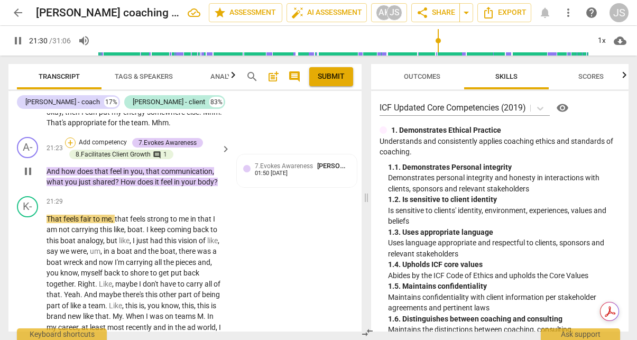
click at [70, 148] on div "+" at bounding box center [70, 142] width 11 height 11
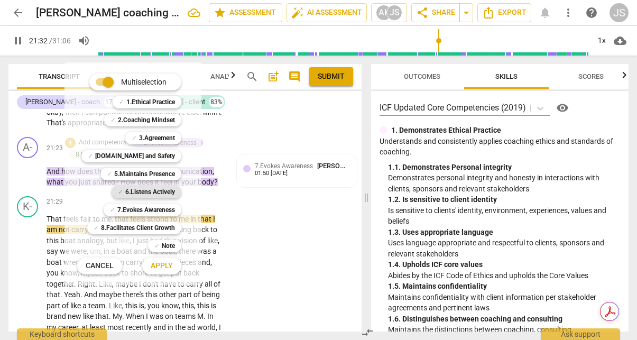
click at [162, 193] on b "6.Listens Actively" at bounding box center [150, 192] width 50 height 13
click at [159, 208] on b "7.Evokes Awareness" at bounding box center [146, 209] width 58 height 13
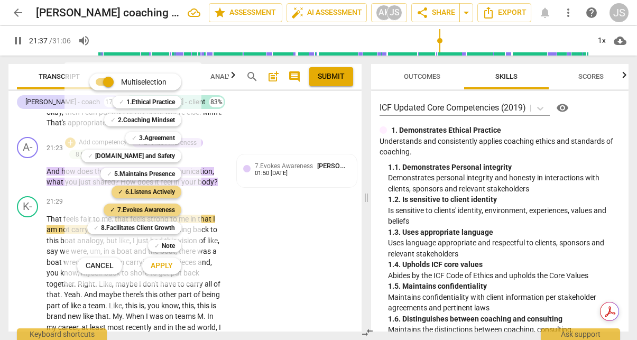
click at [165, 269] on span "Apply" at bounding box center [162, 266] width 22 height 11
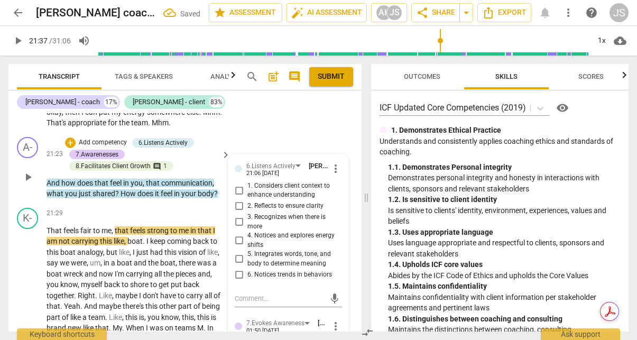
scroll to position [4980, 0]
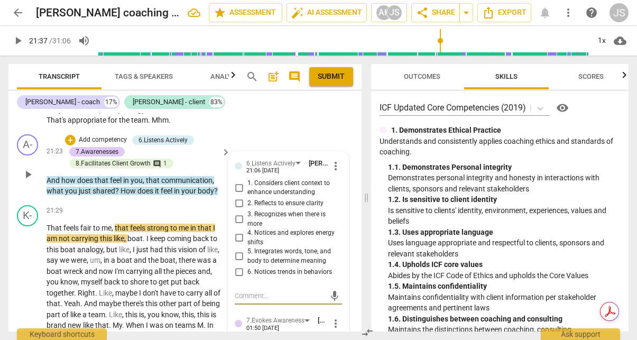
click at [236, 210] on input "2. Reflects to ensure clarity" at bounding box center [238, 203] width 17 height 13
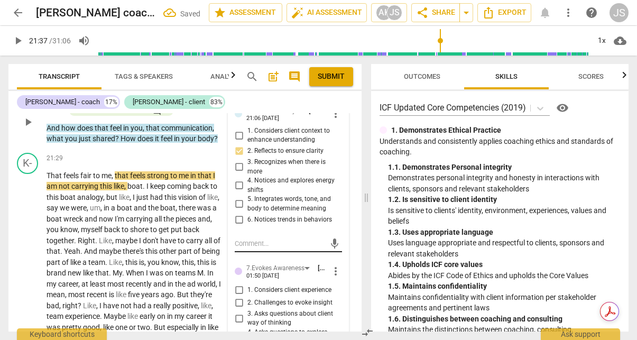
scroll to position [5033, 0]
click at [237, 191] on input "4. Notices and explores energy shifts" at bounding box center [238, 185] width 17 height 13
click at [241, 248] on textarea at bounding box center [280, 243] width 90 height 10
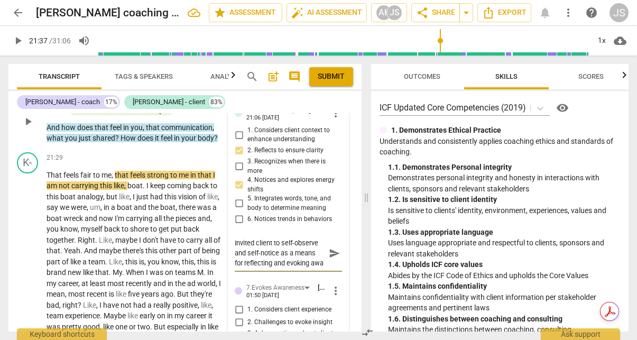
scroll to position [9, 0]
click at [334, 268] on div "Invited client to self-observe and self-notice as a means for reflecting and ev…" at bounding box center [288, 253] width 107 height 30
click at [331, 259] on span "send" at bounding box center [335, 253] width 12 height 12
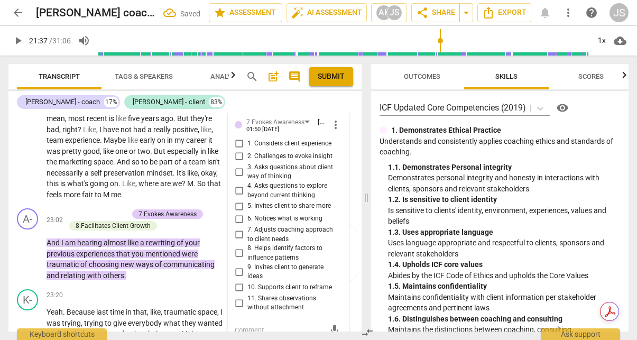
scroll to position [5212, 0]
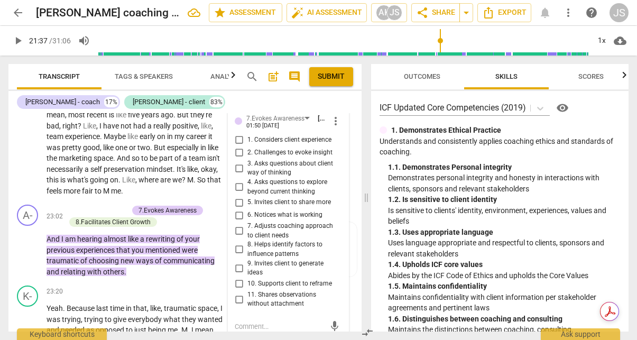
click at [235, 174] on input "3. Asks questions about client way of thinking" at bounding box center [238, 168] width 17 height 13
click at [235, 193] on input "4. Asks questions to explore beyond current thinking" at bounding box center [238, 187] width 17 height 13
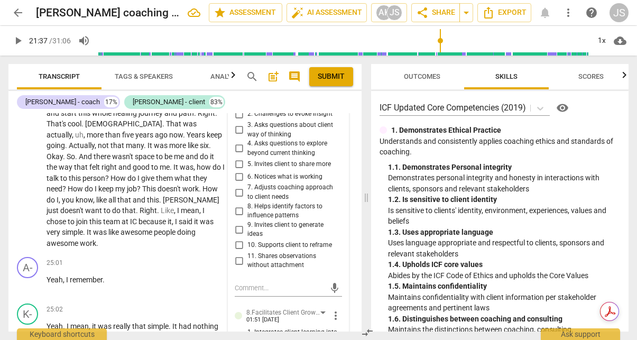
scroll to position [5510, 0]
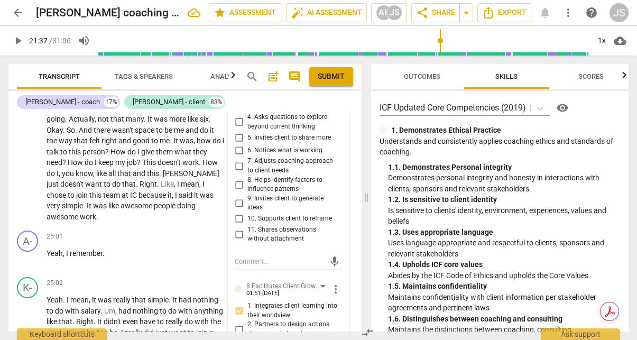
click at [236, 110] on input "3. Asks questions about client way of thinking" at bounding box center [238, 103] width 17 height 13
click at [237, 128] on input "4. Asks questions to explore beyond current thinking" at bounding box center [238, 122] width 17 height 13
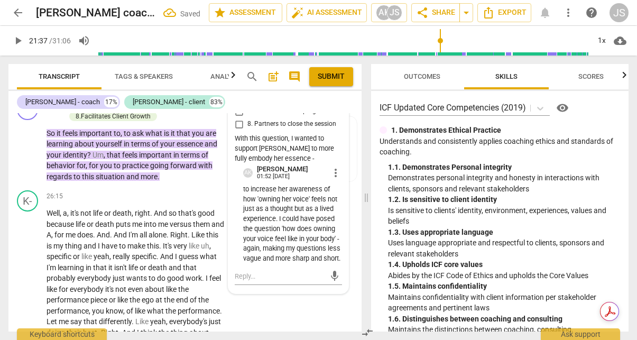
scroll to position [5816, 0]
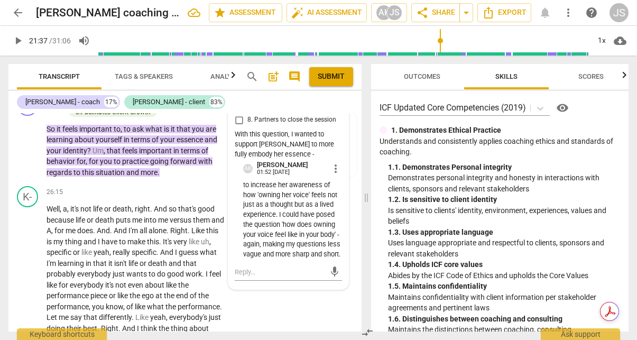
click at [288, 242] on p "to increase her awareness of how 'owning her voice' feels not just as a thought…" at bounding box center [292, 219] width 99 height 79
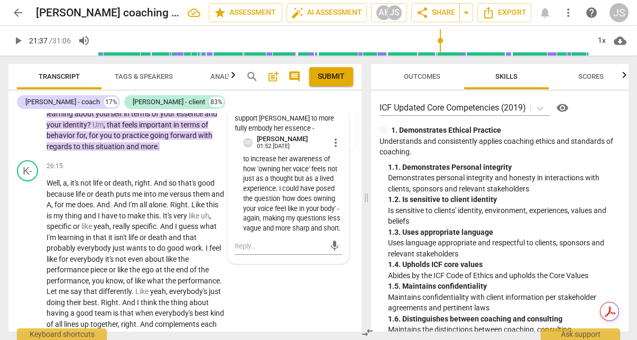
scroll to position [5843, 0]
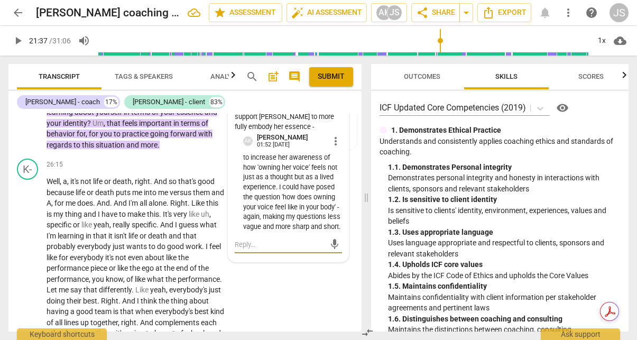
click at [267, 249] on textarea at bounding box center [280, 244] width 90 height 10
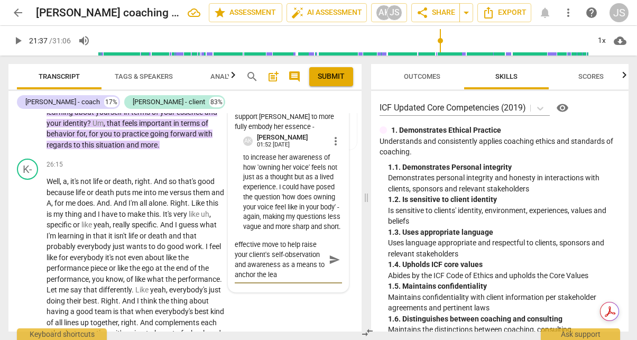
scroll to position [19, 0]
click at [330, 265] on span "send" at bounding box center [335, 260] width 12 height 12
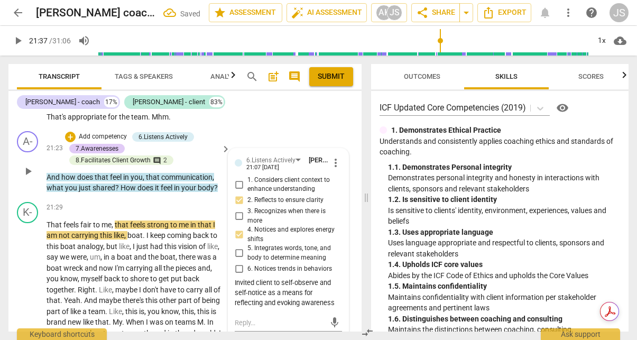
scroll to position [4983, 0]
click at [67, 143] on div "+" at bounding box center [70, 137] width 11 height 11
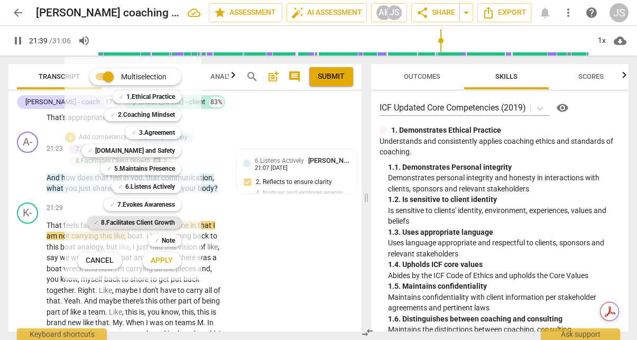
click at [136, 223] on b "8.Facilitates Client Growth" at bounding box center [138, 222] width 74 height 13
click at [155, 262] on span "Apply" at bounding box center [162, 260] width 22 height 11
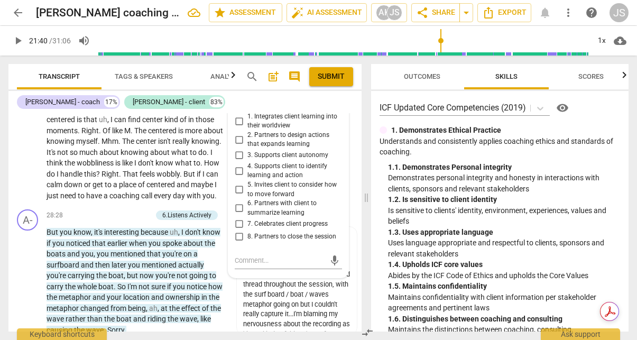
scroll to position [6085, 0]
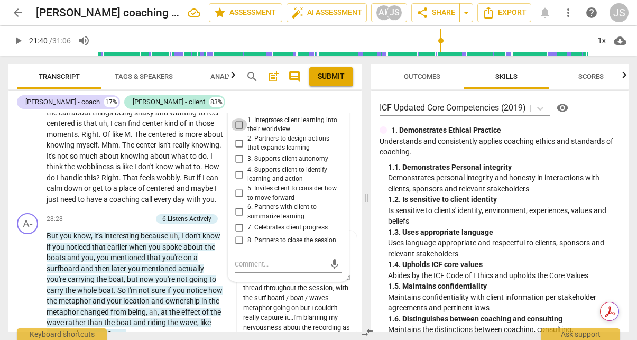
click at [238, 131] on input "1. Integrates client learning into their worldview" at bounding box center [238, 124] width 17 height 13
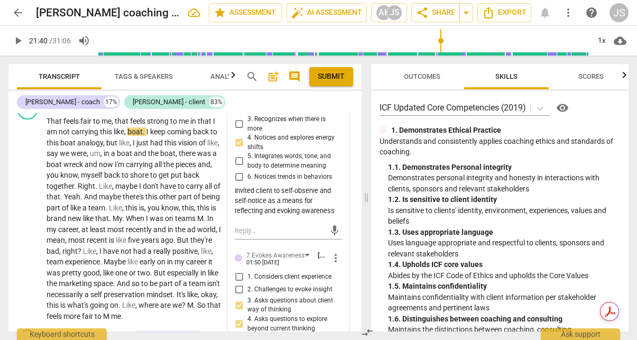
scroll to position [5083, 0]
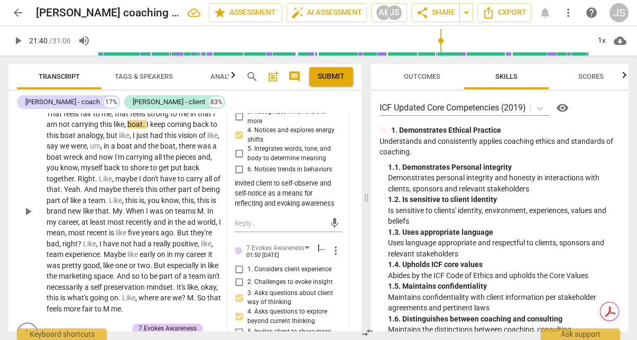
click at [29, 218] on span "play_arrow" at bounding box center [28, 211] width 13 height 13
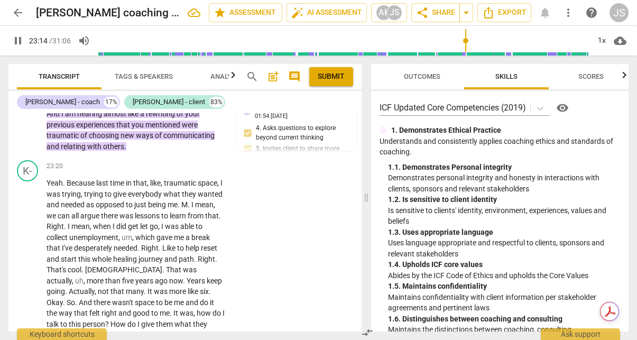
scroll to position [5289, 0]
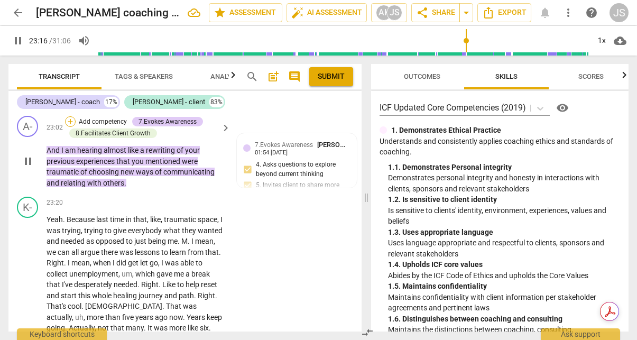
click at [71, 127] on div "+" at bounding box center [70, 121] width 11 height 11
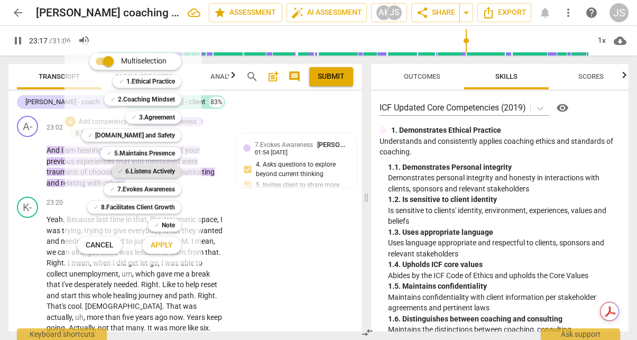
click at [150, 171] on b "6.Listens Actively" at bounding box center [150, 171] width 50 height 13
click at [150, 189] on b "7.Evokes Awareness" at bounding box center [146, 189] width 58 height 13
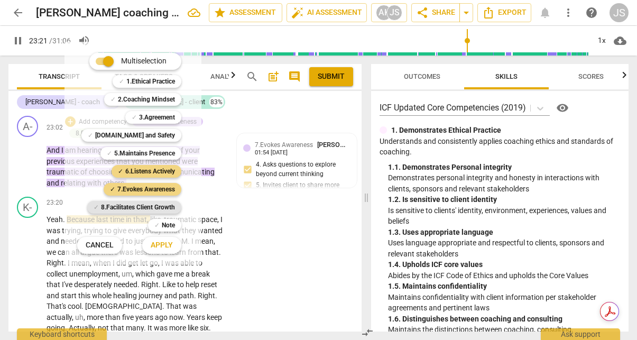
click at [151, 207] on b "8.Facilitates Client Growth" at bounding box center [138, 207] width 74 height 13
click at [159, 244] on span "Apply" at bounding box center [162, 245] width 22 height 11
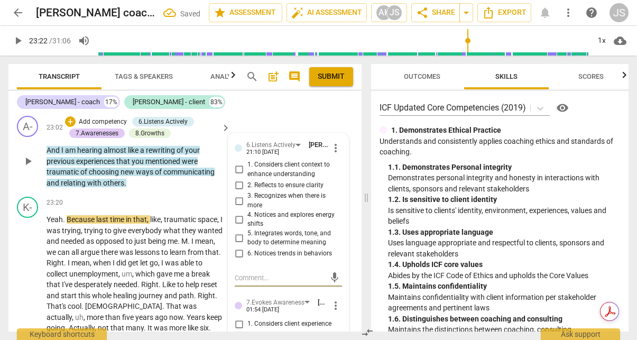
click at [237, 191] on input "2. Reflects to ensure clarity" at bounding box center [238, 185] width 17 height 13
click at [236, 244] on input "5. Integrates words, tone, and body to determine meaning" at bounding box center [238, 238] width 17 height 13
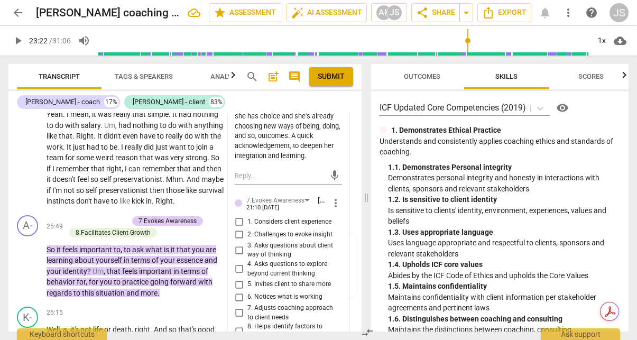
scroll to position [5685, 0]
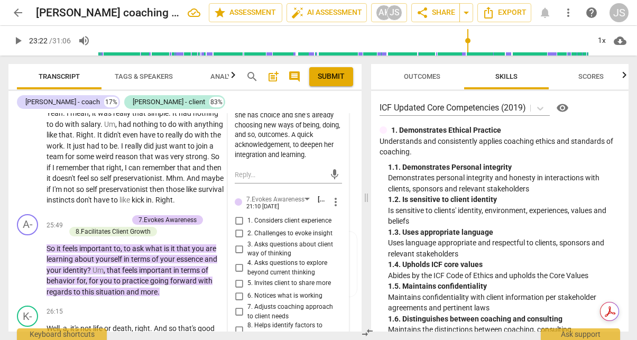
click at [237, 227] on input "1. Considers client experience" at bounding box center [238, 221] width 17 height 13
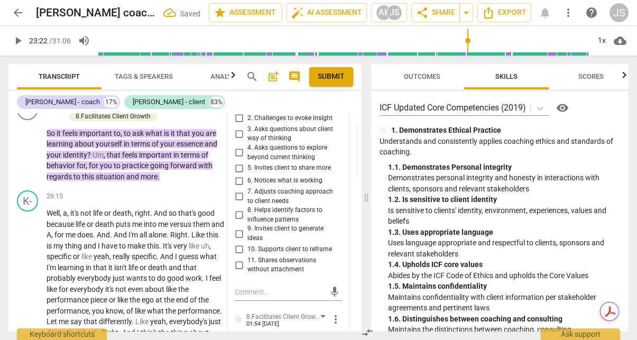
scroll to position [5800, 0]
click at [238, 221] on input "8. Helps identify factors to influence patterns" at bounding box center [238, 214] width 17 height 13
click at [238, 271] on input "11. Shares observations without attachment" at bounding box center [238, 264] width 17 height 13
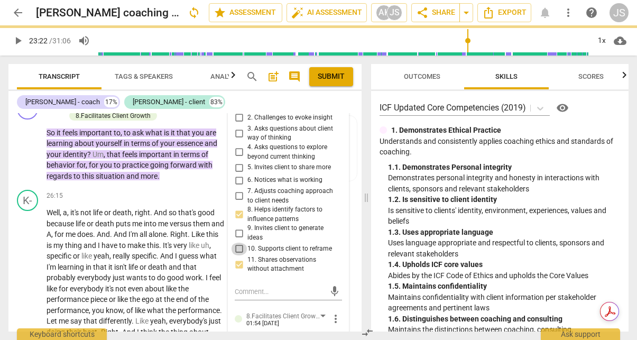
click at [239, 255] on input "10. Supports client to reframe" at bounding box center [238, 249] width 17 height 13
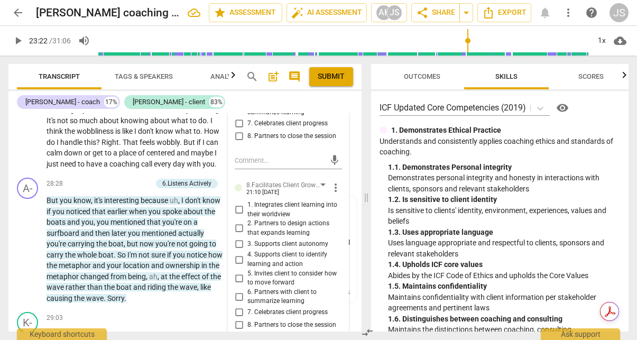
scroll to position [6121, 0]
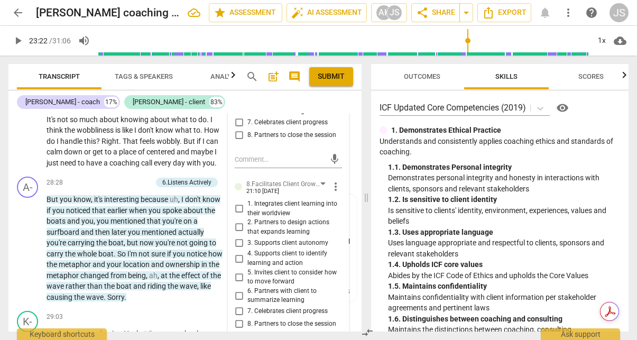
click at [238, 215] on input "1. Integrates client learning into their worldview" at bounding box center [238, 208] width 17 height 13
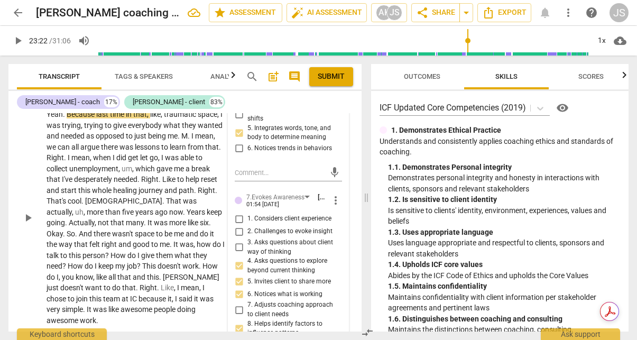
scroll to position [5395, 0]
click at [25, 224] on span "play_arrow" at bounding box center [28, 217] width 13 height 13
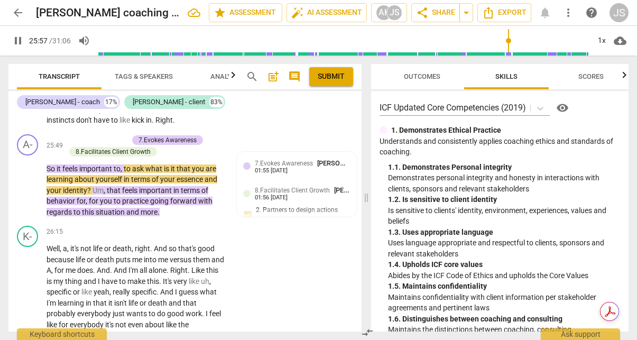
scroll to position [5779, 0]
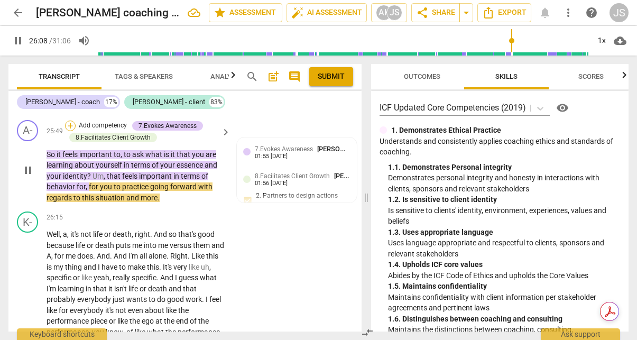
click at [71, 131] on div "+" at bounding box center [70, 126] width 11 height 11
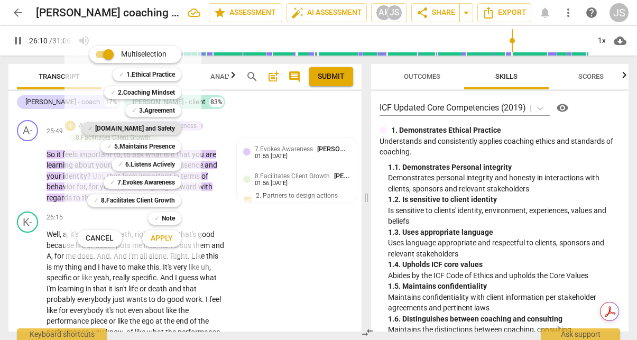
click at [164, 126] on b "4.Trust and Safety" at bounding box center [135, 128] width 80 height 13
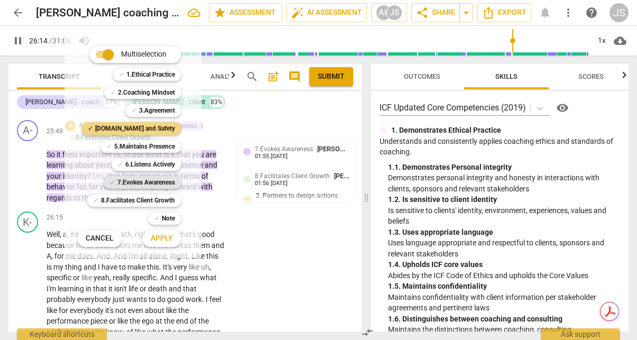
click at [150, 182] on b "7.Evokes Awareness" at bounding box center [146, 182] width 58 height 13
click at [147, 200] on b "8.Facilitates Client Growth" at bounding box center [138, 200] width 74 height 13
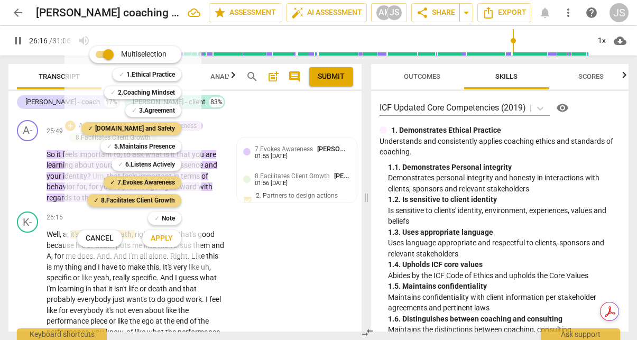
click at [154, 235] on span "Apply" at bounding box center [162, 238] width 22 height 11
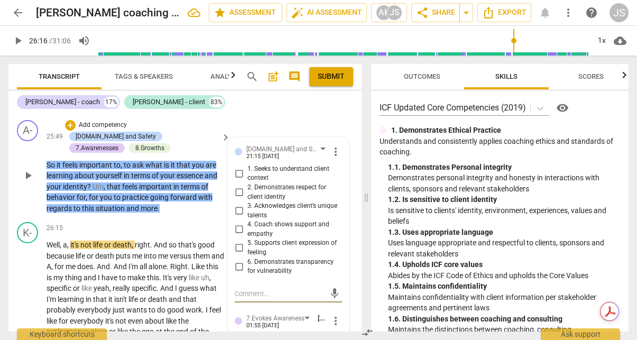
click at [239, 199] on input "2. Demonstrates respect for client identity" at bounding box center [238, 192] width 17 height 13
click at [236, 236] on input "4. Coach shows support and empathy" at bounding box center [238, 229] width 17 height 13
click at [237, 254] on input "5. Supports client expression of feeling" at bounding box center [238, 248] width 17 height 13
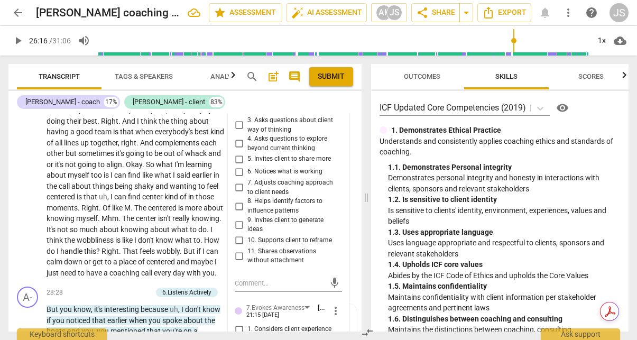
scroll to position [6022, 0]
click at [236, 178] on input "6. Notices what is working" at bounding box center [238, 171] width 17 height 13
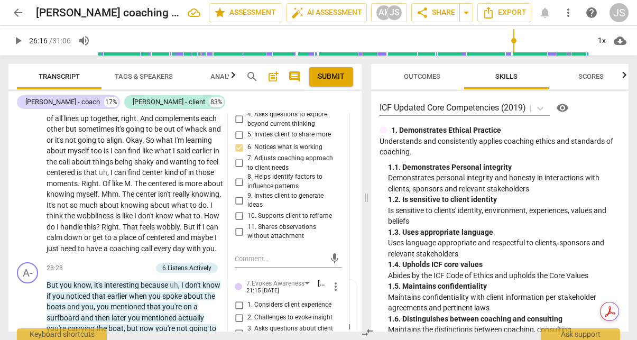
scroll to position [6058, 0]
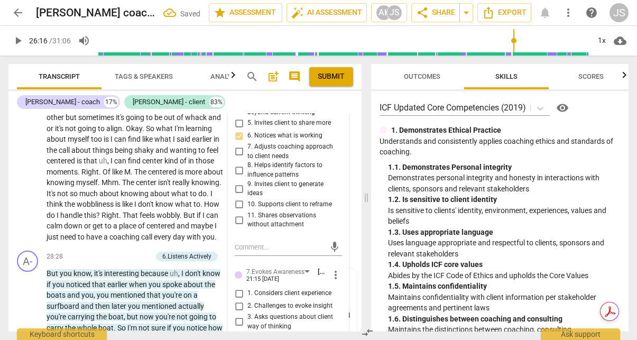
click at [238, 177] on input "8. Helps identify factors to influence patterns" at bounding box center [238, 170] width 17 height 13
click at [238, 195] on input "9. Invites client to generate ideas" at bounding box center [238, 188] width 17 height 13
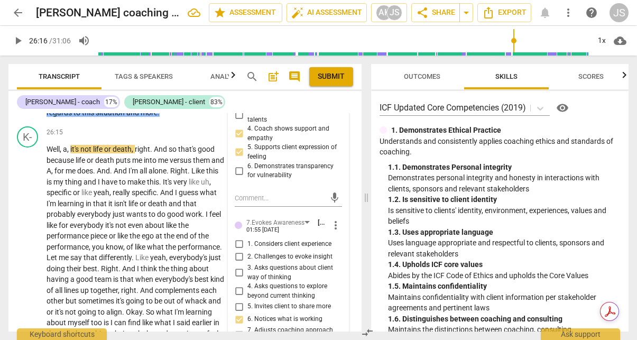
scroll to position [5877, 0]
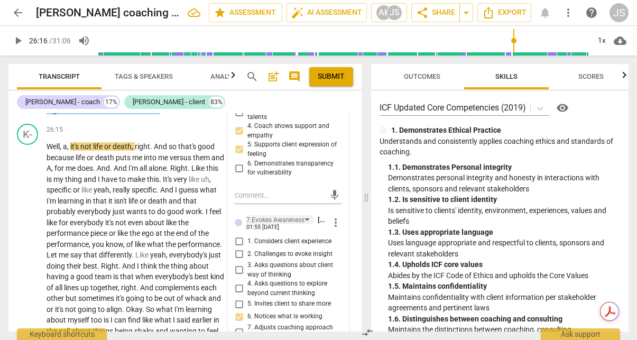
click at [313, 224] on div "7.Evokes Awareness" at bounding box center [279, 219] width 67 height 9
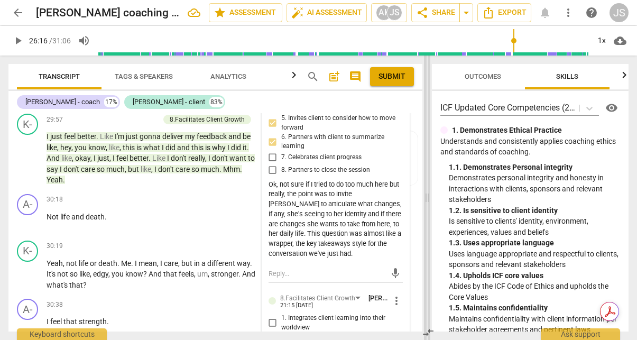
scroll to position [5071, 0]
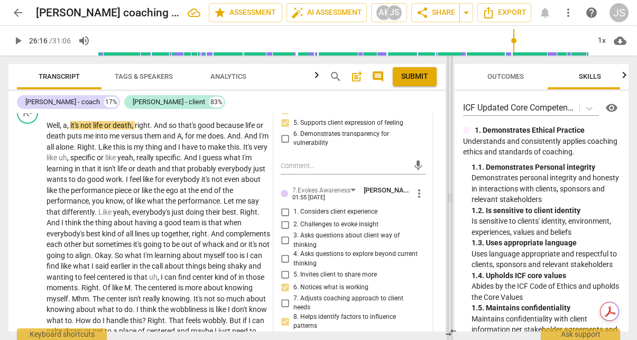
drag, startPoint x: 364, startPoint y: 197, endPoint x: 446, endPoint y: 195, distance: 81.4
click at [447, 195] on span at bounding box center [450, 197] width 6 height 284
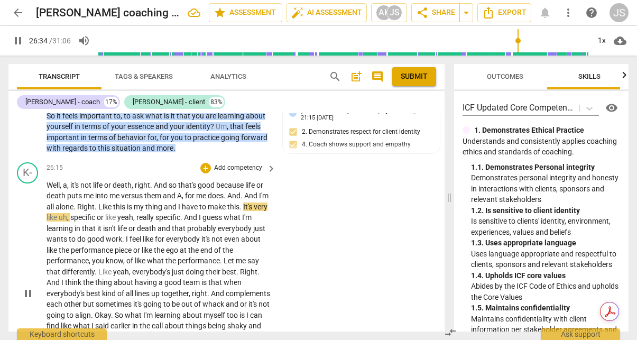
scroll to position [5003, 0]
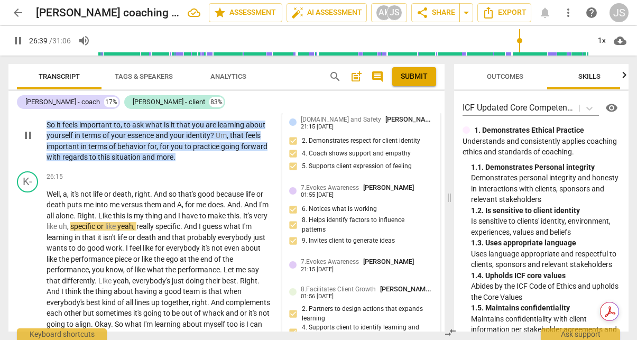
click at [322, 265] on span "7.Evokes Awareness" at bounding box center [330, 261] width 58 height 7
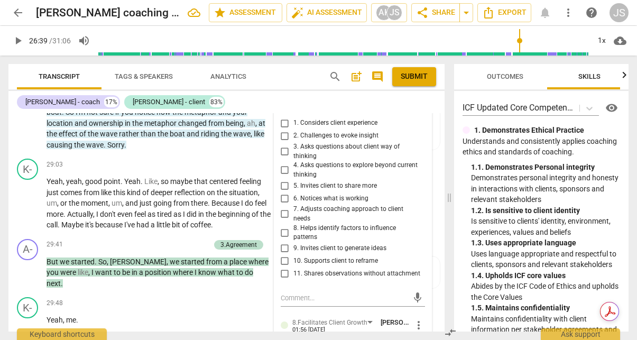
scroll to position [5395, 0]
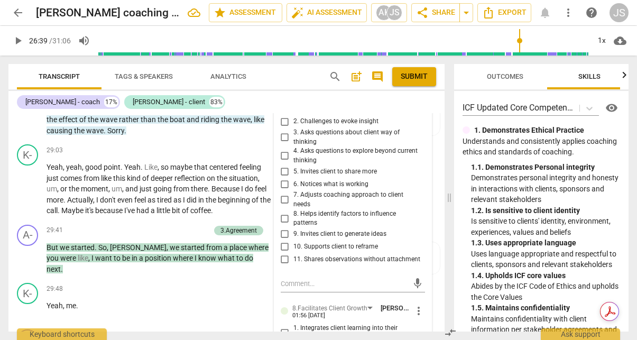
click at [282, 190] on input "6. Notices what is working" at bounding box center [284, 184] width 17 height 13
click at [282, 225] on input "8. Helps identify factors to influence patterns" at bounding box center [284, 218] width 17 height 13
click at [283, 266] on input "11. Shares observations without attachment" at bounding box center [284, 259] width 17 height 13
click at [281, 240] on input "9. Invites client to generate ideas" at bounding box center [284, 234] width 17 height 13
click at [284, 266] on input "11. Shares observations without attachment" at bounding box center [284, 259] width 17 height 13
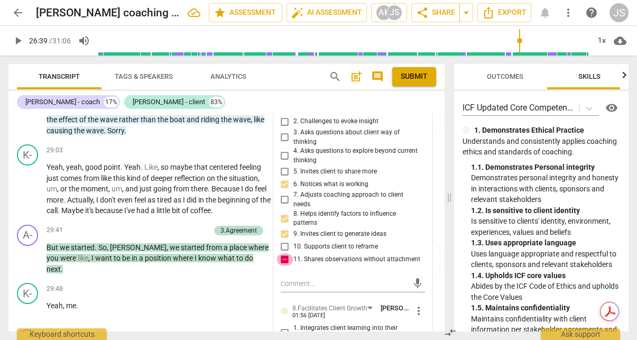
click at [284, 266] on input "11. Shares observations without attachment" at bounding box center [284, 259] width 17 height 13
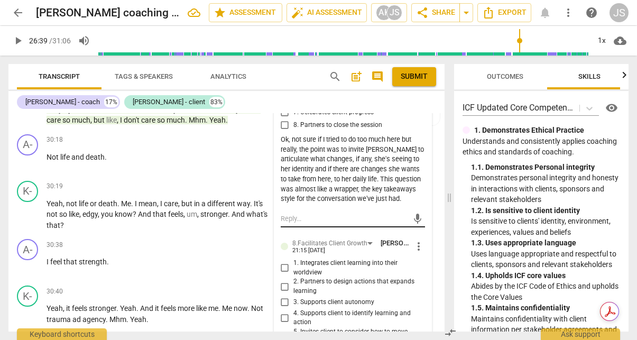
scroll to position [5719, 0]
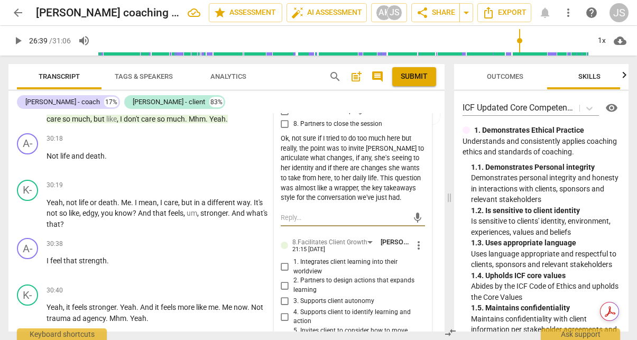
click at [296, 223] on textarea at bounding box center [344, 217] width 127 height 10
click at [283, 273] on input "1. Integrates client learning into their worldview" at bounding box center [284, 267] width 17 height 13
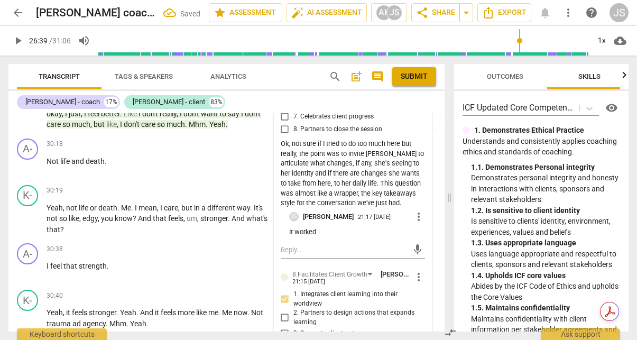
scroll to position [5719, 0]
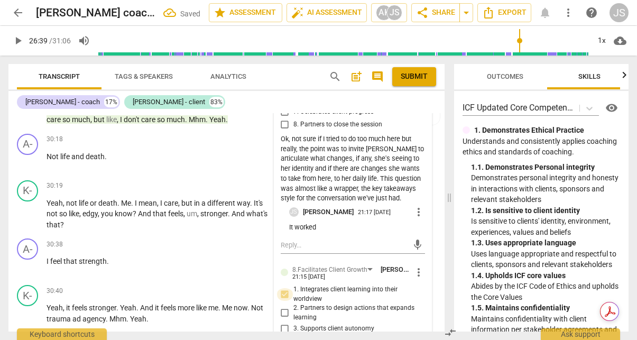
click at [283, 301] on input "1. Integrates client learning into their worldview" at bounding box center [284, 294] width 17 height 13
click at [285, 301] on input "1. Integrates client learning into their worldview" at bounding box center [284, 294] width 17 height 13
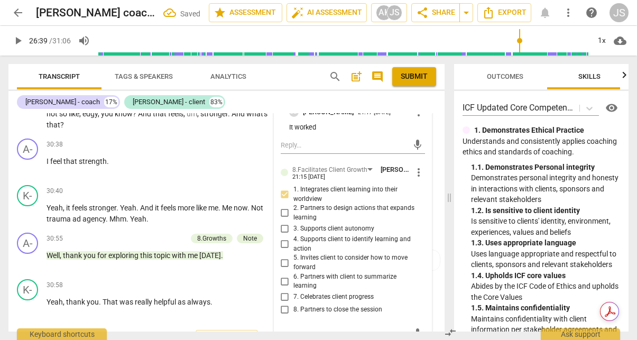
scroll to position [5830, 0]
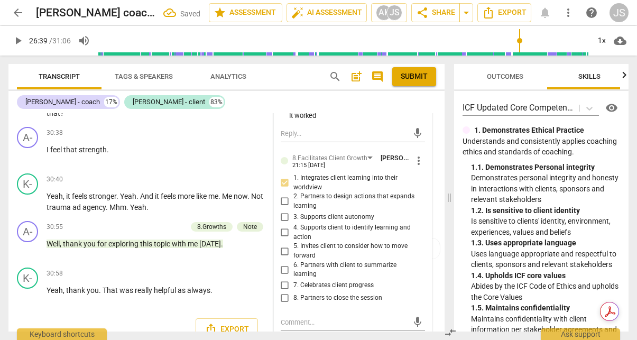
click at [284, 208] on input "2. Partners to design actions that expands learning" at bounding box center [284, 201] width 17 height 13
click at [283, 239] on input "4. Supports client to identify learning and action" at bounding box center [284, 232] width 17 height 13
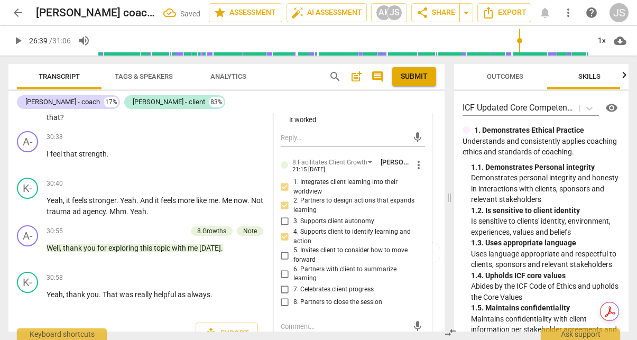
scroll to position [5827, 0]
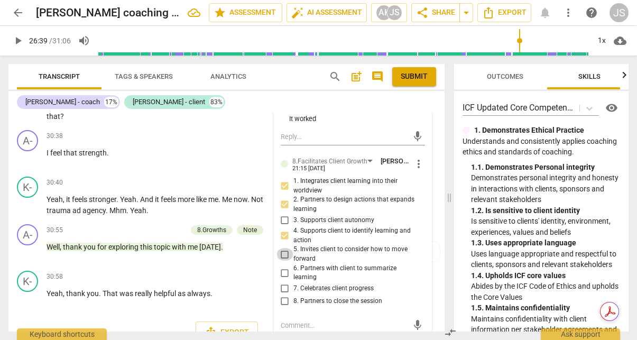
click at [282, 261] on input "5. Invites client to consider how to move forward" at bounding box center [284, 254] width 17 height 13
click at [283, 279] on input "6. Partners with client to summarize learning" at bounding box center [284, 272] width 17 height 13
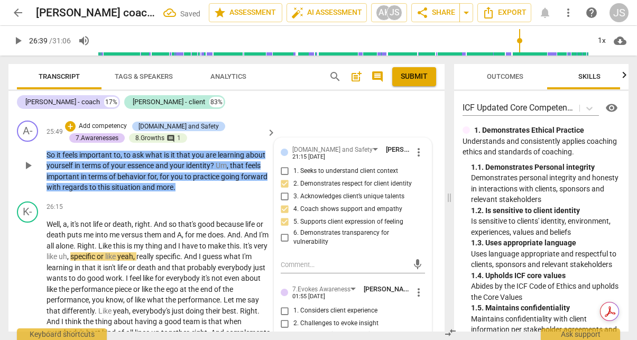
scroll to position [4975, 0]
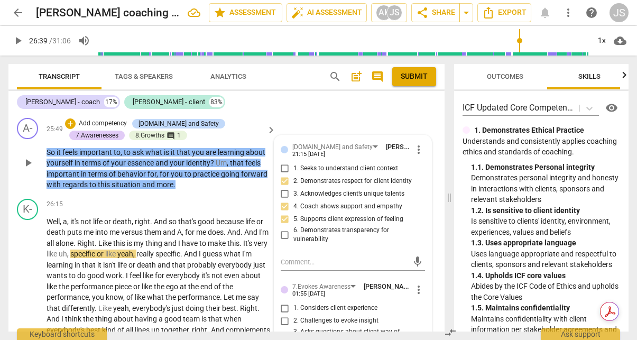
click at [28, 169] on span "play_arrow" at bounding box center [28, 162] width 13 height 13
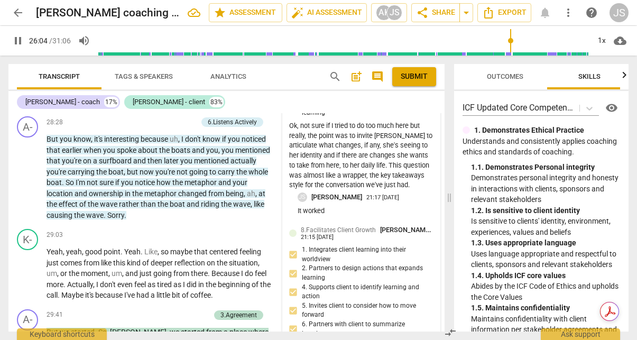
scroll to position [5312, 0]
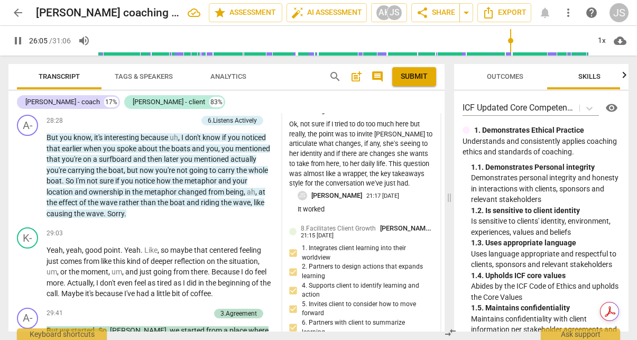
click at [320, 215] on p "It worked" at bounding box center [366, 210] width 136 height 10
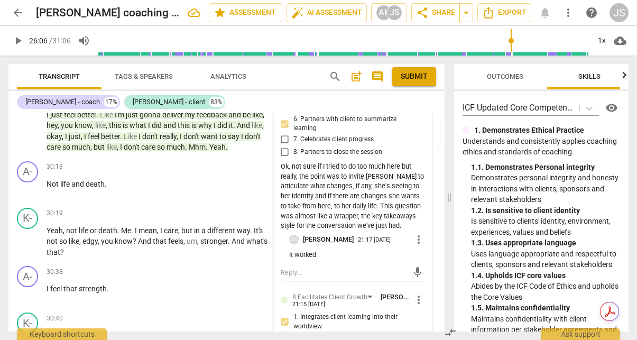
scroll to position [5692, 0]
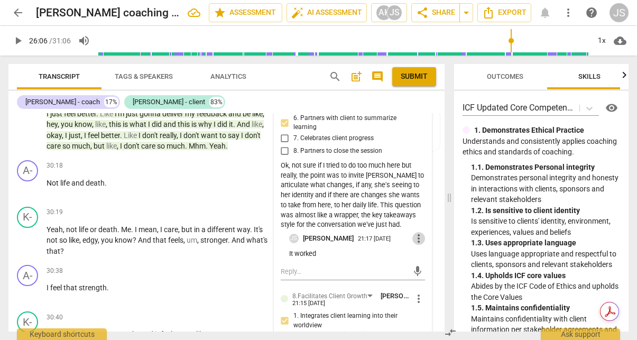
click at [415, 245] on span "more_vert" at bounding box center [418, 238] width 13 height 13
click at [425, 254] on li "Edit" at bounding box center [427, 253] width 36 height 20
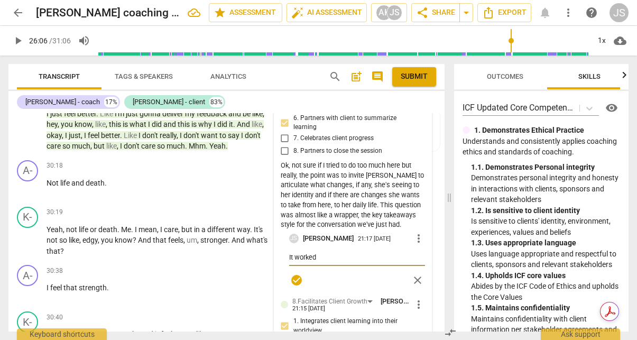
click at [321, 262] on textarea "It worked" at bounding box center [357, 257] width 136 height 10
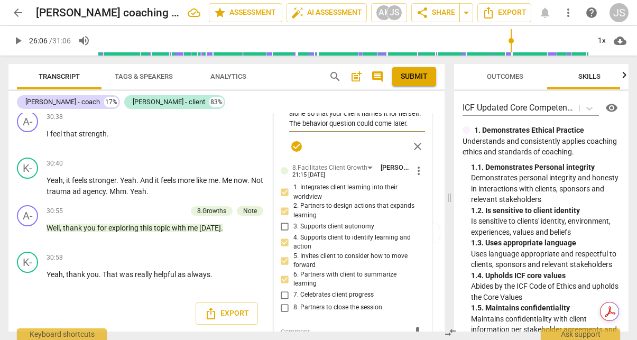
scroll to position [5852, 0]
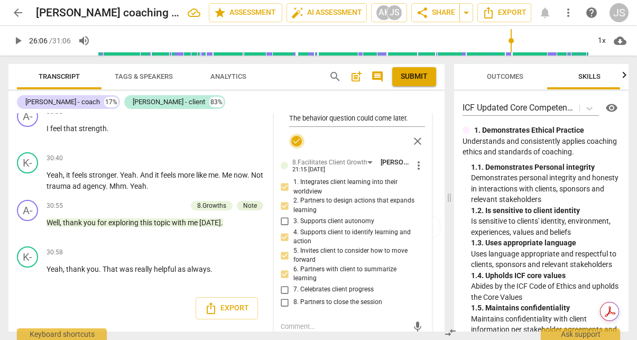
click at [294, 147] on span "check_circle" at bounding box center [296, 141] width 13 height 13
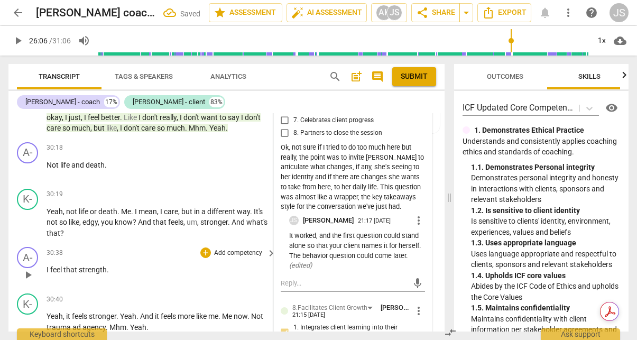
scroll to position [5676, 0]
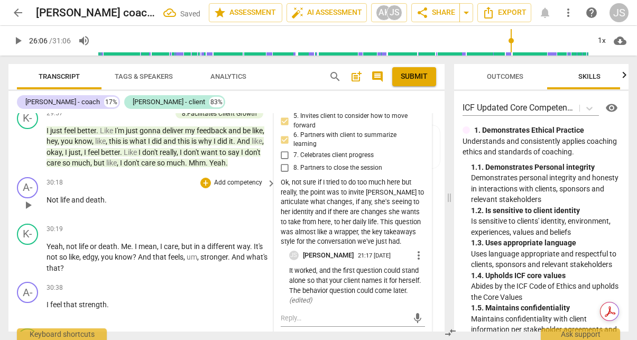
click at [34, 211] on span "play_arrow" at bounding box center [28, 205] width 17 height 13
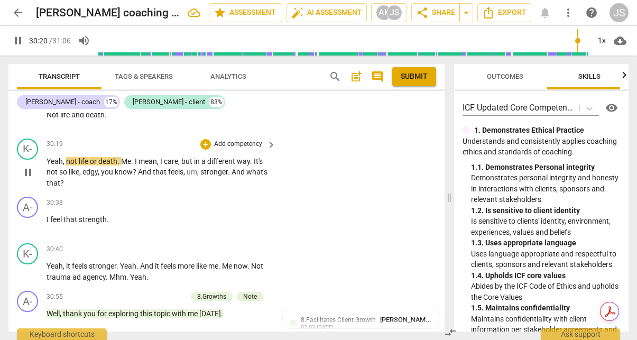
scroll to position [5781, 0]
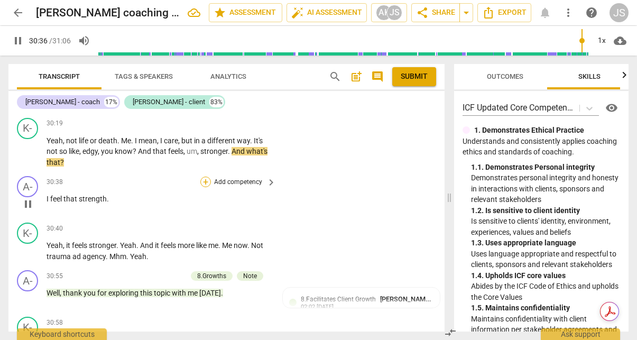
click at [205, 187] on div "+" at bounding box center [205, 182] width 11 height 11
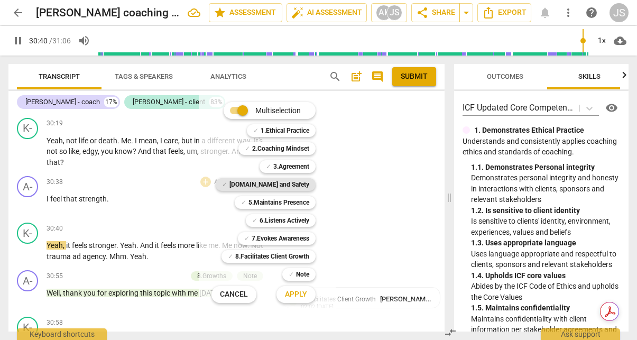
click at [277, 186] on b "4.Trust and Safety" at bounding box center [269, 184] width 80 height 13
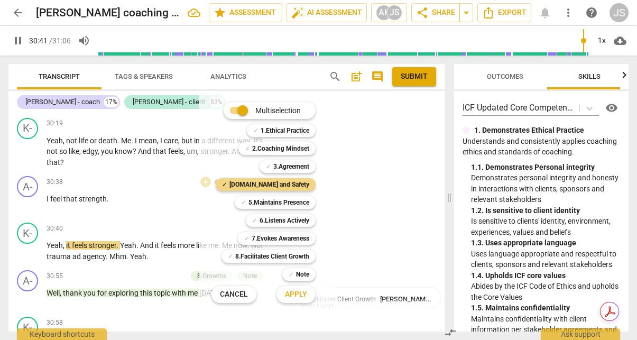
click at [300, 295] on span "Apply" at bounding box center [296, 294] width 22 height 11
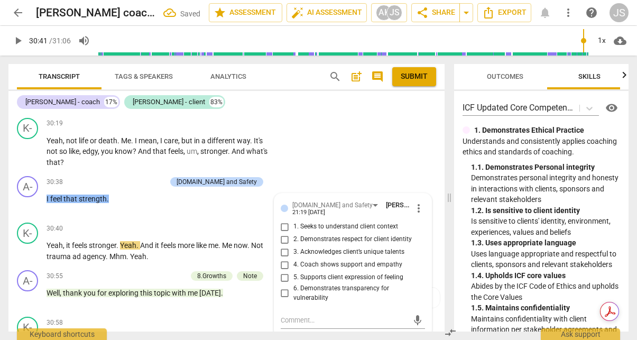
scroll to position [5868, 0]
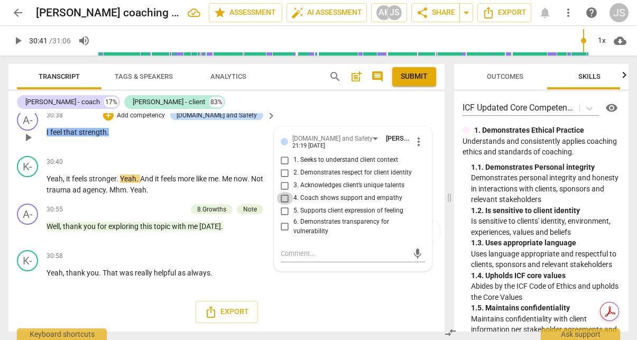
click at [282, 195] on input "4. Coach shows support and empathy" at bounding box center [284, 198] width 17 height 13
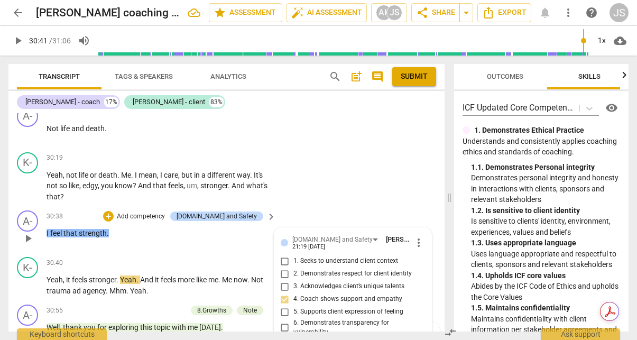
scroll to position [5743, 0]
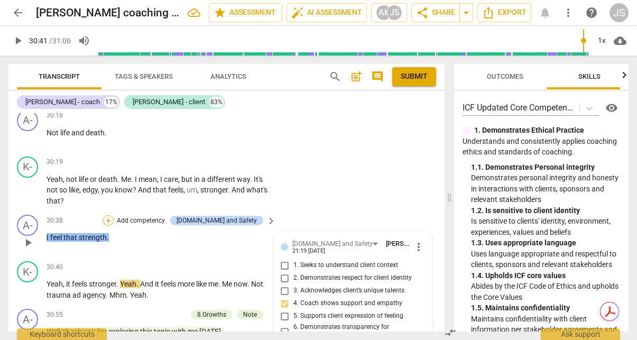
click at [114, 226] on div "+" at bounding box center [108, 220] width 11 height 11
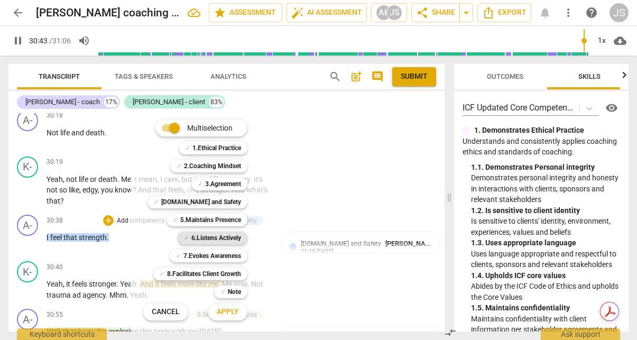
click at [208, 234] on b "6.Listens Actively" at bounding box center [216, 238] width 50 height 13
click at [223, 310] on span "Apply" at bounding box center [228, 312] width 22 height 11
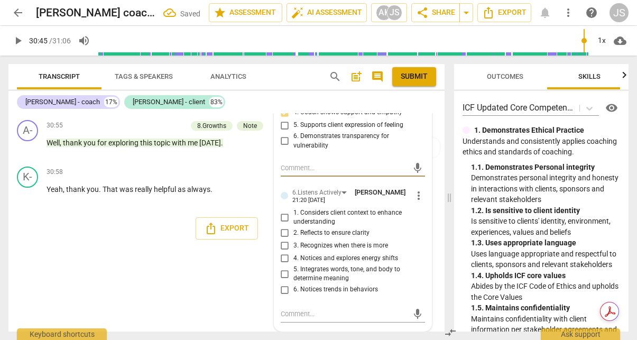
scroll to position [5950, 0]
click at [284, 277] on input "5. Integrates words, tone, and body to determine meaning" at bounding box center [284, 273] width 17 height 13
click at [284, 239] on input "2. Reflects to ensure clarity" at bounding box center [284, 233] width 17 height 13
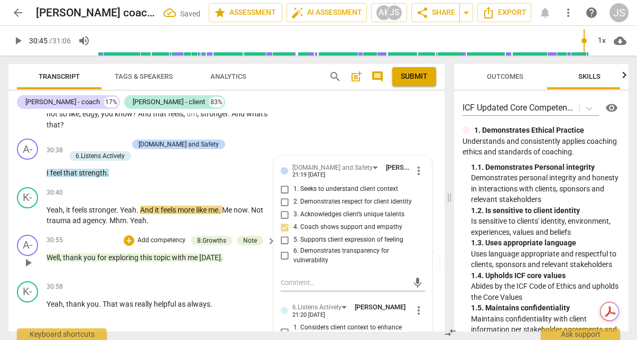
scroll to position [5826, 0]
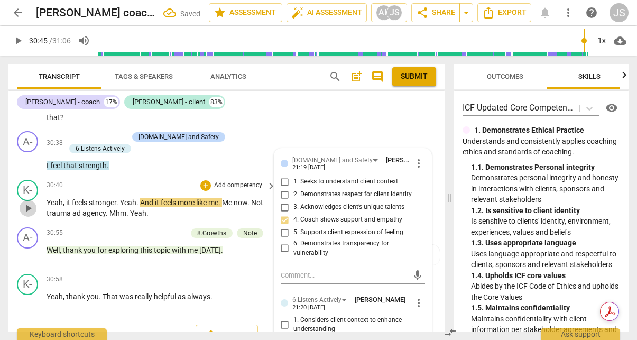
click at [25, 215] on span "play_arrow" at bounding box center [28, 208] width 13 height 13
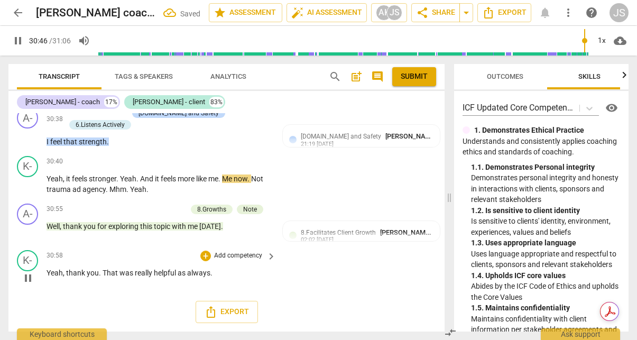
scroll to position [5862, 0]
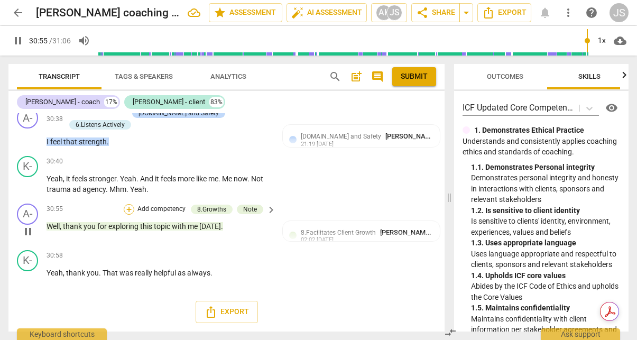
click at [128, 215] on div "+" at bounding box center [129, 209] width 11 height 11
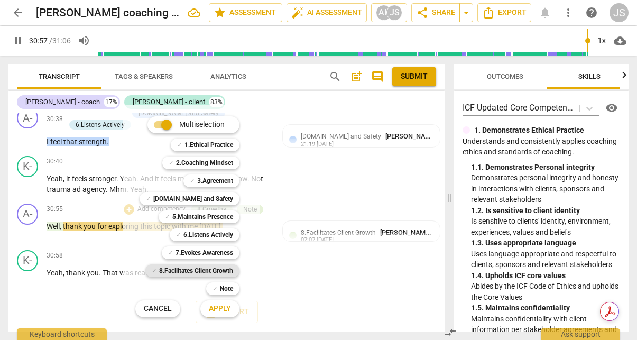
click at [211, 271] on b "8.Facilitates Client Growth" at bounding box center [196, 270] width 74 height 13
click at [230, 312] on span "Apply" at bounding box center [220, 308] width 22 height 11
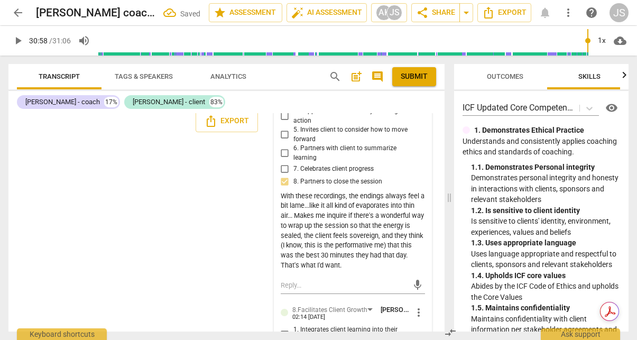
scroll to position [6049, 0]
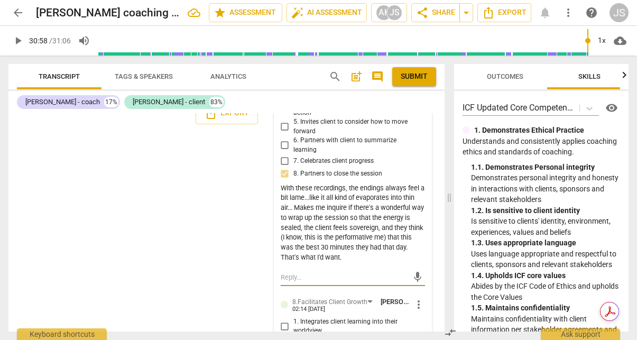
click at [293, 282] on textarea at bounding box center [344, 277] width 127 height 10
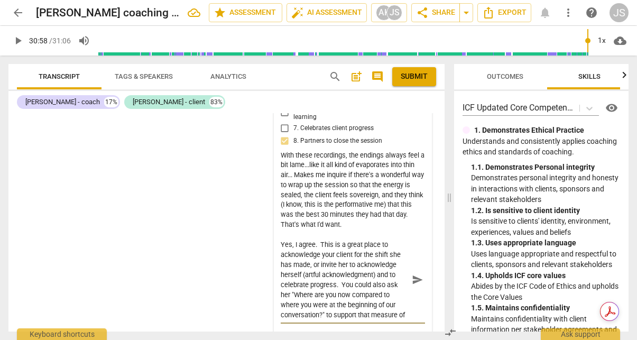
scroll to position [6083, 0]
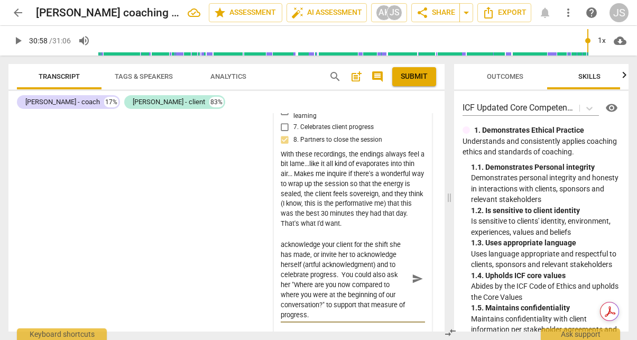
click at [412, 284] on span "send" at bounding box center [418, 279] width 12 height 12
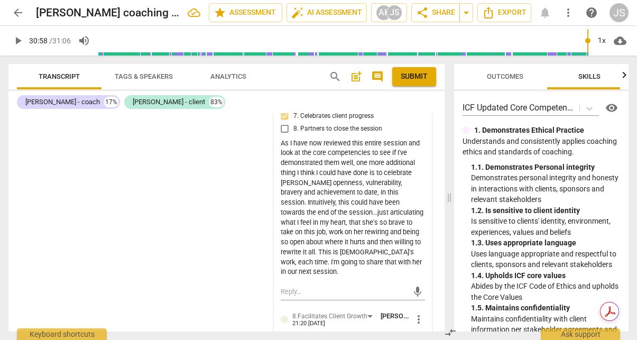
scroll to position [6457, 0]
click at [300, 288] on textarea at bounding box center [344, 293] width 127 height 10
click at [412, 287] on span "send" at bounding box center [418, 293] width 12 height 12
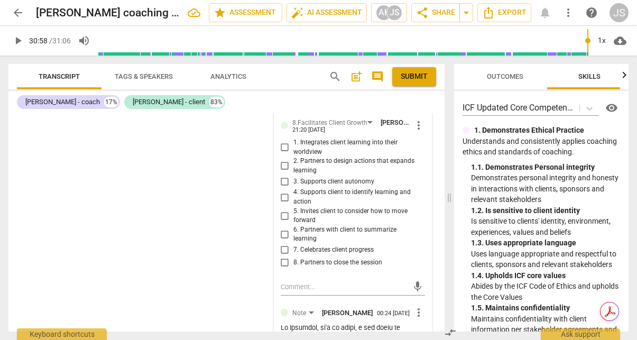
scroll to position [6680, 0]
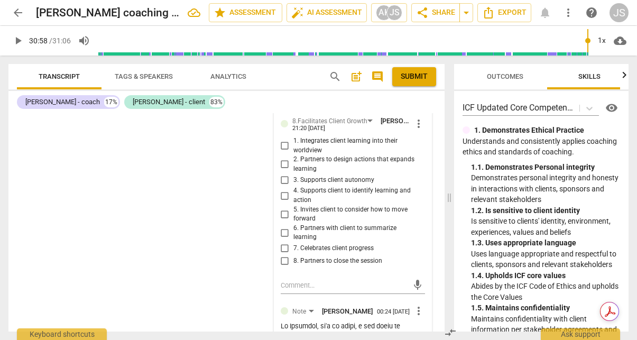
click at [281, 226] on input "6. Partners with client to summarize learning" at bounding box center [284, 232] width 17 height 13
click at [285, 242] on input "7. Celebrates client progress" at bounding box center [284, 248] width 17 height 13
click at [283, 255] on input "8. Partners to close the session" at bounding box center [284, 261] width 17 height 13
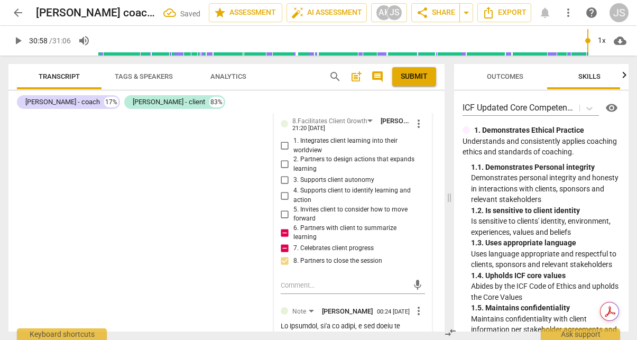
click at [283, 255] on input "8. Partners to close the session" at bounding box center [284, 261] width 17 height 13
click at [287, 280] on textarea at bounding box center [344, 285] width 127 height 10
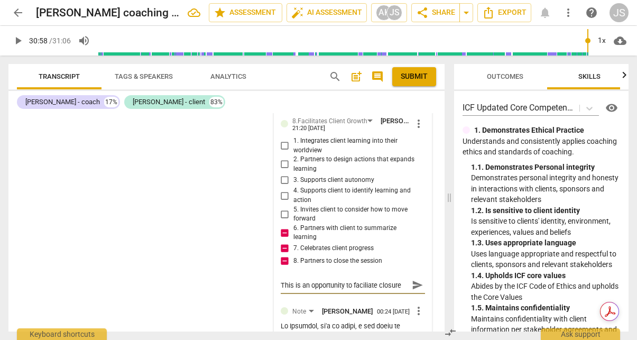
click at [370, 280] on textarea "This is an opportunity to faciliate closure" at bounding box center [344, 285] width 127 height 10
drag, startPoint x: 382, startPoint y: 276, endPoint x: 404, endPoint y: 276, distance: 21.7
click at [404, 280] on textarea "This is an opportunity to facilitate closure" at bounding box center [344, 285] width 127 height 10
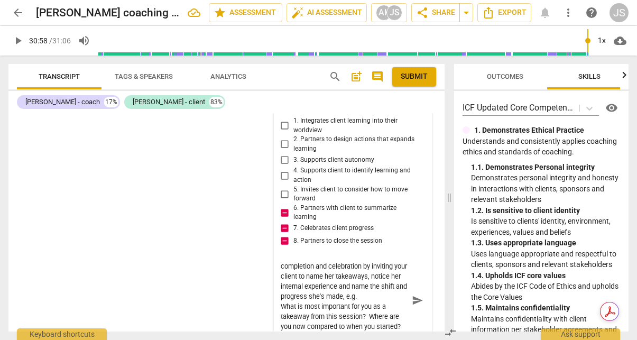
scroll to position [19, 0]
click at [416, 294] on span "send" at bounding box center [418, 300] width 12 height 12
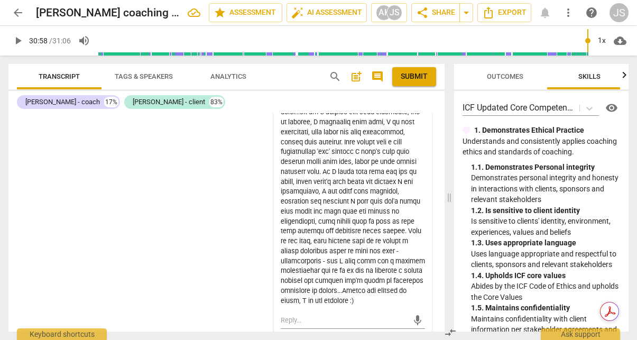
scroll to position [7152, 0]
click at [306, 314] on textarea at bounding box center [344, 319] width 127 height 10
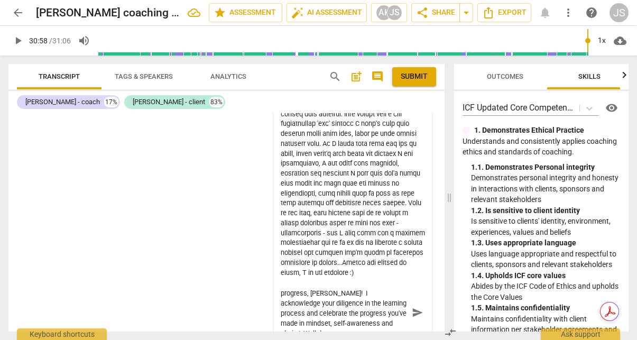
scroll to position [7180, 0]
click at [415, 308] on span "send" at bounding box center [418, 312] width 12 height 12
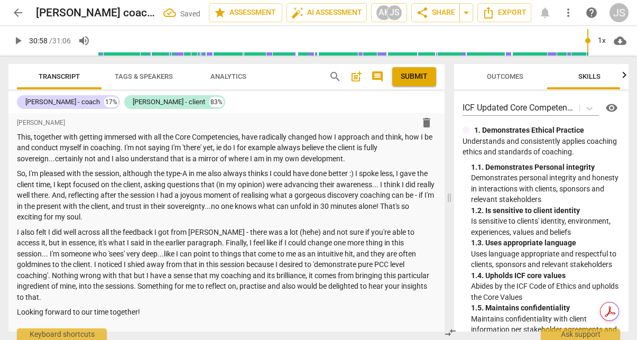
scroll to position [0, 0]
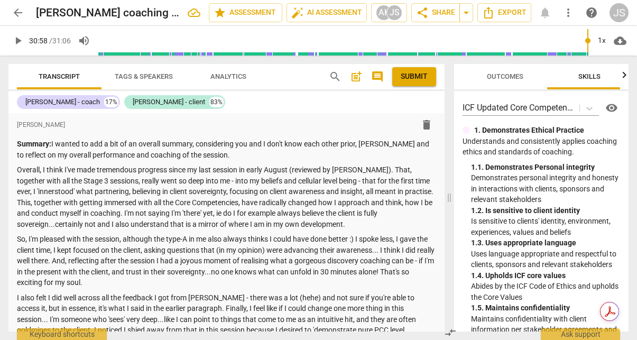
click at [354, 79] on span "post_add" at bounding box center [356, 76] width 13 height 13
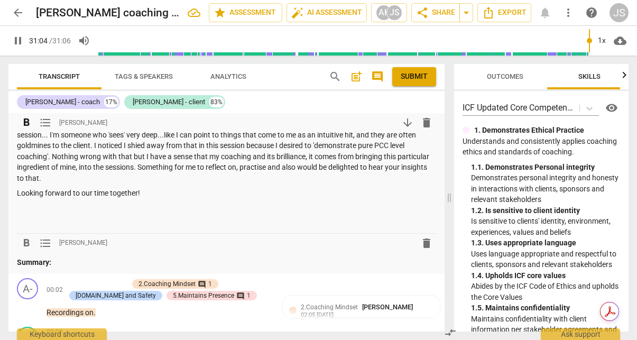
scroll to position [175, 0]
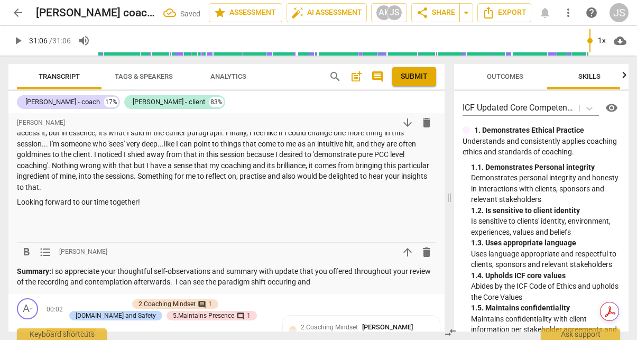
click at [310, 271] on p "Summary: I so appreciate your thoughtful self-observations and summary with upd…" at bounding box center [226, 277] width 419 height 22
click at [345, 270] on p "Summary: I so appreciate your thoughtful self-observations and summary with upd…" at bounding box center [226, 277] width 419 height 22
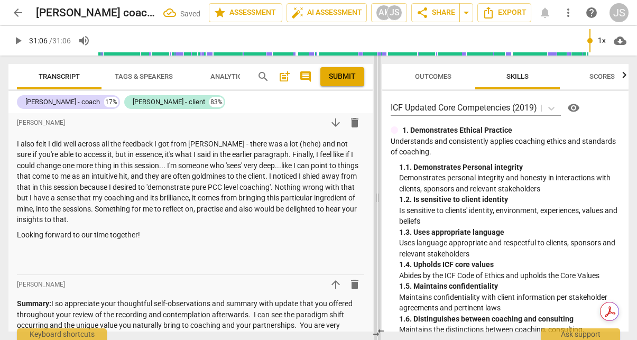
scroll to position [208, 0]
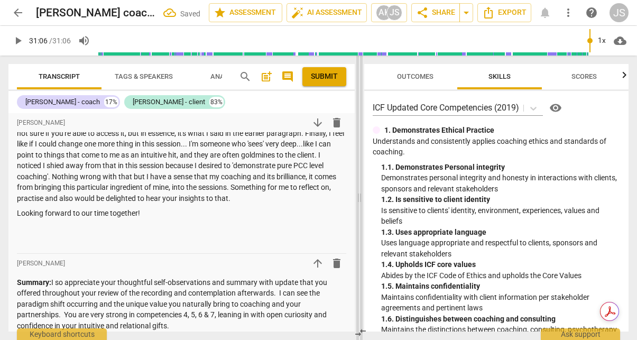
drag, startPoint x: 450, startPoint y: 196, endPoint x: 362, endPoint y: 198, distance: 87.8
click at [361, 197] on span at bounding box center [359, 197] width 6 height 284
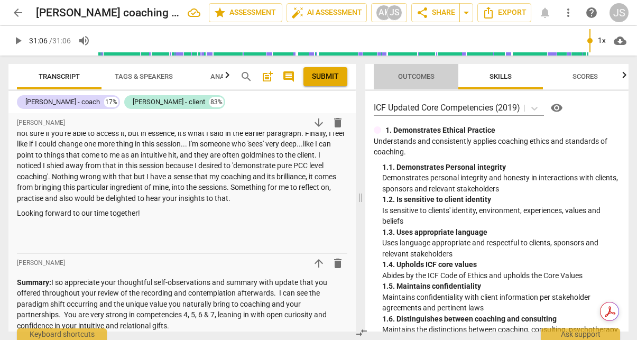
click at [410, 78] on span "Outcomes" at bounding box center [416, 76] width 36 height 8
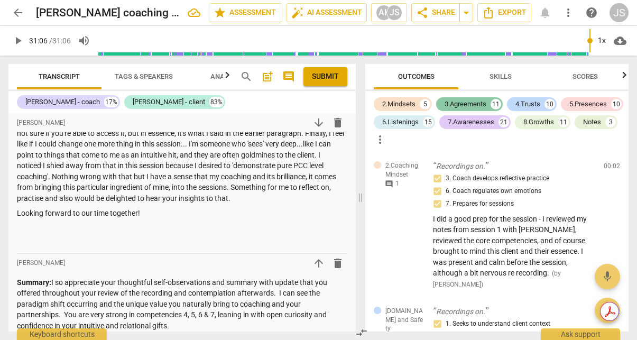
click at [477, 102] on div "3.Agreements" at bounding box center [466, 104] width 42 height 11
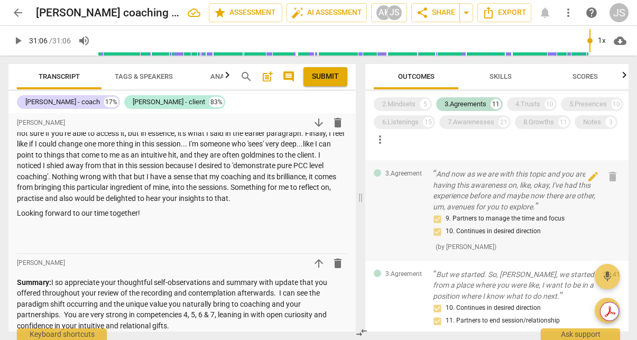
scroll to position [936, 0]
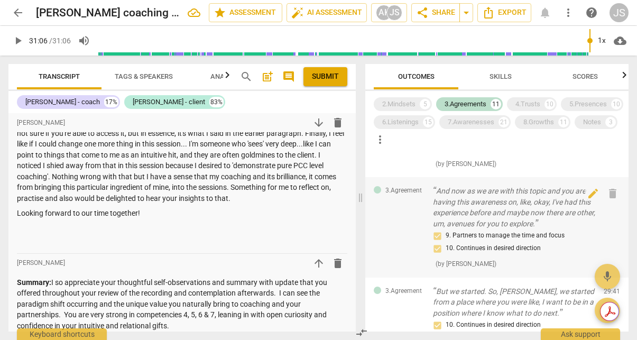
click at [590, 237] on div "9. Partners to manage the time and focus 10. Continues in desired direction" at bounding box center [514, 241] width 162 height 25
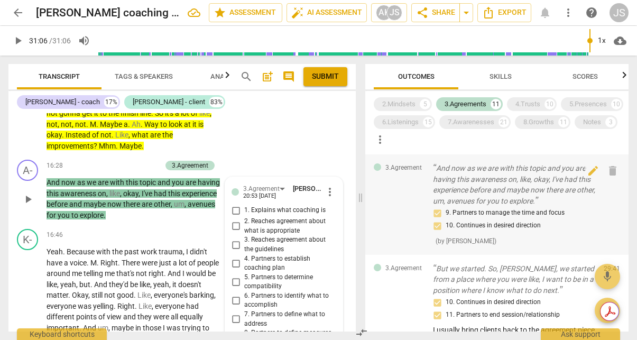
scroll to position [943, 0]
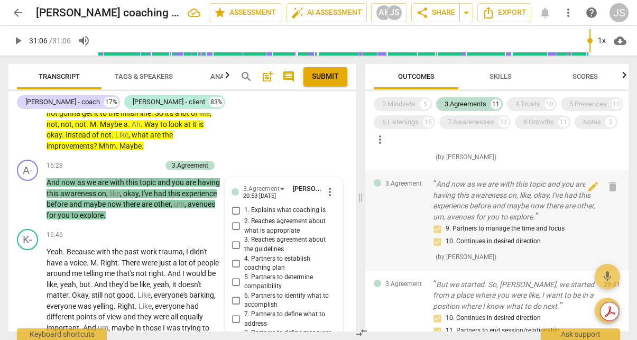
click at [586, 211] on p "And now as we are with this topic and you are having this awareness on, like, o…" at bounding box center [514, 200] width 162 height 43
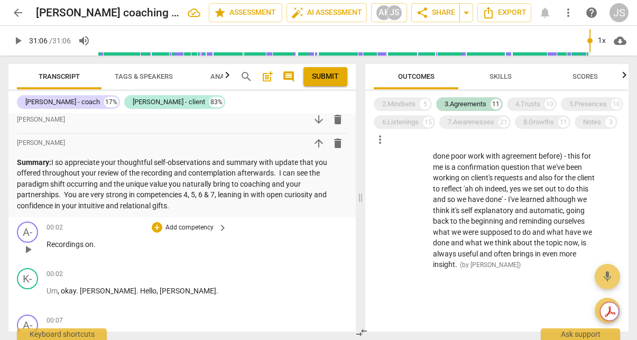
scroll to position [316, 0]
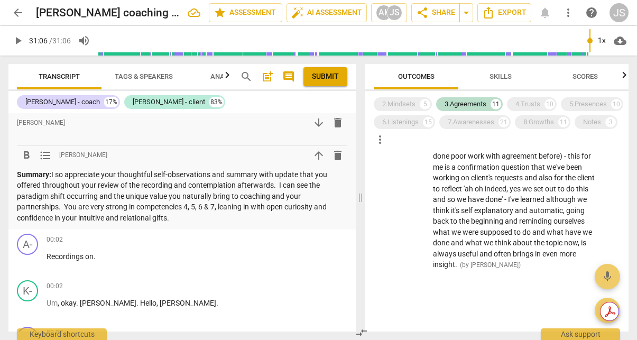
click at [180, 215] on p "Summary: I so appreciate your thoughtful self-observations and summary with upd…" at bounding box center [182, 196] width 330 height 54
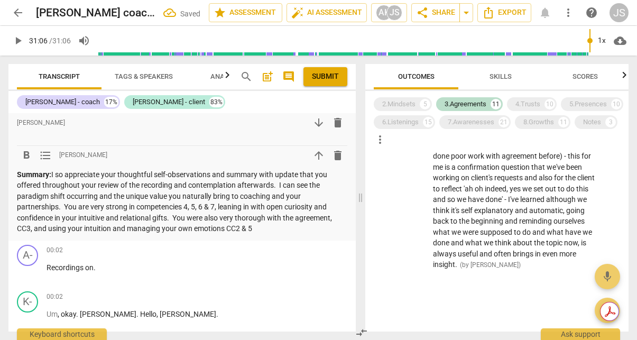
click at [224, 229] on p "Summary: I so appreciate your thoughtful self-observations and summary with upd…" at bounding box center [182, 201] width 330 height 65
click at [256, 232] on p "Summary: I so appreciate your thoughtful self-observations and summary with upd…" at bounding box center [182, 201] width 330 height 65
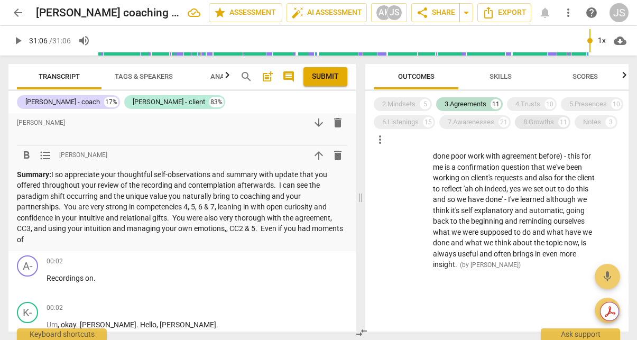
click at [523, 127] on div "8.Growths" at bounding box center [538, 122] width 31 height 11
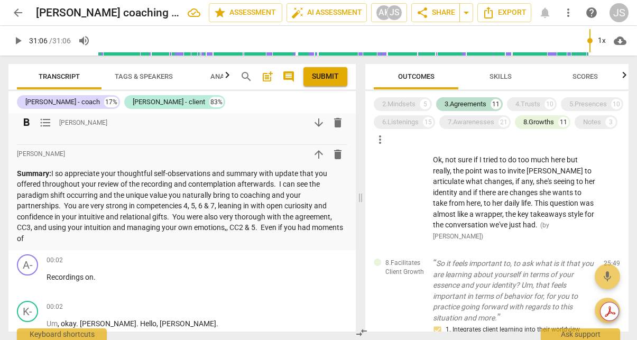
scroll to position [320, 0]
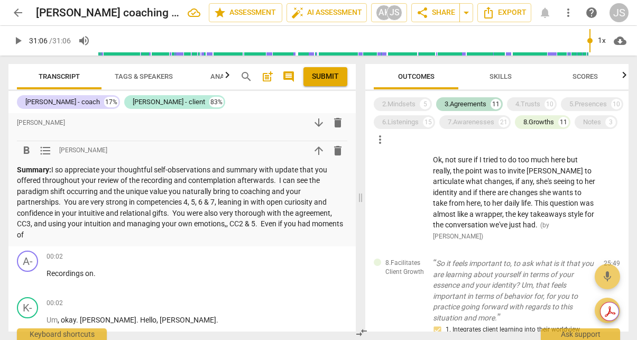
click at [61, 232] on p "Summary: I so appreciate your thoughtful self-observations and summary with upd…" at bounding box center [182, 202] width 330 height 76
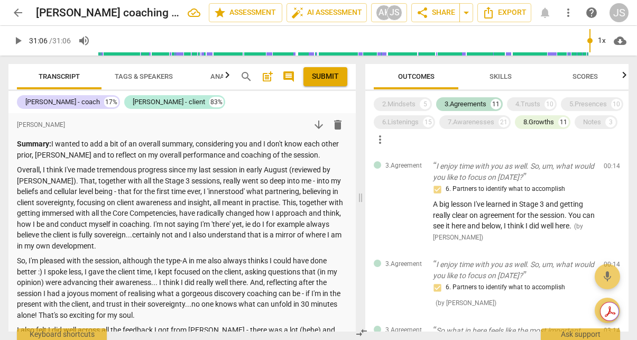
scroll to position [1630, 0]
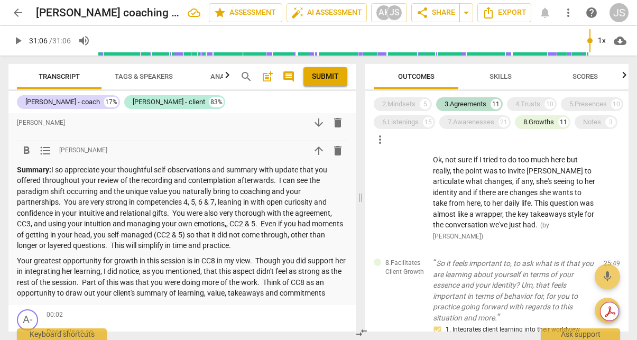
click at [338, 292] on p "Your greatest opportunity for growth in this session is in CC8 in my view. Thou…" at bounding box center [182, 276] width 330 height 43
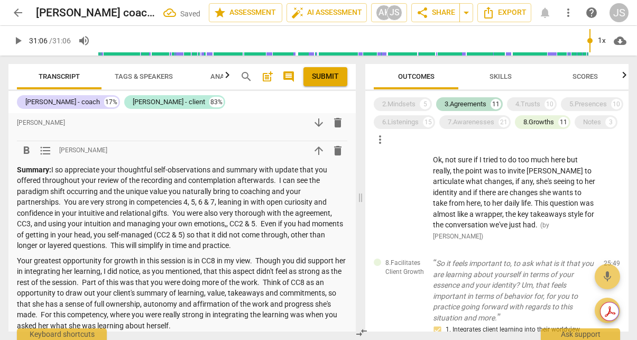
click at [216, 331] on div "format_bold format_list_bulleted [PERSON_NAME] arrow_downward delete Summary: I…" at bounding box center [181, 65] width 347 height 544
click at [211, 326] on p "Your greatest opportunity for growth in this session is in CC8 in my view. Thou…" at bounding box center [182, 293] width 330 height 76
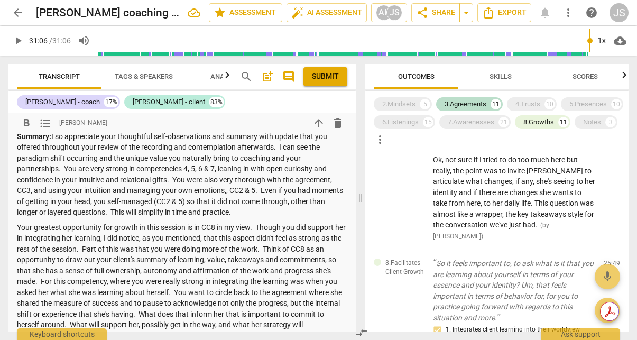
scroll to position [365, 0]
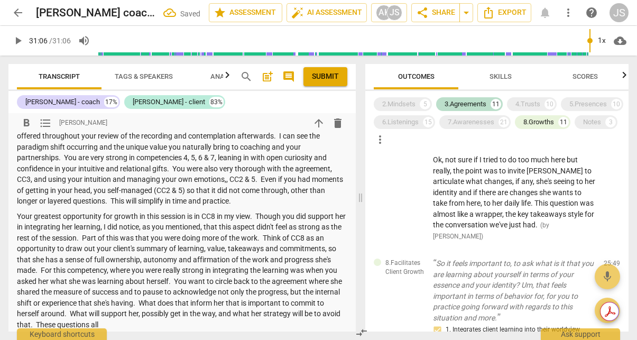
click at [72, 323] on p "Your greatest opportunity for growth in this session is in CC8 in my view. Thou…" at bounding box center [182, 270] width 330 height 119
click at [146, 323] on p "Your greatest opportunity for growth in this session is in CC8 in my view. Thou…" at bounding box center [182, 270] width 330 height 119
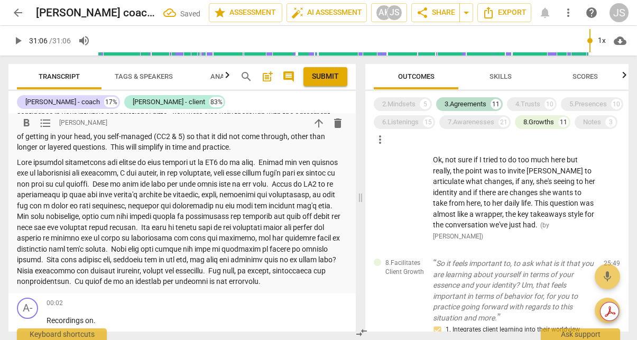
scroll to position [420, 0]
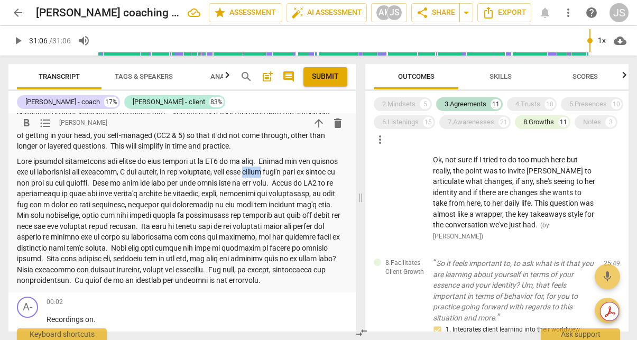
drag, startPoint x: 246, startPoint y: 173, endPoint x: 269, endPoint y: 173, distance: 22.7
click at [269, 173] on p at bounding box center [182, 221] width 330 height 130
drag, startPoint x: 76, startPoint y: 184, endPoint x: 83, endPoint y: 184, distance: 6.9
click at [83, 184] on p at bounding box center [182, 221] width 330 height 130
click at [94, 183] on p at bounding box center [182, 221] width 330 height 130
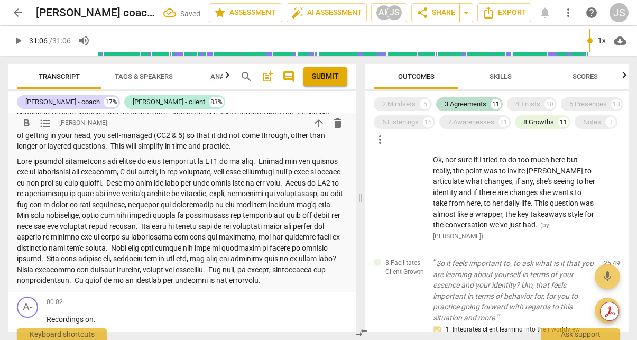
click at [304, 183] on p at bounding box center [182, 221] width 330 height 130
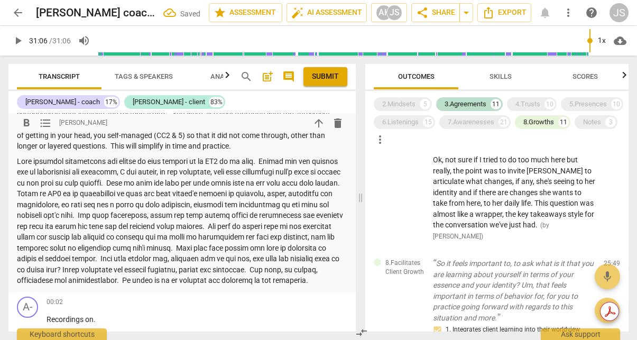
click at [224, 193] on p at bounding box center [182, 221] width 330 height 130
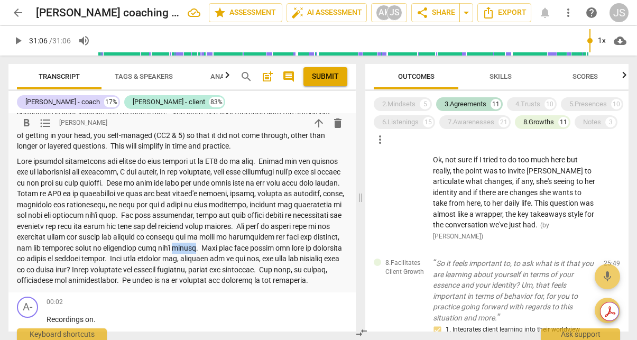
drag, startPoint x: 291, startPoint y: 249, endPoint x: 312, endPoint y: 248, distance: 20.6
click at [312, 248] on p at bounding box center [182, 221] width 330 height 130
click at [186, 260] on p at bounding box center [182, 221] width 330 height 130
click at [313, 258] on p at bounding box center [182, 221] width 330 height 130
click at [312, 259] on p at bounding box center [182, 221] width 330 height 130
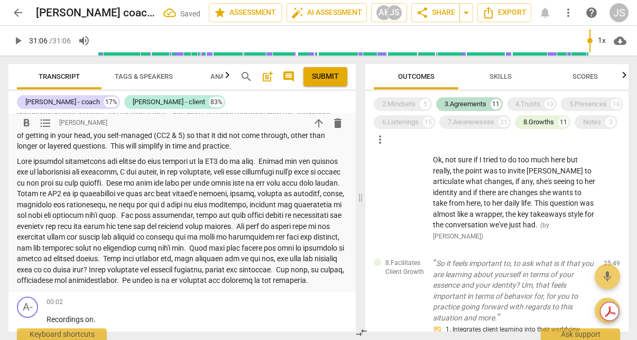
click at [128, 269] on p at bounding box center [182, 221] width 330 height 130
click at [127, 269] on p at bounding box center [182, 221] width 330 height 130
drag, startPoint x: 190, startPoint y: 270, endPoint x: 212, endPoint y: 270, distance: 21.7
click at [212, 270] on p at bounding box center [182, 221] width 330 height 130
click at [125, 282] on p at bounding box center [182, 221] width 330 height 130
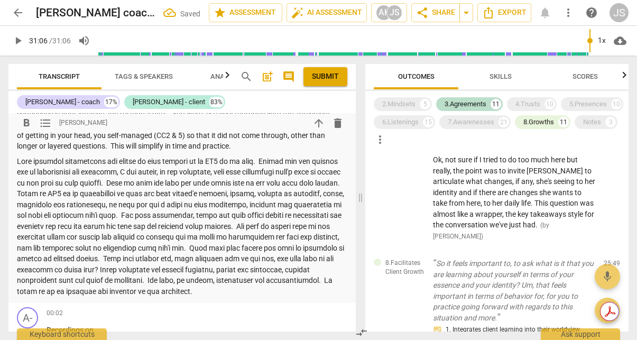
click at [155, 292] on p at bounding box center [182, 226] width 330 height 141
click at [161, 290] on p at bounding box center [182, 226] width 330 height 141
drag, startPoint x: 307, startPoint y: 289, endPoint x: 320, endPoint y: 300, distance: 16.9
click at [320, 297] on p at bounding box center [182, 226] width 330 height 141
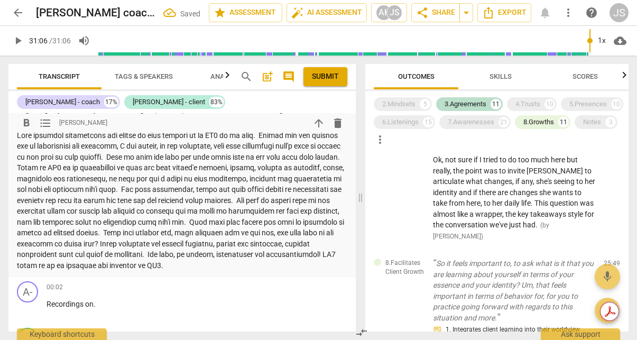
scroll to position [447, 0]
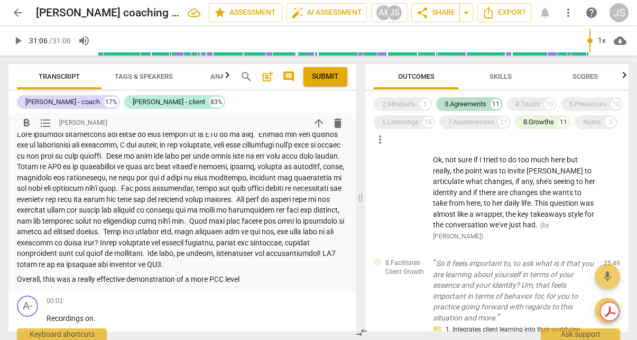
click at [192, 281] on p "Overall, this was a really effective demonstration of a more PCC level" at bounding box center [182, 279] width 330 height 11
drag, startPoint x: 186, startPoint y: 280, endPoint x: 209, endPoint y: 279, distance: 22.7
click at [209, 279] on p "Overall, this was a really effective demonstration of a more PCC level" at bounding box center [182, 279] width 330 height 11
click at [263, 274] on p "Overall, this was a really effective demonstration of moving into PCC level" at bounding box center [182, 279] width 330 height 11
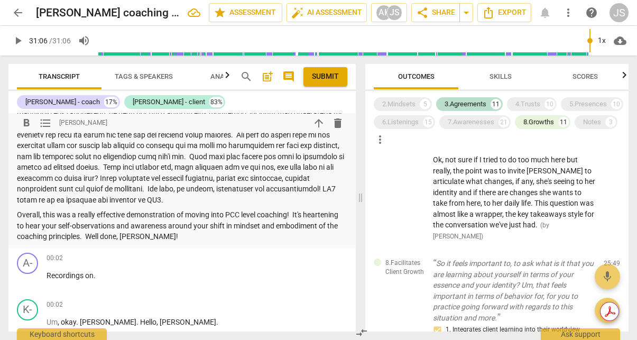
scroll to position [512, 0]
click at [326, 75] on span "Submit" at bounding box center [325, 76] width 27 height 11
